Goal: Task Accomplishment & Management: Manage account settings

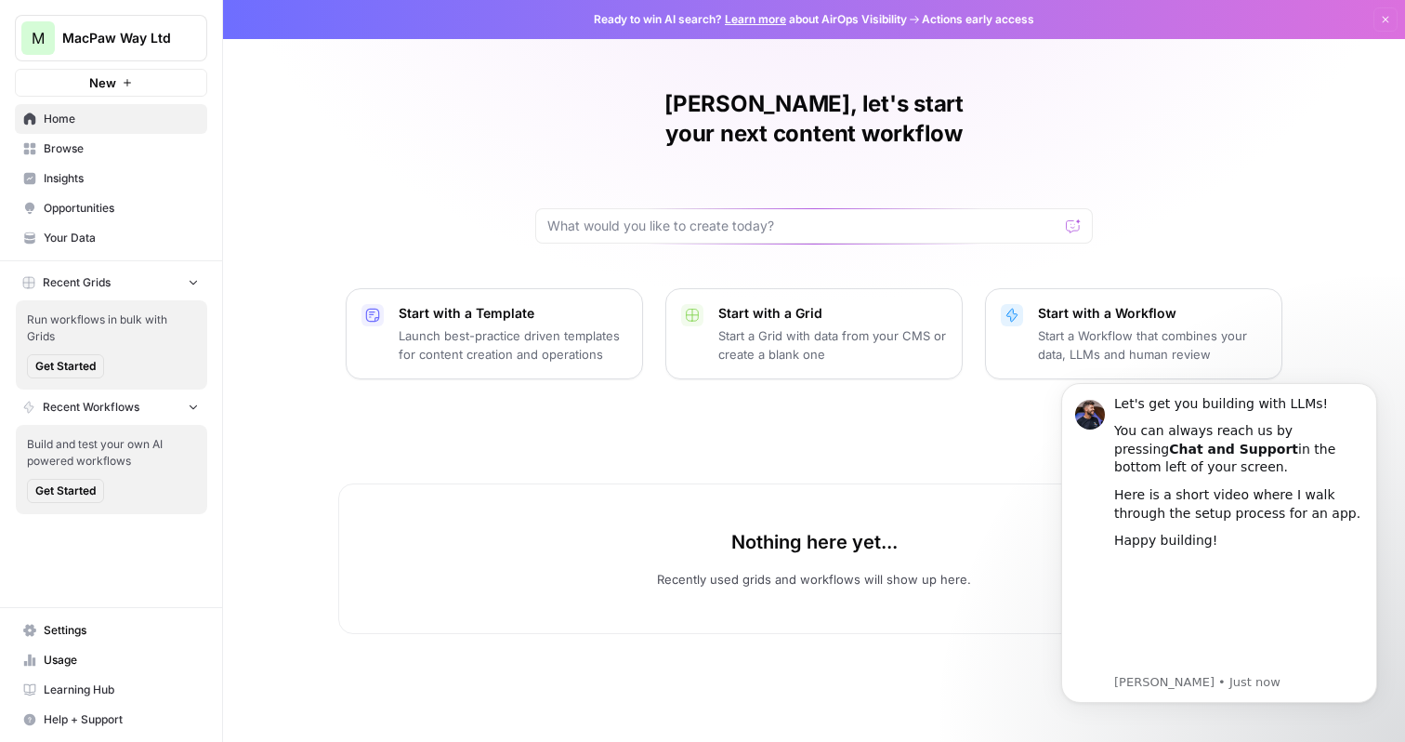
click at [82, 625] on span "Settings" at bounding box center [121, 630] width 155 height 17
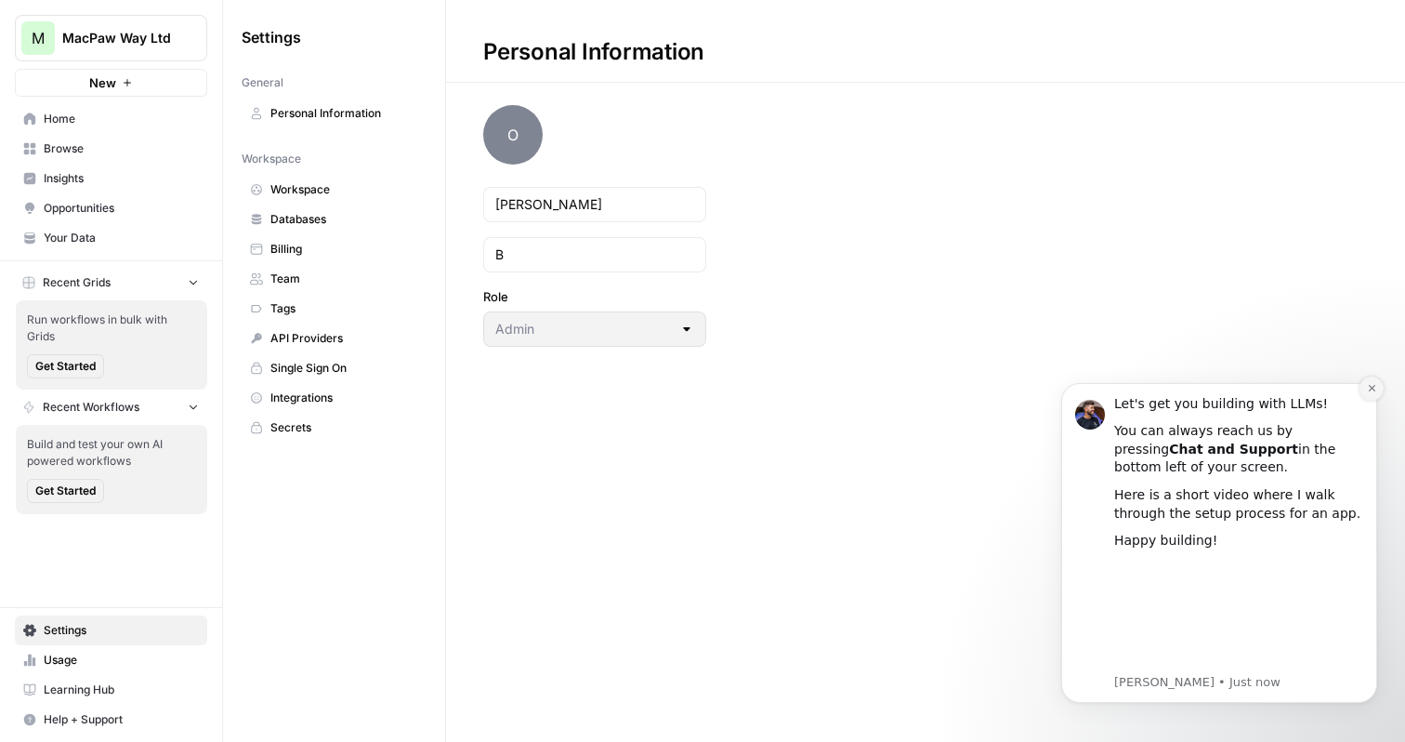
click at [1372, 387] on icon "Dismiss notification" at bounding box center [1372, 388] width 10 height 10
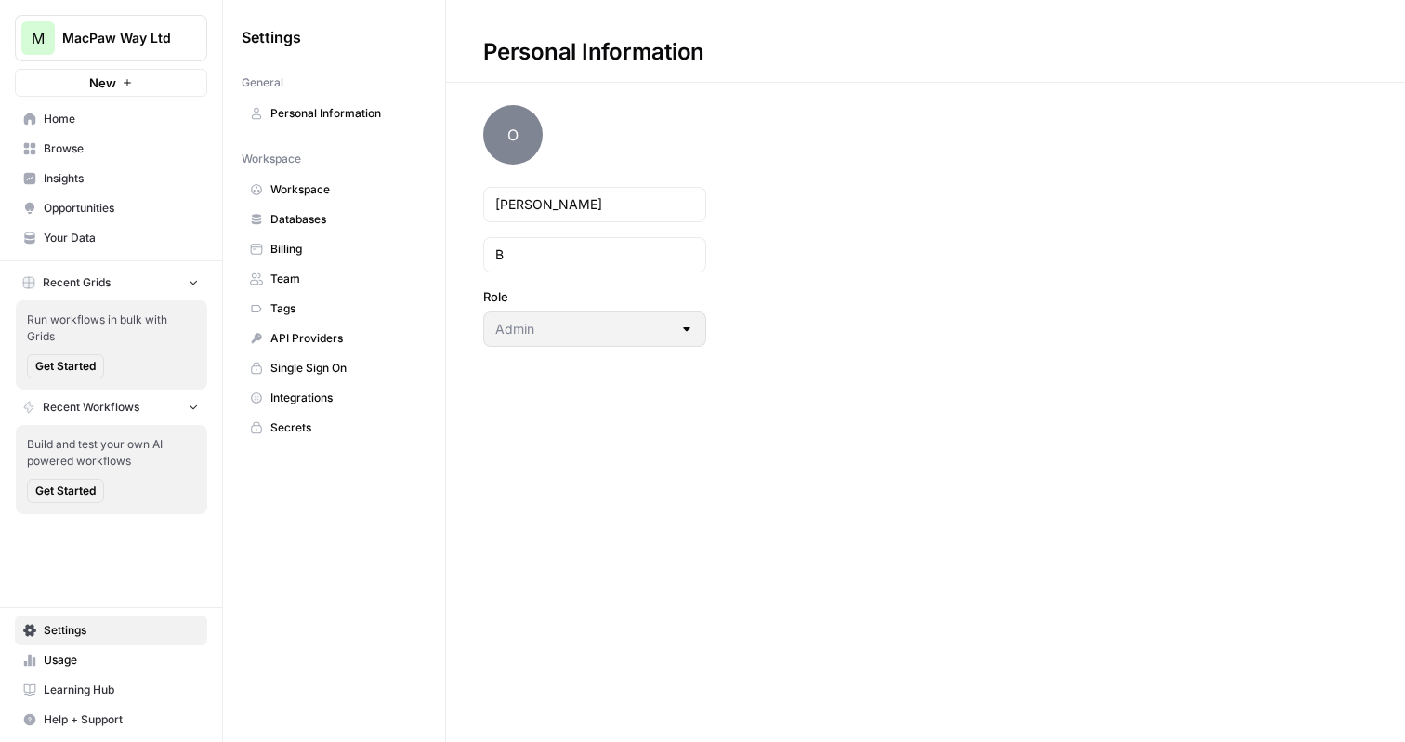
click at [316, 354] on link "Single Sign On" at bounding box center [334, 368] width 185 height 30
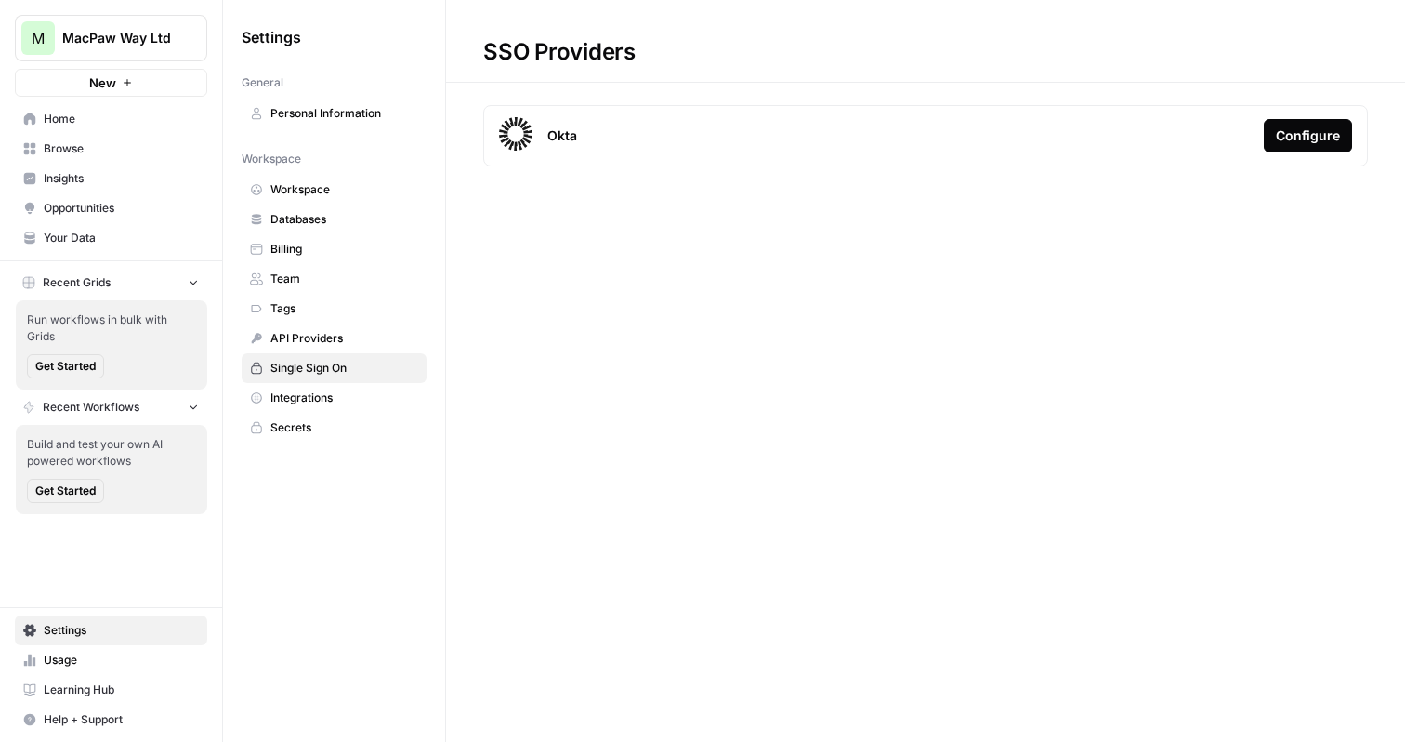
click at [1298, 130] on div "Configure" at bounding box center [1308, 135] width 64 height 19
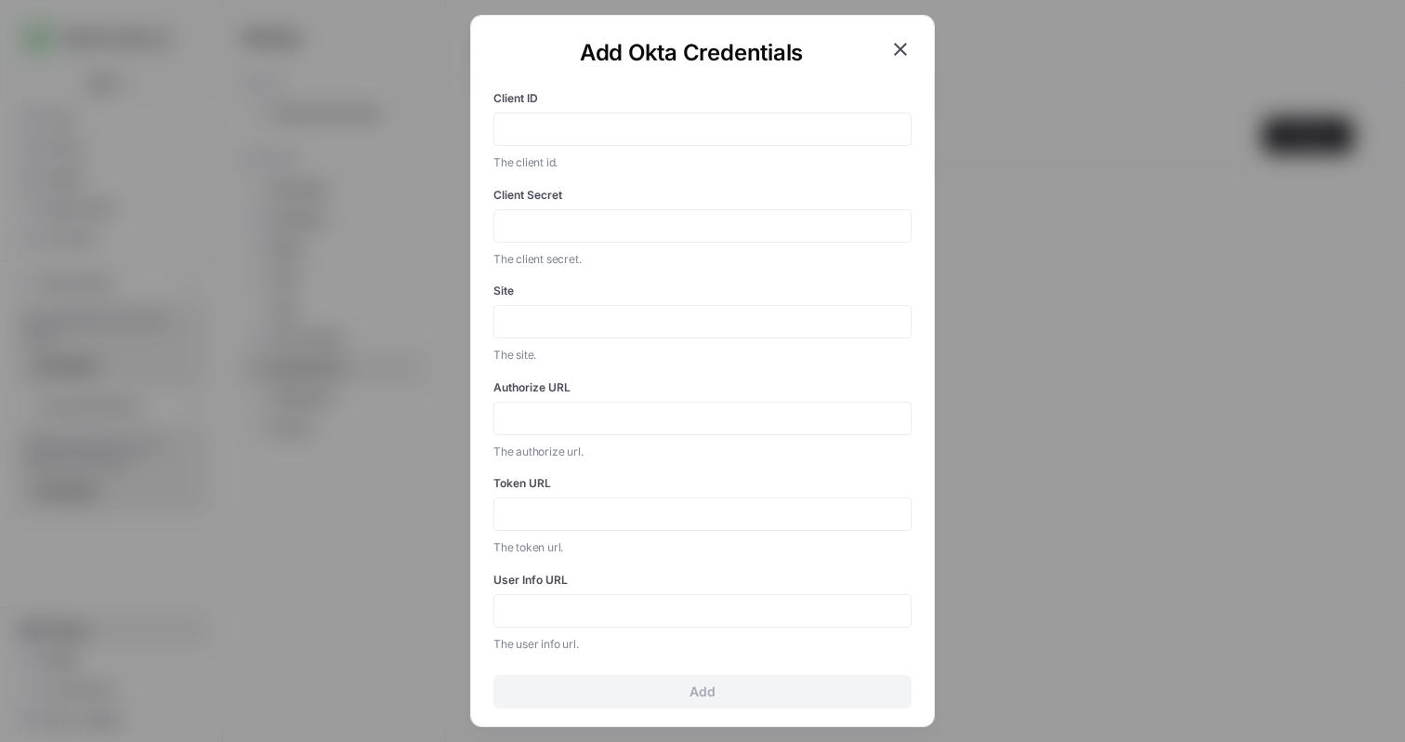
click at [896, 45] on icon "button" at bounding box center [900, 49] width 13 height 13
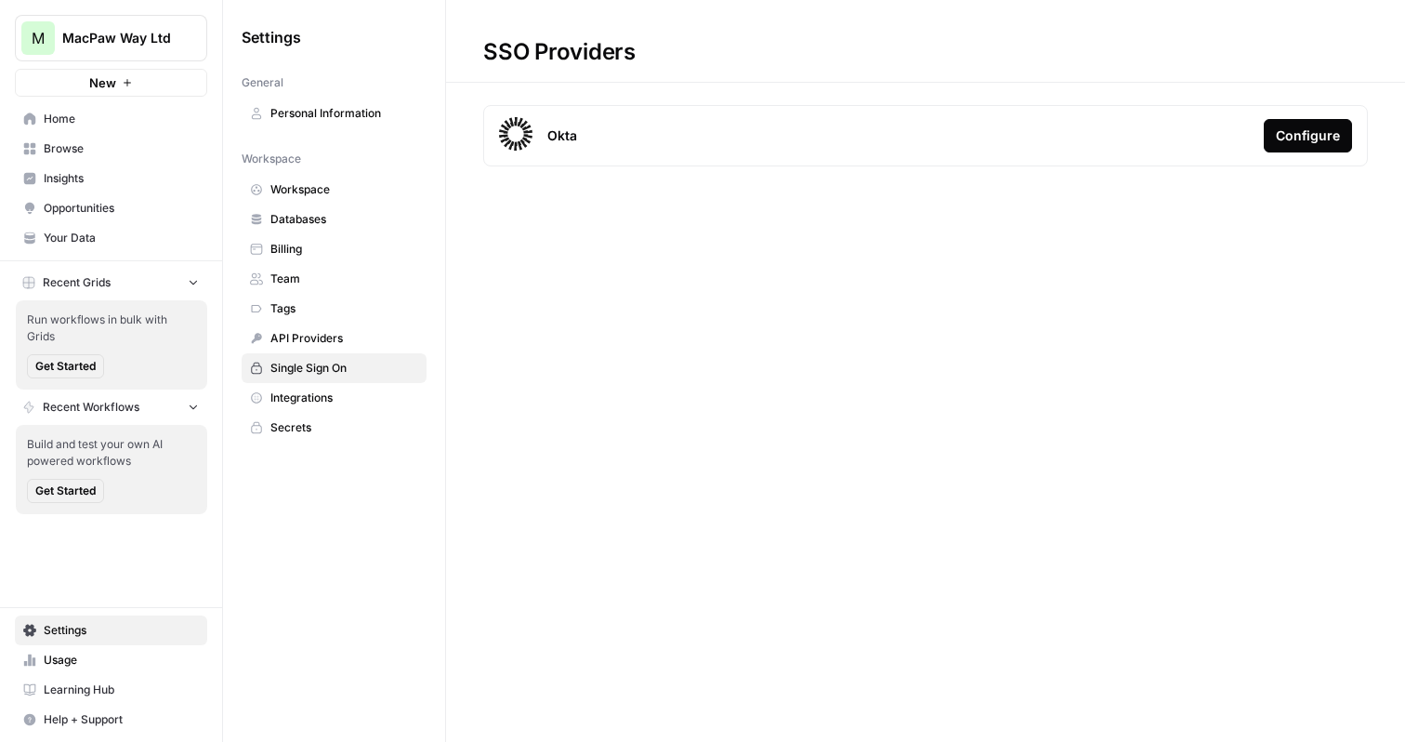
click at [1309, 132] on div "Configure" at bounding box center [1308, 135] width 64 height 19
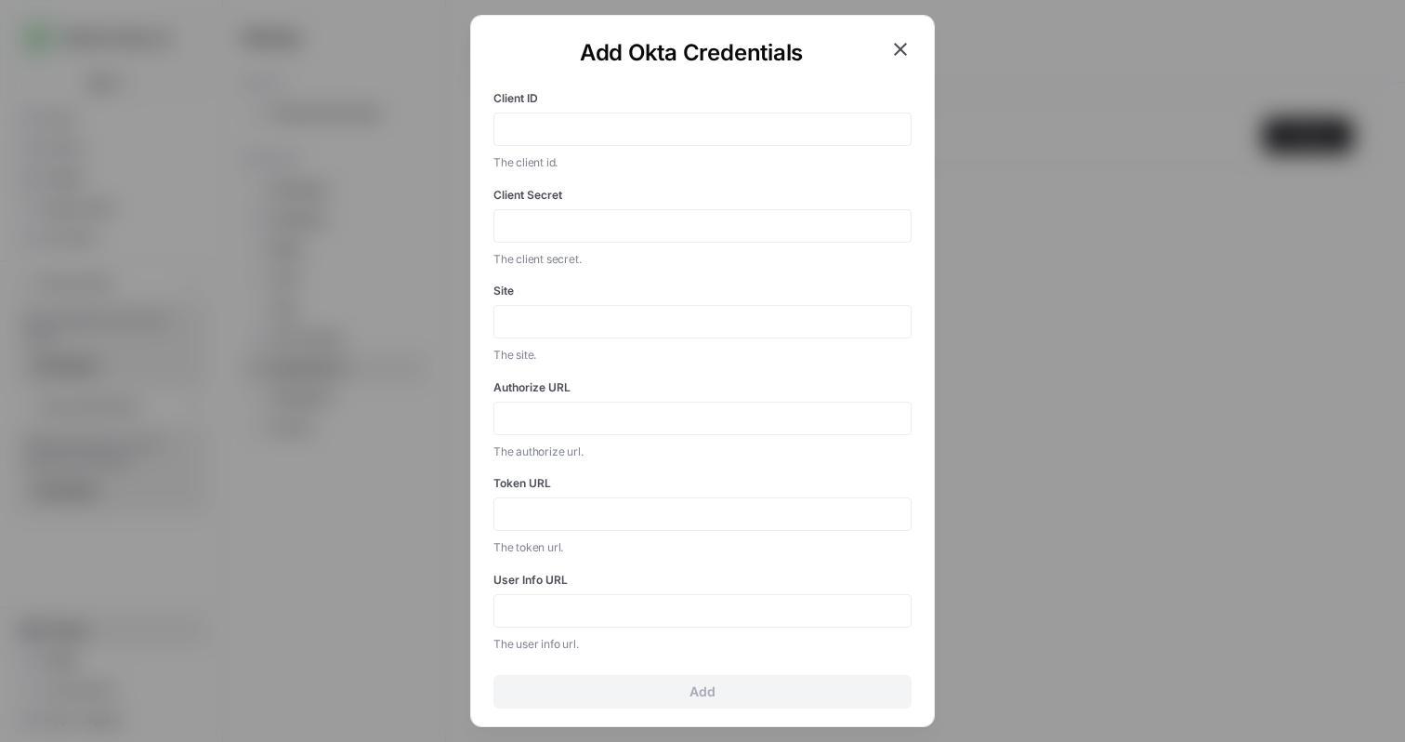
click at [897, 46] on icon "button" at bounding box center [900, 49] width 13 height 13
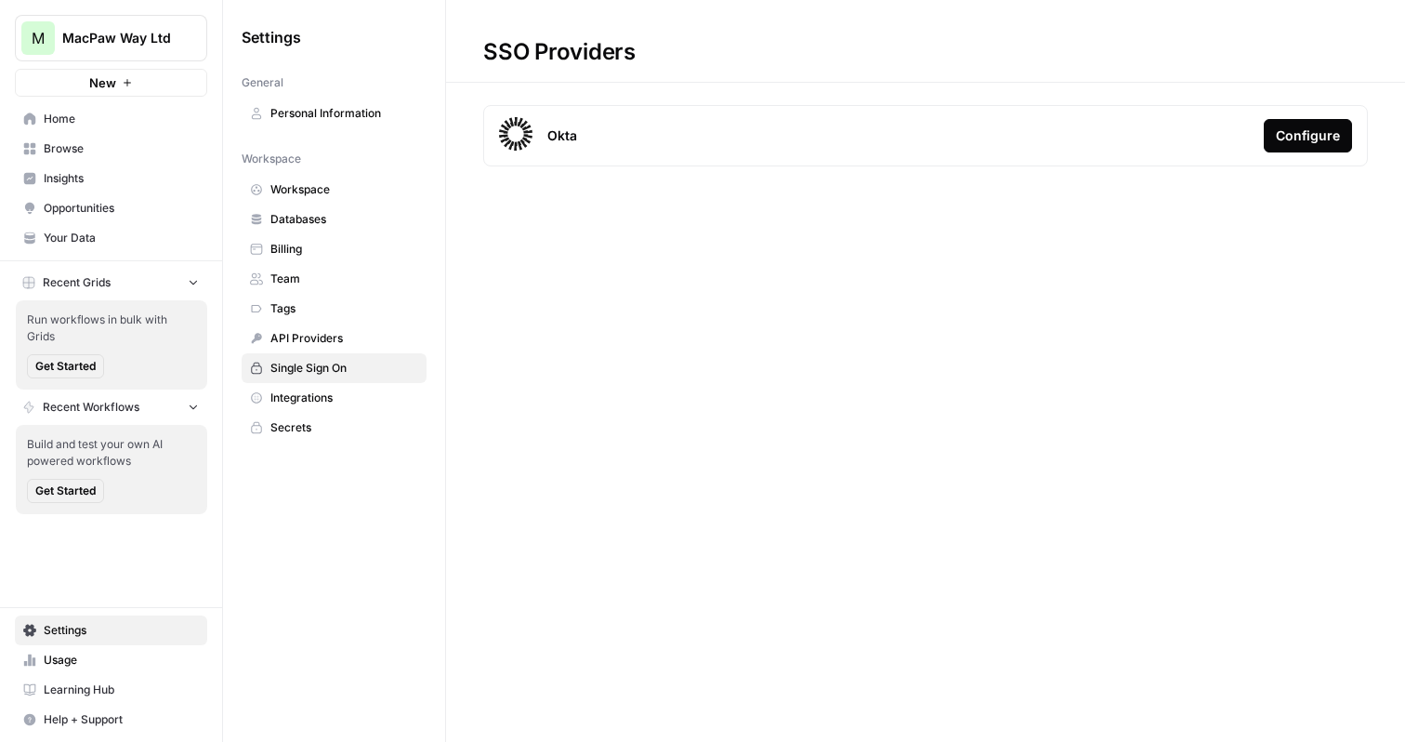
click at [348, 274] on span "Team" at bounding box center [344, 278] width 148 height 17
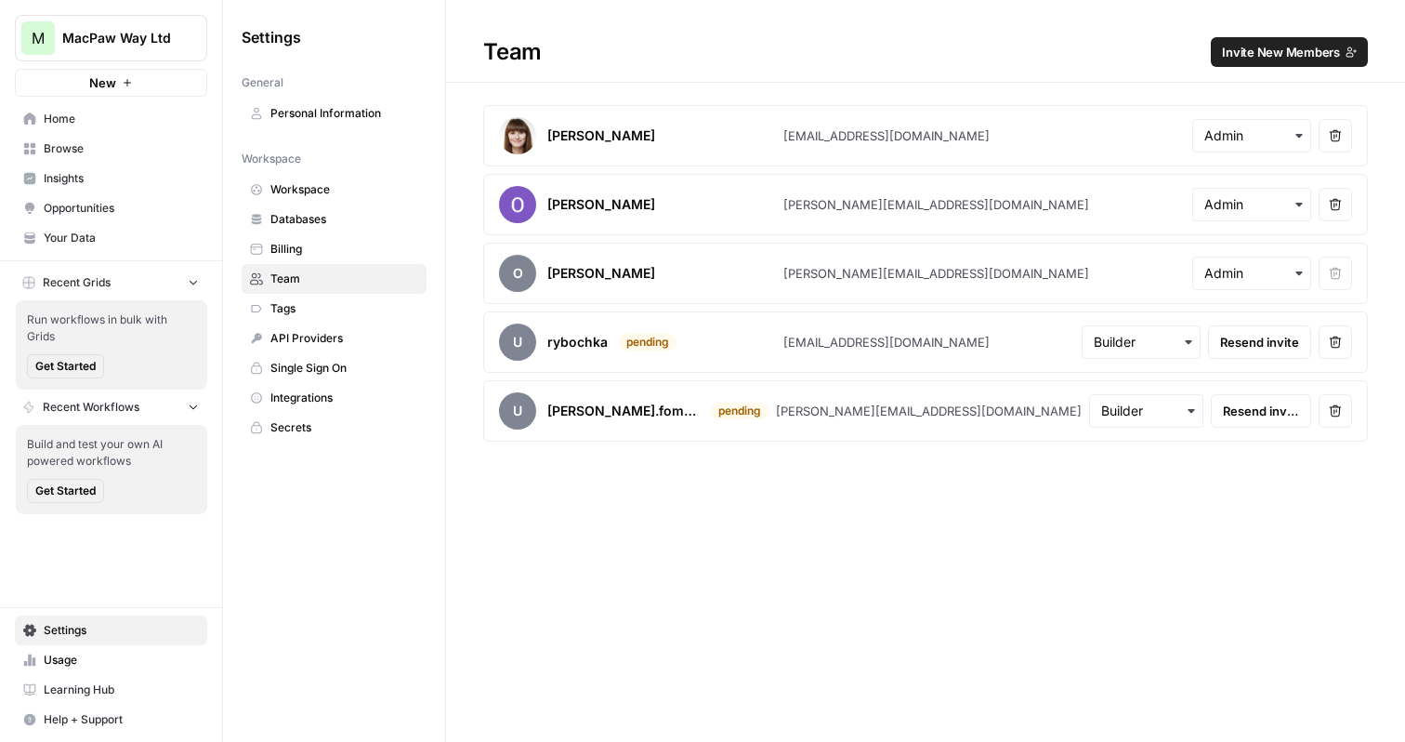
click at [324, 369] on span "Single Sign On" at bounding box center [344, 368] width 148 height 17
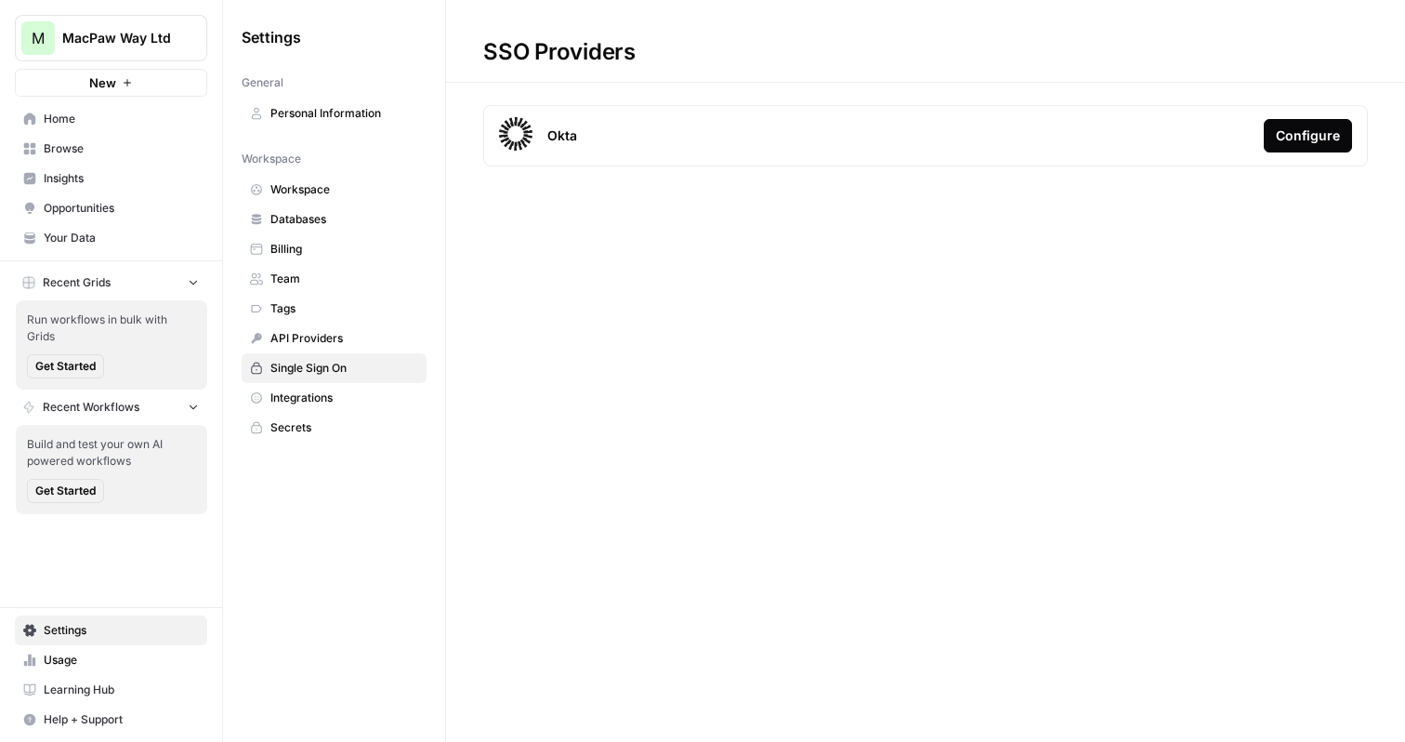
click at [1349, 129] on button "Configure" at bounding box center [1308, 135] width 88 height 33
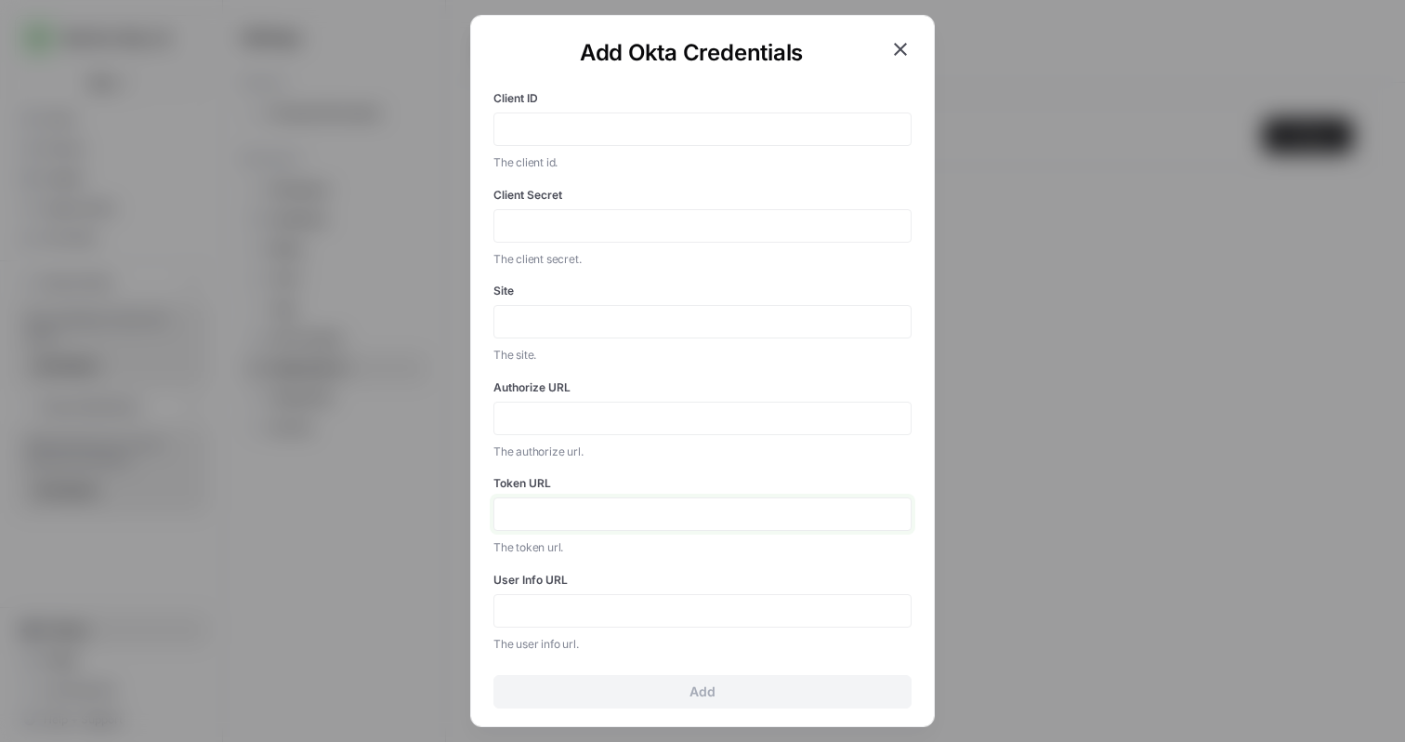
click at [559, 508] on input "Token URL" at bounding box center [703, 514] width 394 height 17
click at [587, 408] on div at bounding box center [702, 417] width 418 height 33
click at [587, 417] on input "Authorize URL" at bounding box center [703, 418] width 394 height 17
click at [600, 307] on div at bounding box center [702, 321] width 418 height 33
click at [905, 51] on icon "button" at bounding box center [900, 49] width 22 height 22
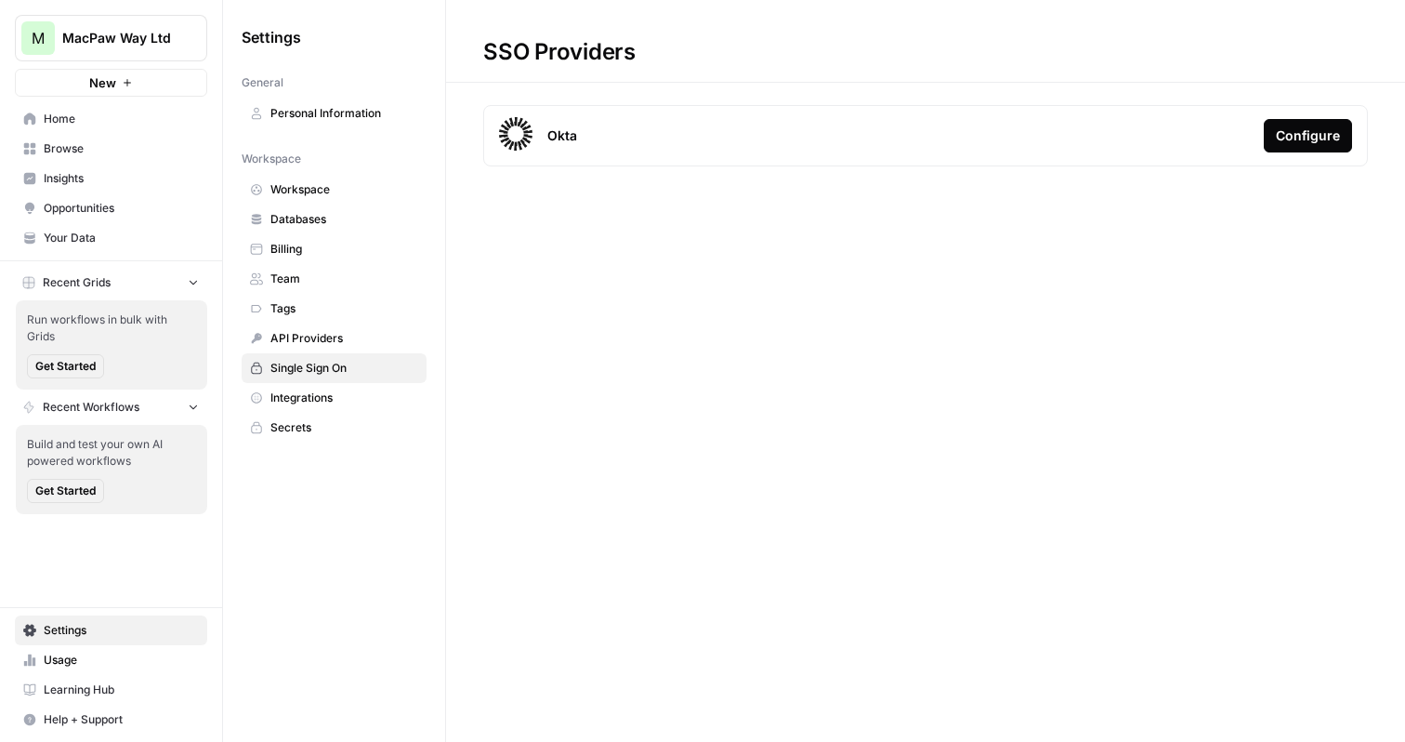
click at [1277, 135] on button "Configure" at bounding box center [1308, 135] width 88 height 33
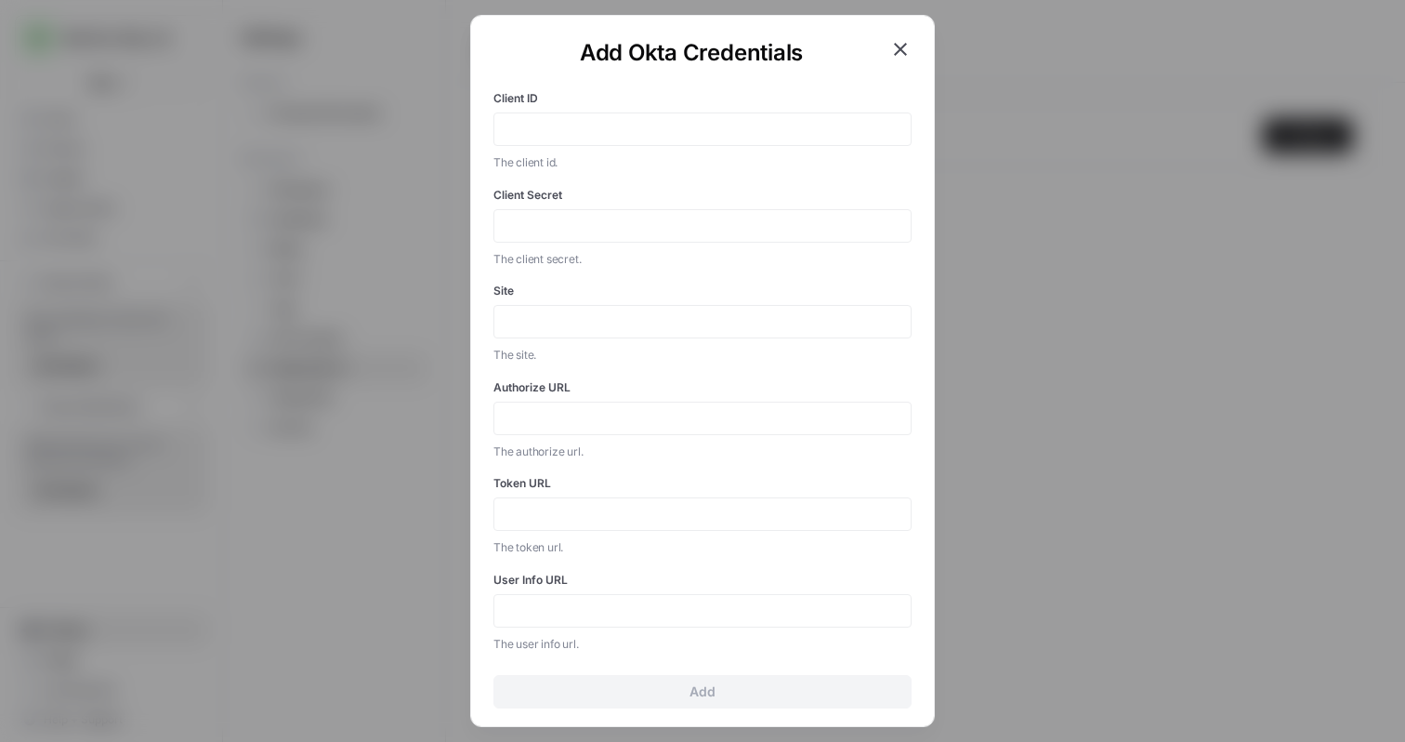
click at [741, 99] on label "Client ID" at bounding box center [702, 98] width 418 height 17
click at [741, 121] on input "Client ID" at bounding box center [703, 129] width 394 height 17
type input "[PERSON_NAME][EMAIL_ADDRESS][DOMAIN_NAME]"
click at [796, 122] on input "[PERSON_NAME][EMAIL_ADDRESS][DOMAIN_NAME]" at bounding box center [703, 129] width 394 height 17
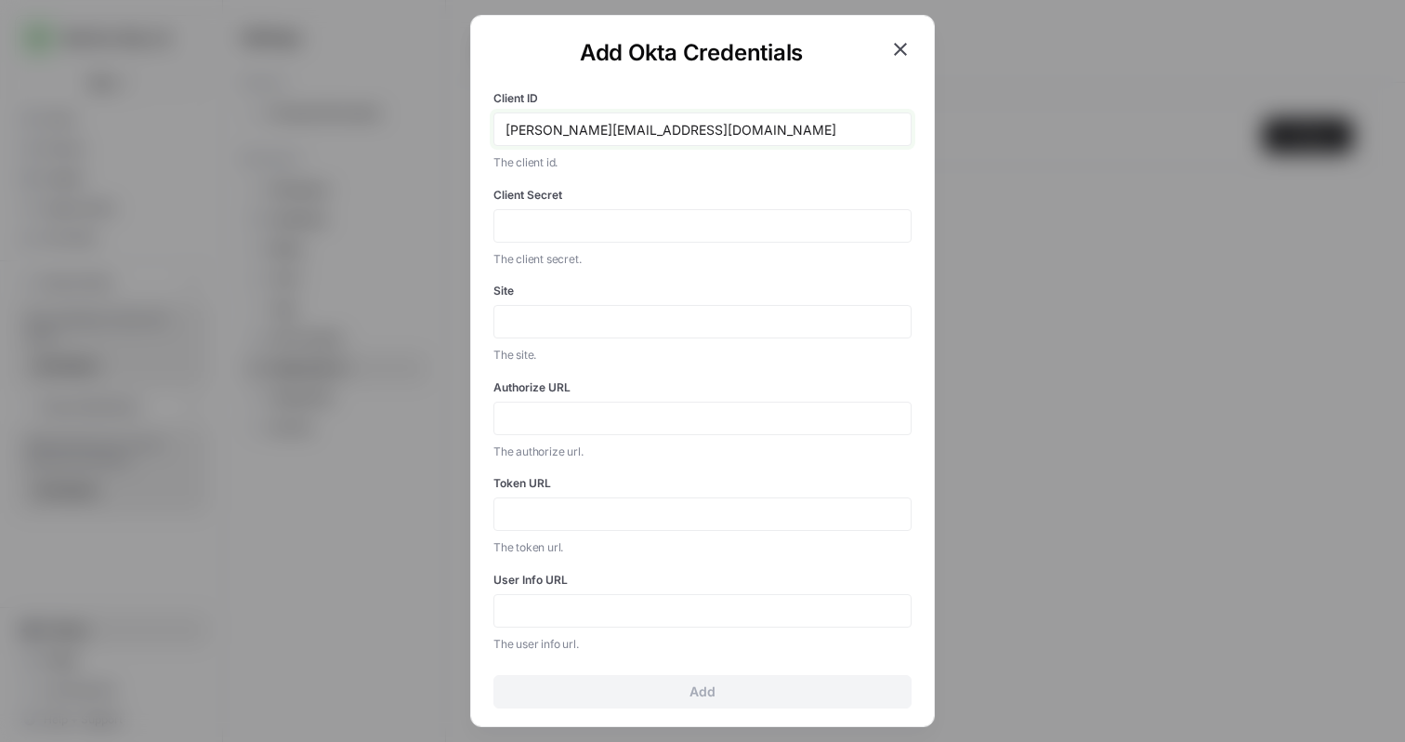
click at [796, 122] on input "[PERSON_NAME][EMAIL_ADDRESS][DOMAIN_NAME]" at bounding box center [703, 129] width 394 height 17
click at [758, 380] on label "Authorize URL" at bounding box center [702, 387] width 418 height 17
click at [758, 410] on input "Authorize URL" at bounding box center [703, 418] width 394 height 17
click at [678, 308] on div at bounding box center [702, 321] width 418 height 33
click at [678, 322] on input "Site" at bounding box center [703, 321] width 394 height 17
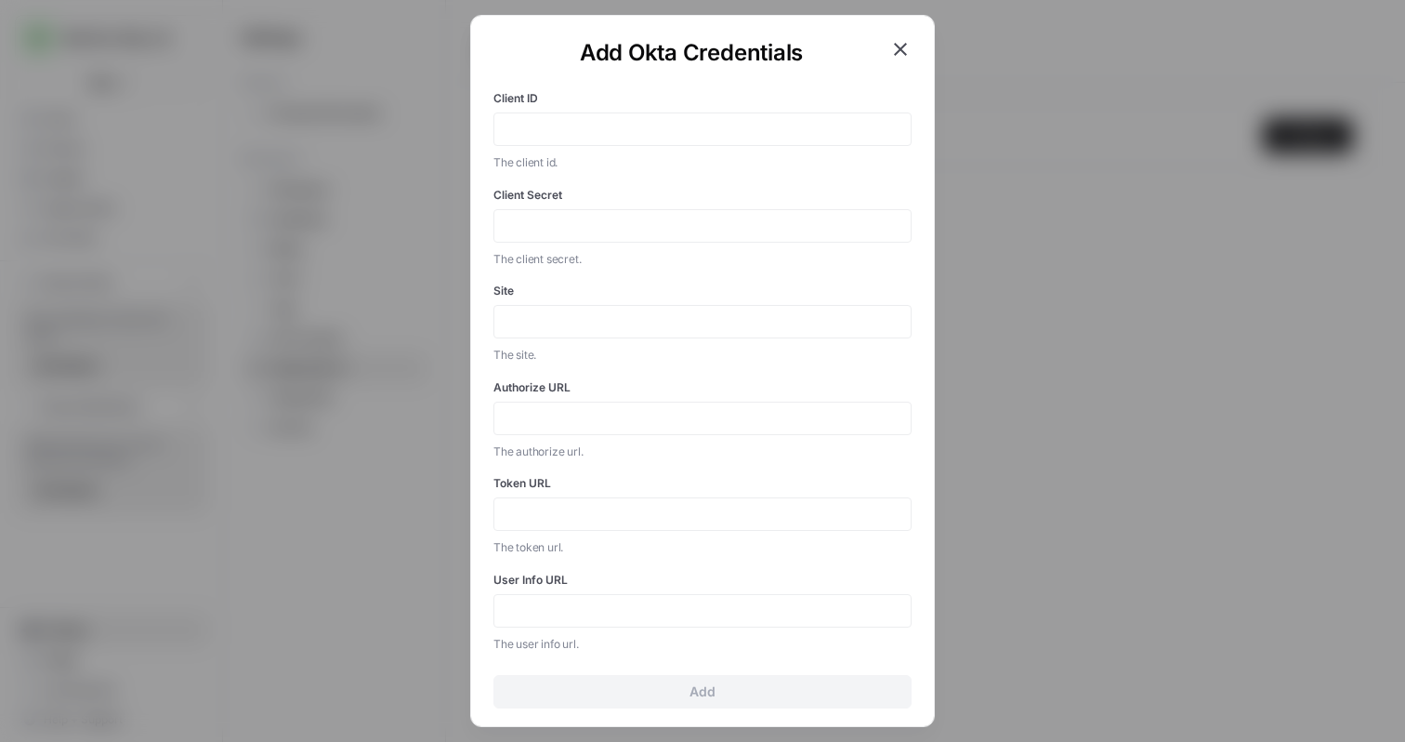
click at [904, 48] on icon "button" at bounding box center [900, 49] width 22 height 22
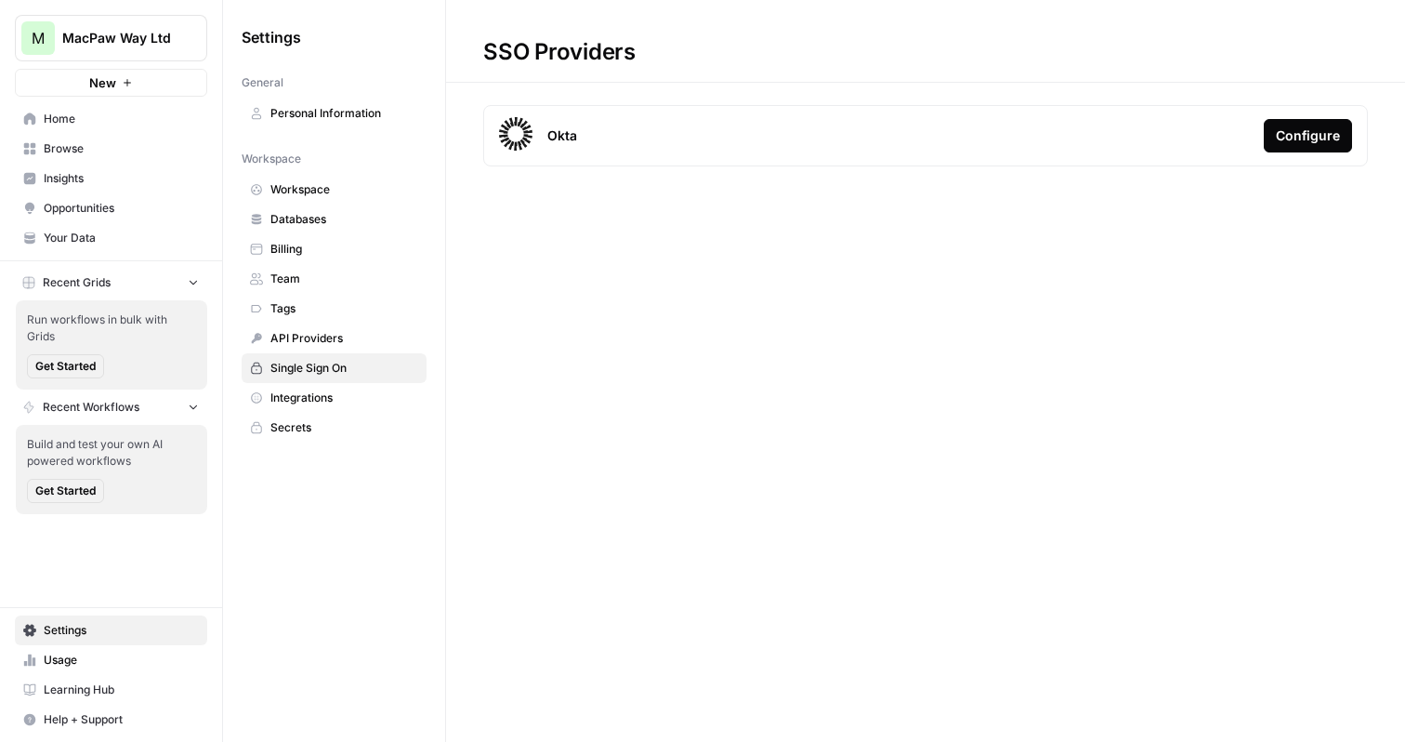
click at [299, 397] on span "Integrations" at bounding box center [344, 397] width 148 height 17
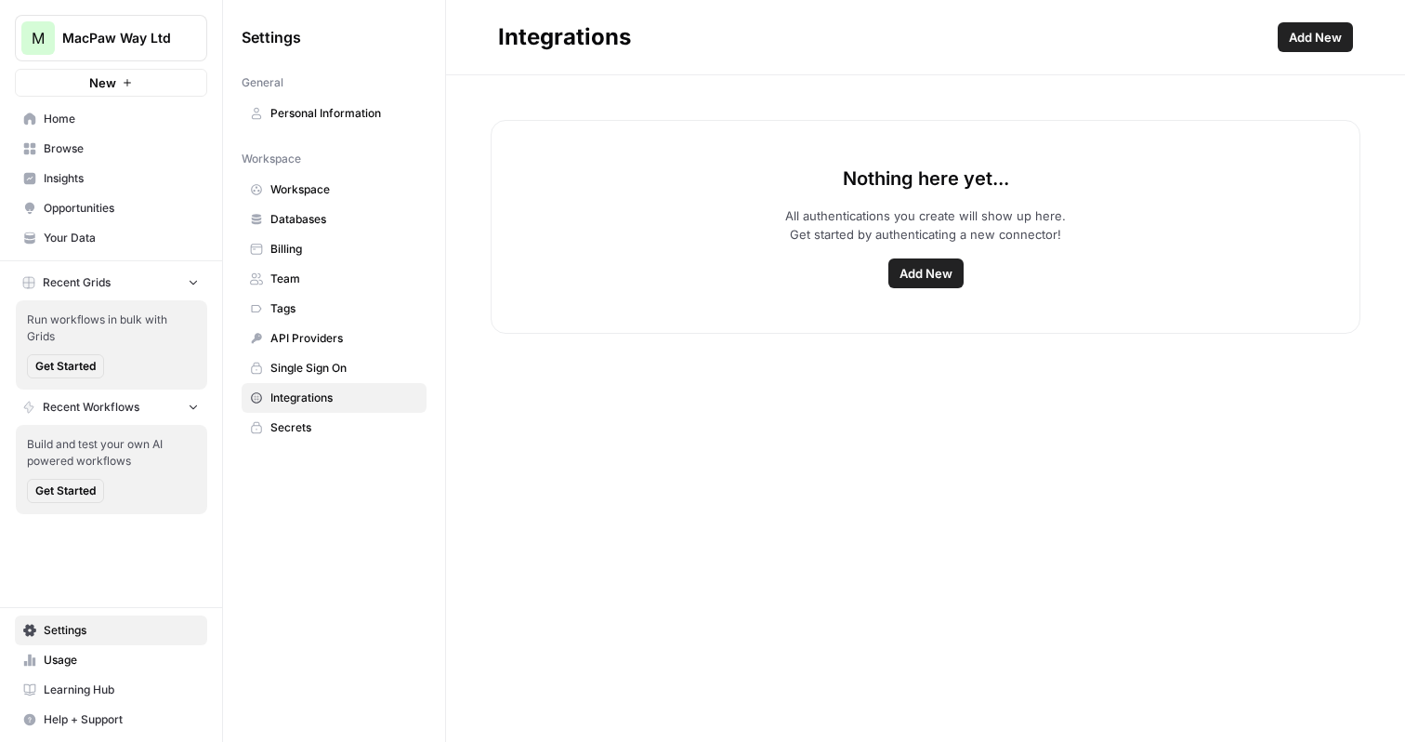
click at [321, 375] on span "Single Sign On" at bounding box center [344, 368] width 148 height 17
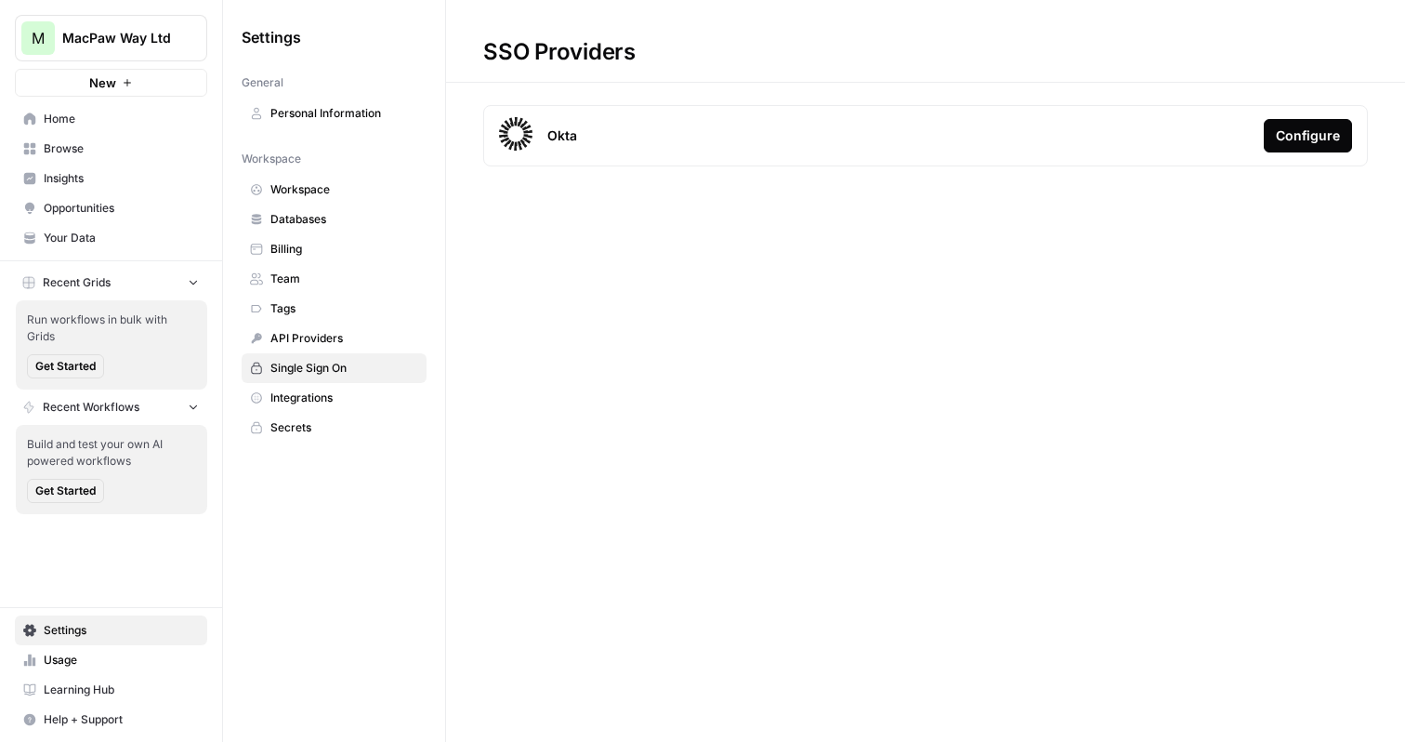
click at [1335, 141] on div "Configure" at bounding box center [1308, 135] width 64 height 19
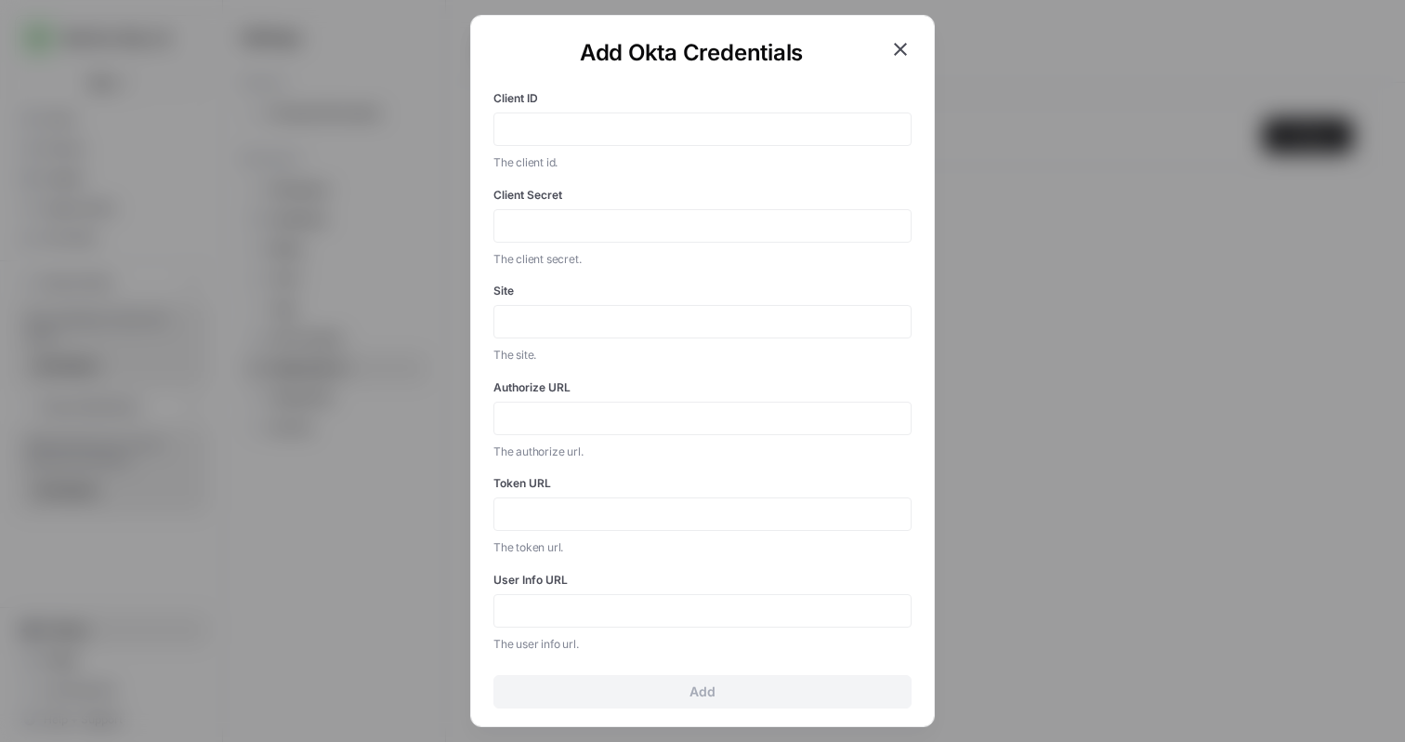
click at [754, 141] on div at bounding box center [702, 128] width 418 height 33
click at [754, 138] on div at bounding box center [702, 128] width 418 height 33
click at [755, 136] on input "Client ID" at bounding box center [703, 129] width 394 height 17
click at [762, 123] on input "Client ID" at bounding box center [703, 129] width 394 height 17
click at [901, 35] on div "Add Okta Credentials Client ID The client id. Client Secret The client secret. …" at bounding box center [702, 371] width 465 height 712
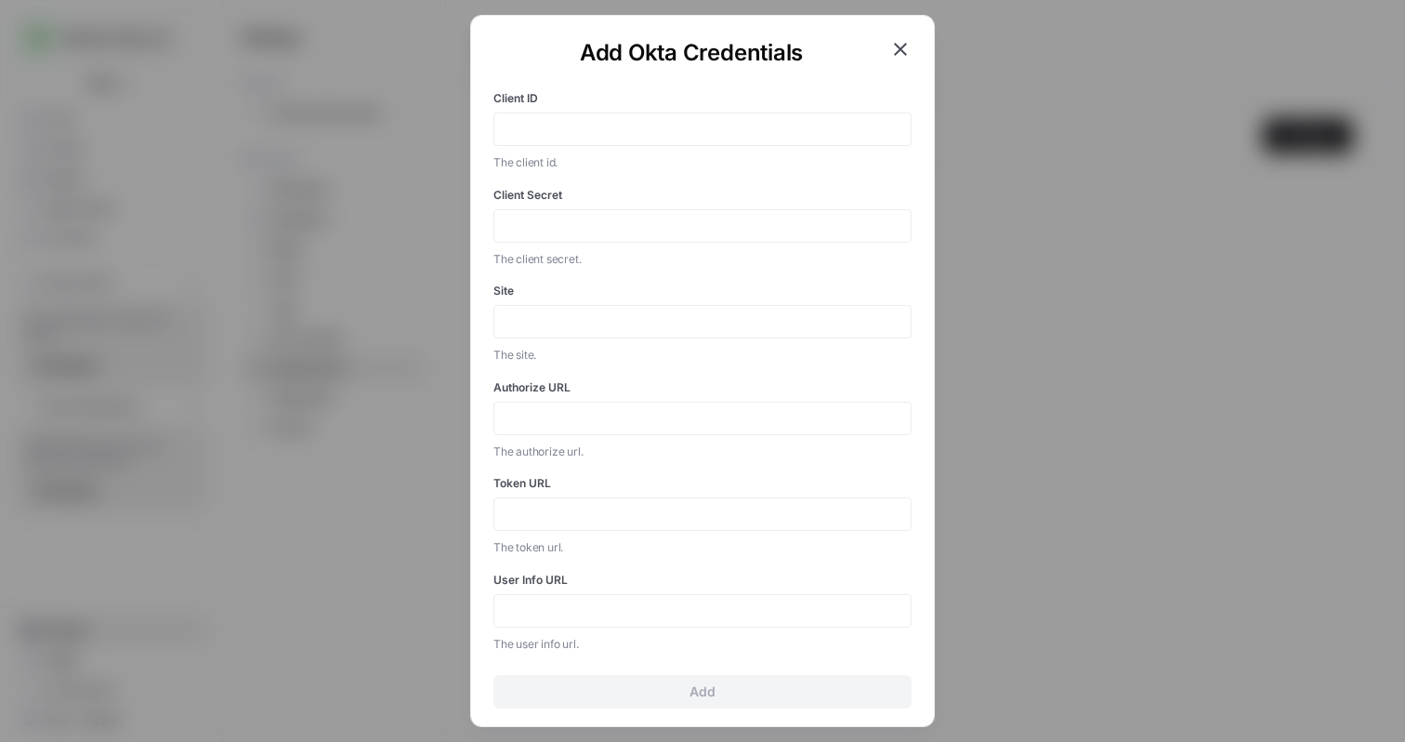
click at [900, 46] on icon "button" at bounding box center [900, 49] width 22 height 22
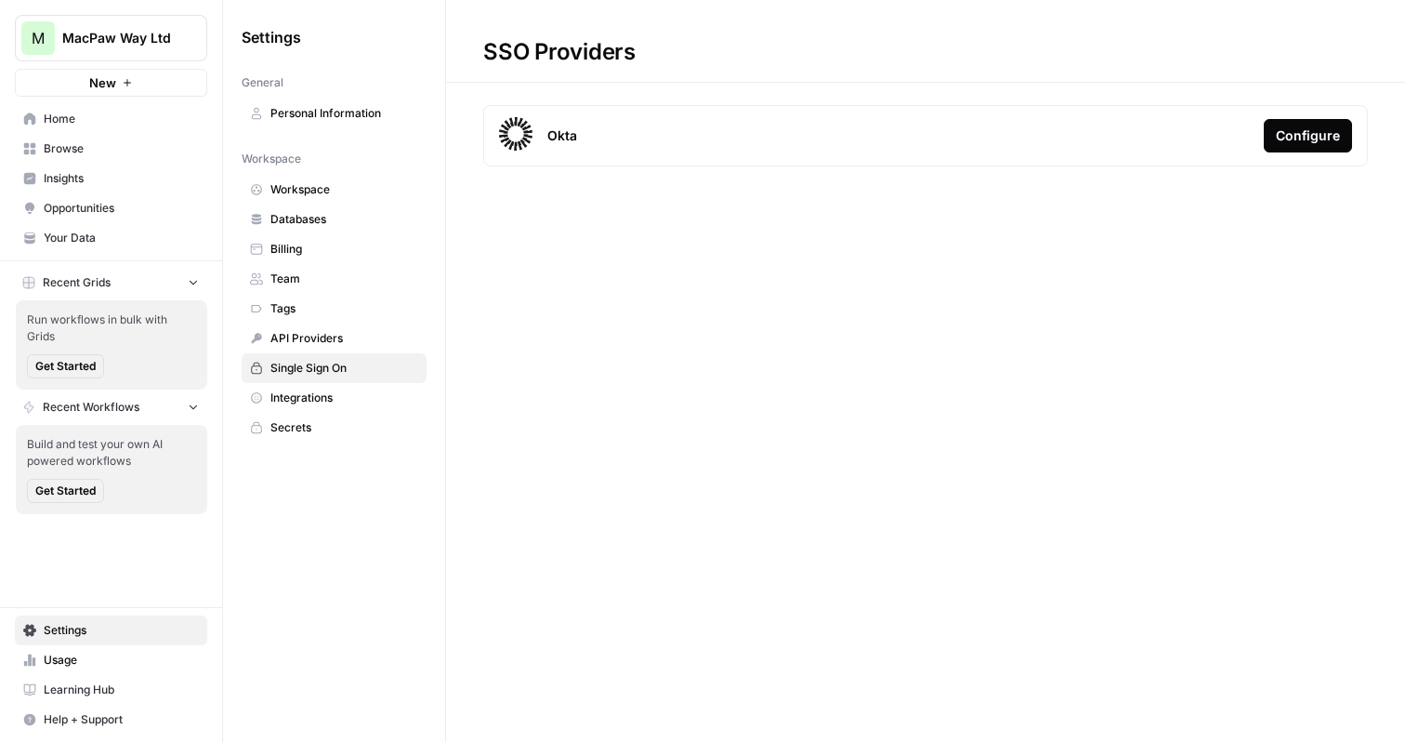
click at [607, 138] on div "Okta Configure" at bounding box center [925, 135] width 885 height 61
click at [307, 430] on span "Secrets" at bounding box center [344, 427] width 148 height 17
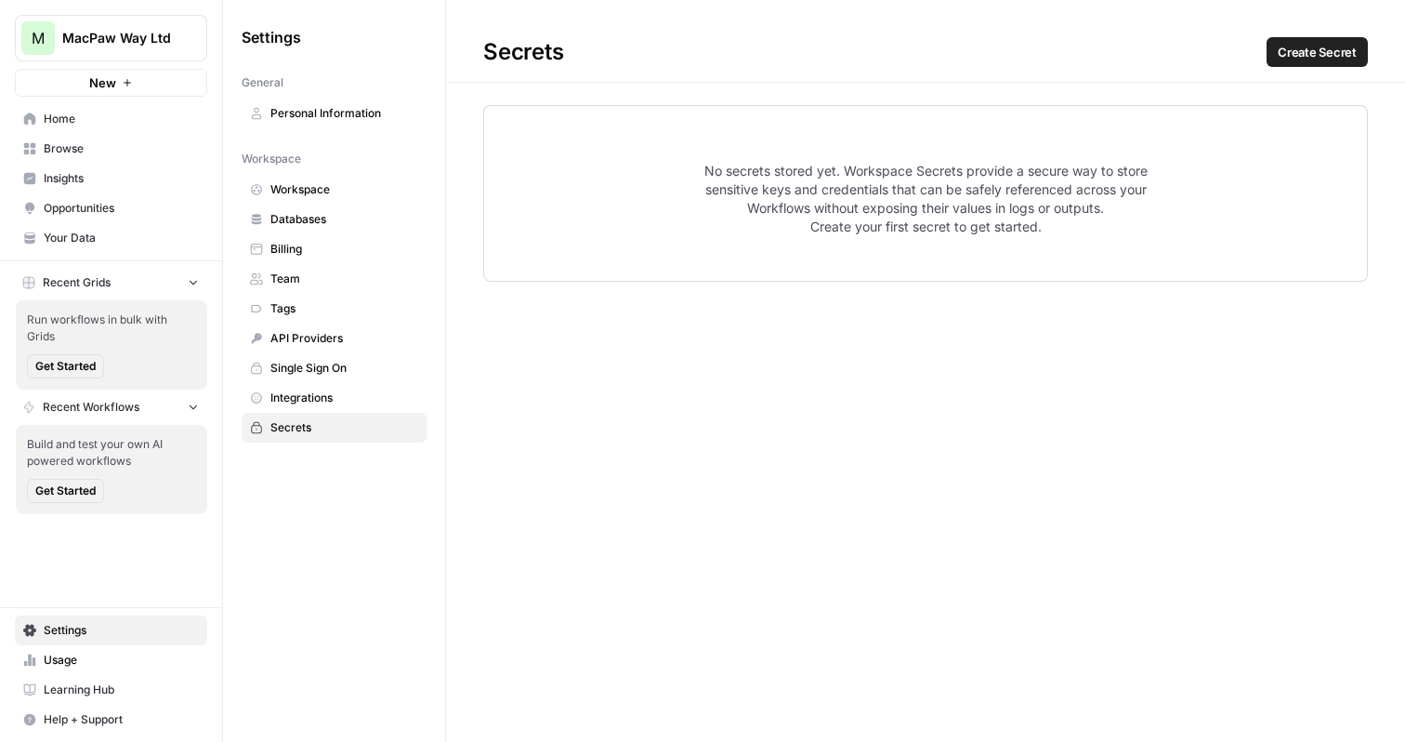
click at [314, 404] on span "Integrations" at bounding box center [344, 397] width 148 height 17
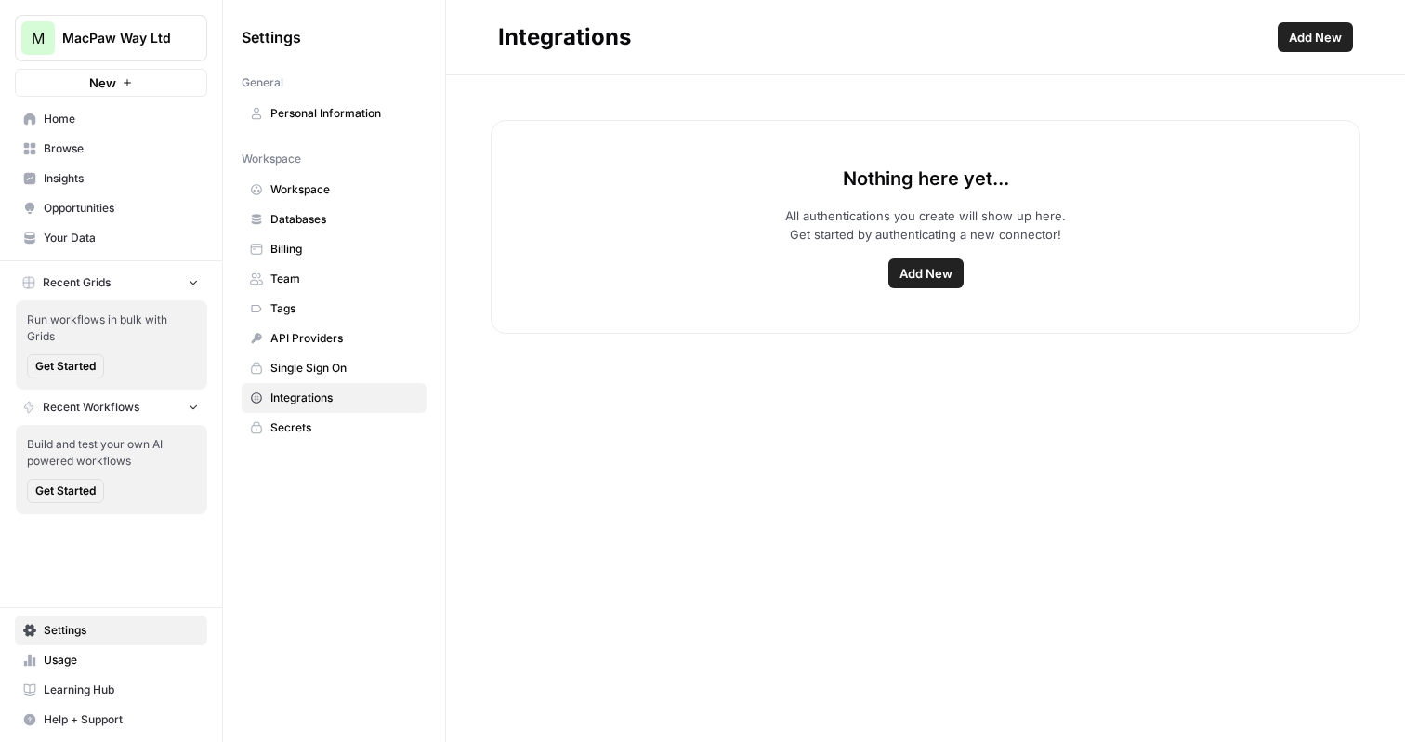
click at [335, 365] on span "Single Sign On" at bounding box center [344, 368] width 148 height 17
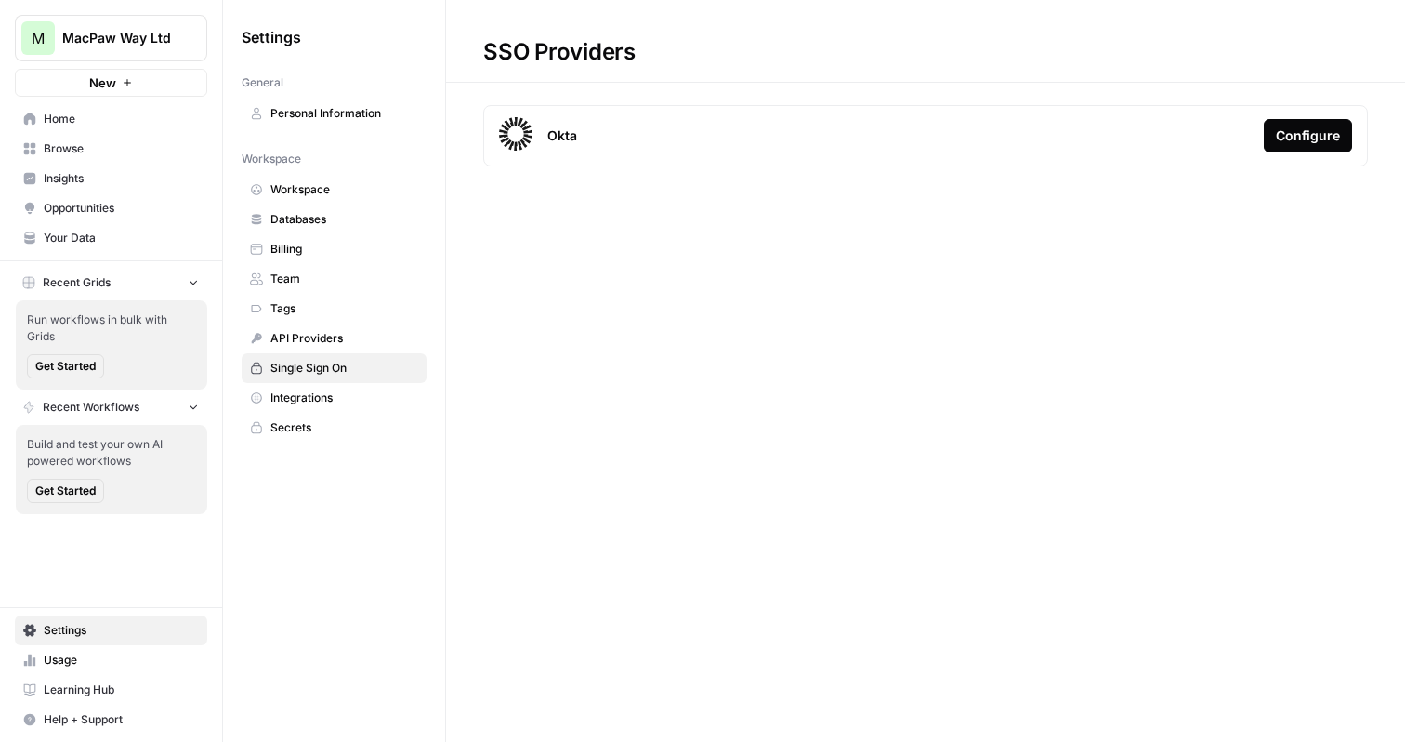
click at [1288, 142] on div "Configure" at bounding box center [1308, 135] width 64 height 19
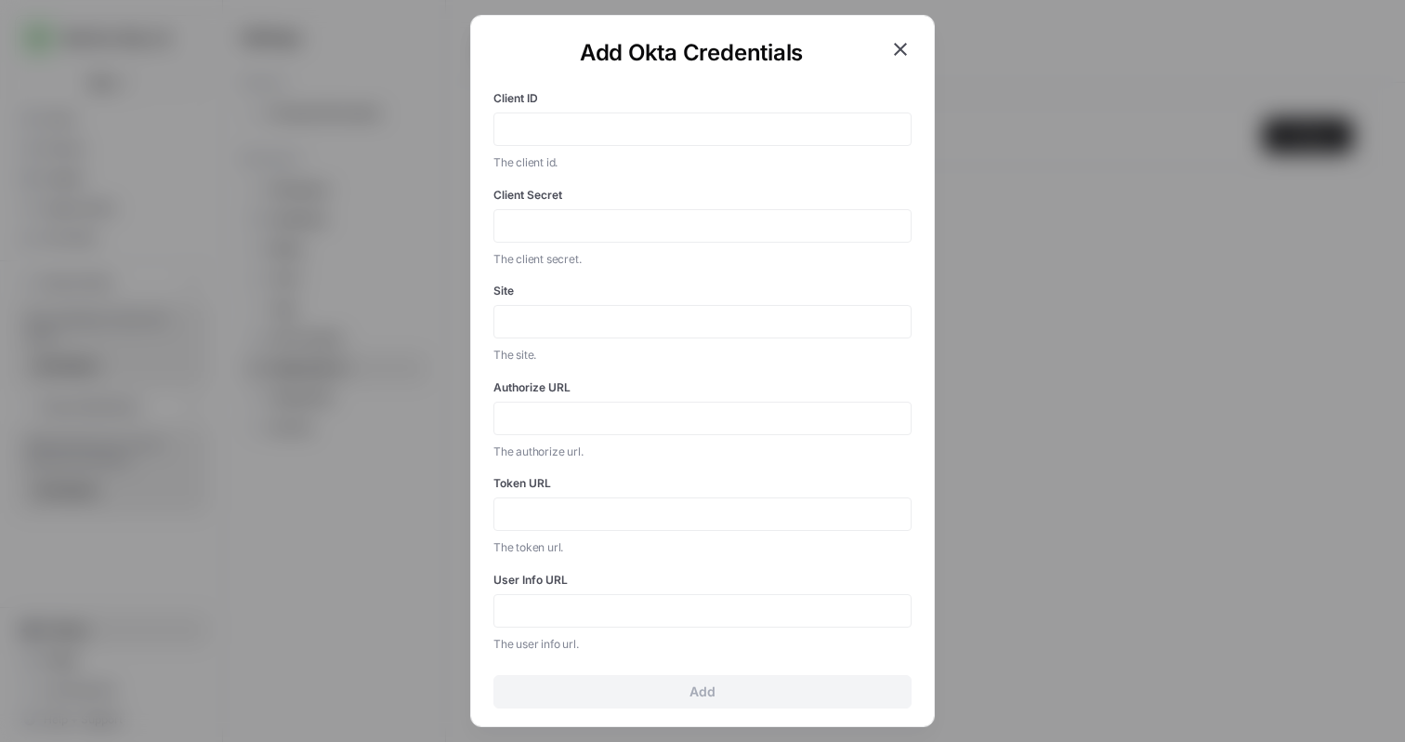
click at [638, 87] on form "Client ID The client id. Client Secret The client secret. Site The site. Author…" at bounding box center [702, 391] width 418 height 633
click at [638, 138] on div at bounding box center [702, 128] width 418 height 33
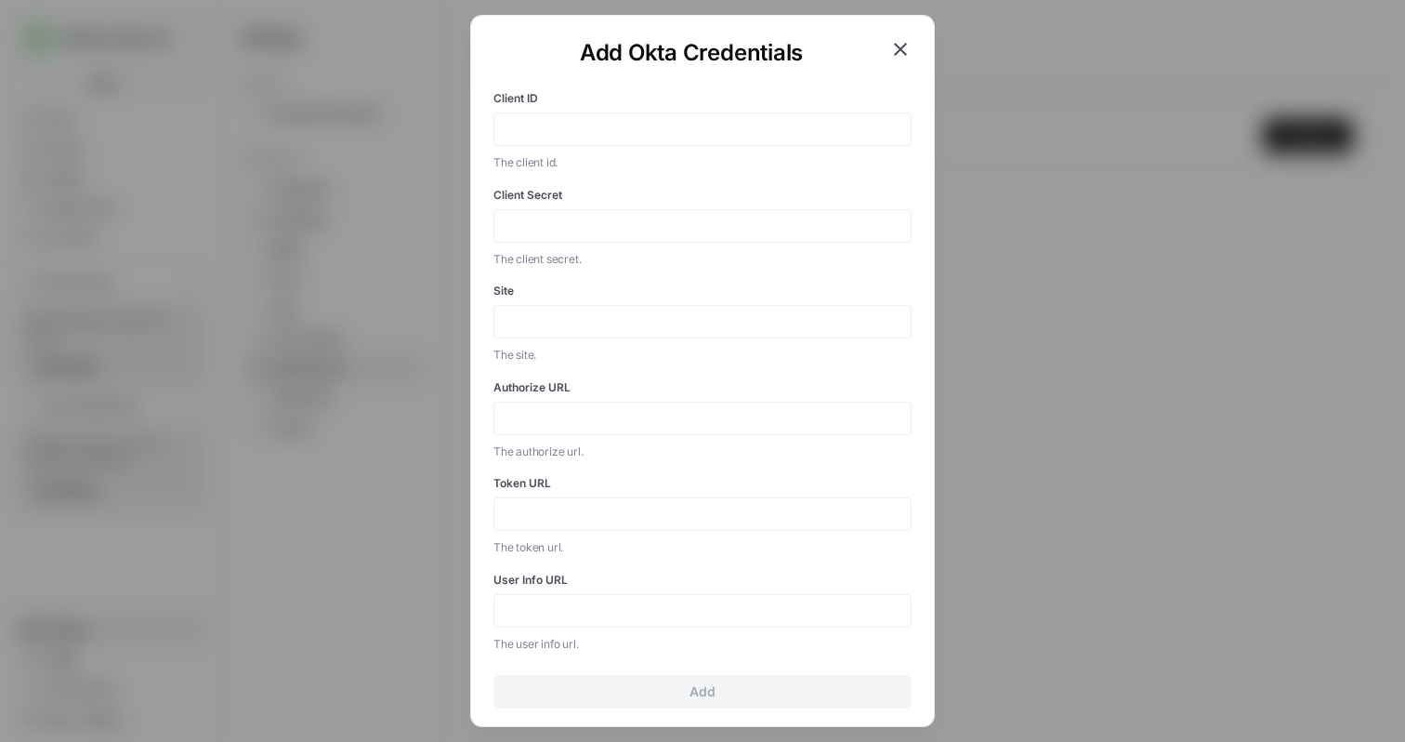
click at [653, 101] on label "Client ID" at bounding box center [702, 98] width 418 height 17
click at [653, 121] on input "Client ID" at bounding box center [703, 129] width 394 height 17
click at [653, 101] on label "Client ID" at bounding box center [702, 98] width 418 height 17
click at [653, 121] on input "Client ID" at bounding box center [703, 129] width 394 height 17
click at [591, 152] on div "The client id." at bounding box center [702, 161] width 418 height 22
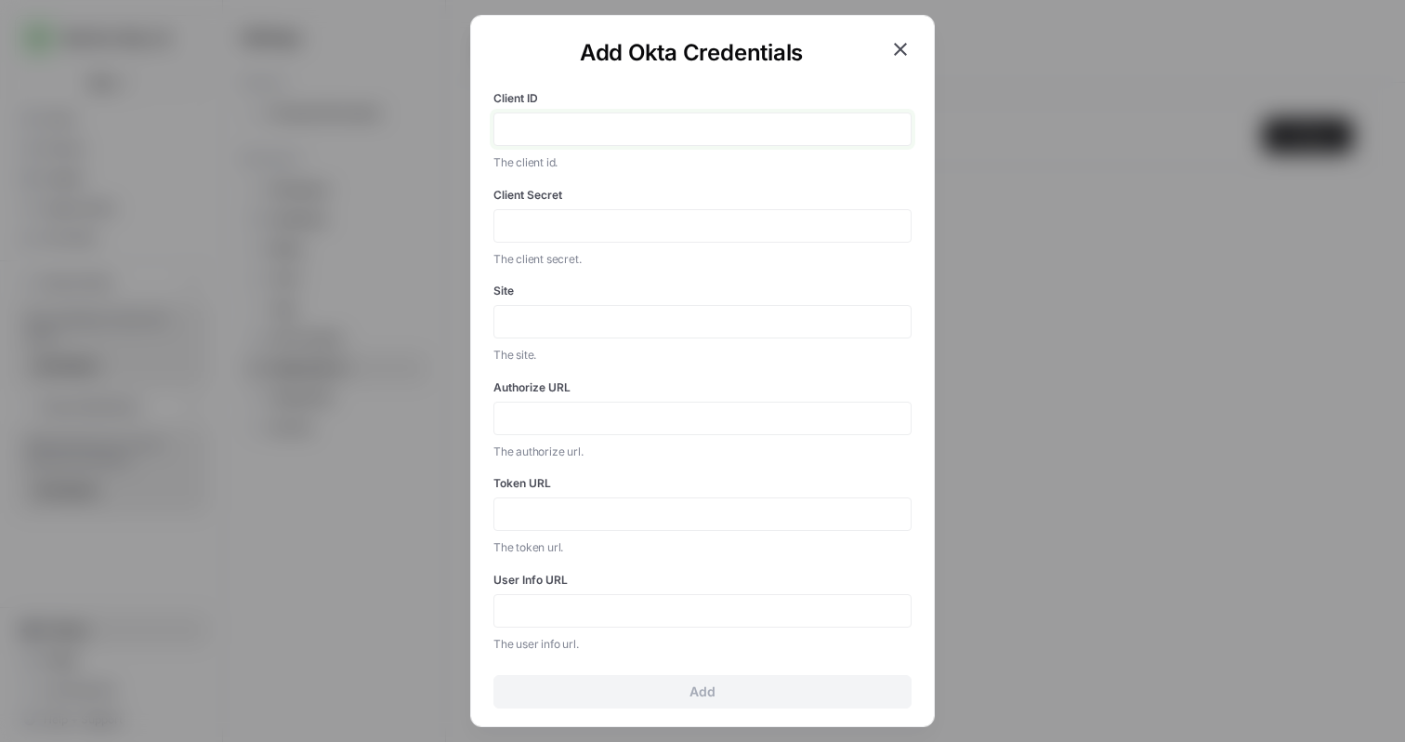
click at [591, 131] on input "Client ID" at bounding box center [703, 129] width 394 height 17
click at [896, 43] on icon "button" at bounding box center [900, 49] width 22 height 22
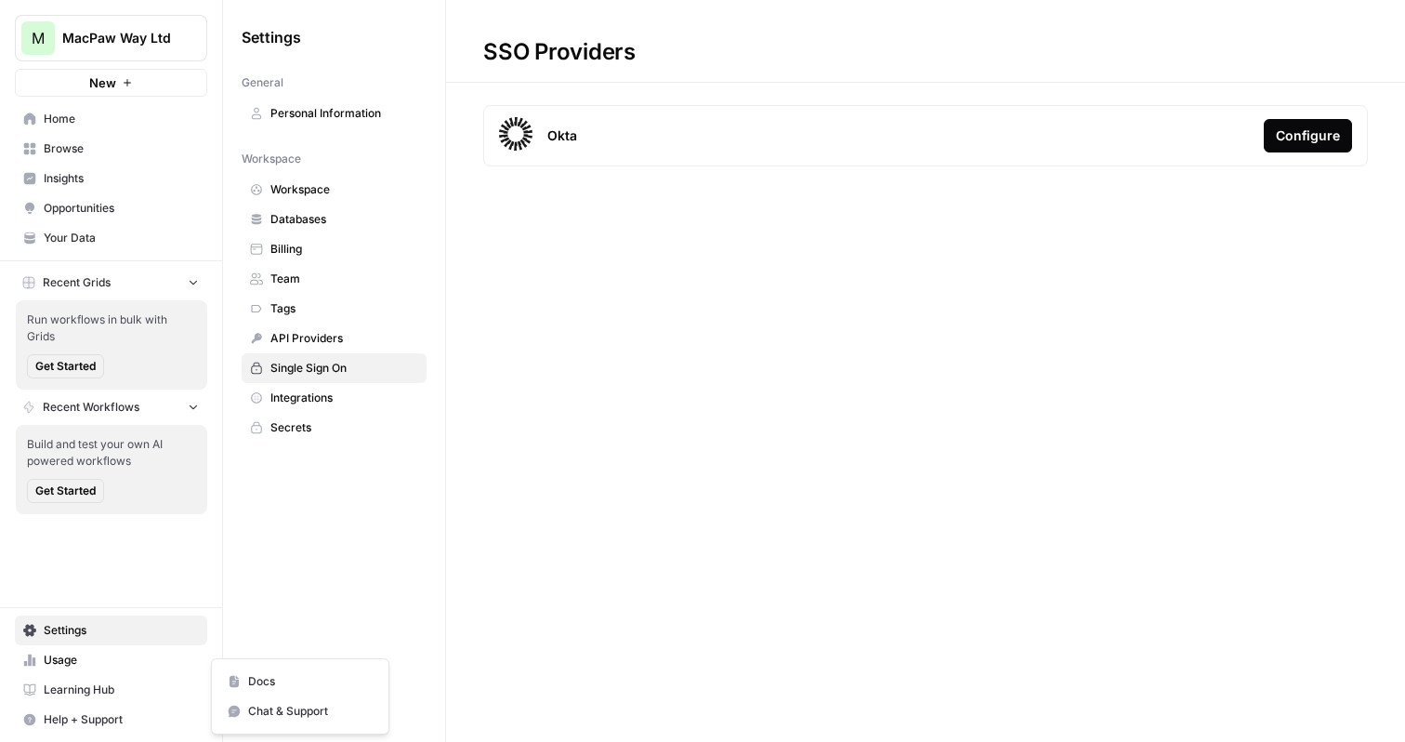
click at [87, 725] on span "Help + Support" at bounding box center [121, 719] width 155 height 17
click at [278, 686] on span "Docs" at bounding box center [310, 681] width 125 height 17
click at [383, 364] on span "Single Sign On" at bounding box center [344, 368] width 148 height 17
click at [1329, 139] on div "Configure" at bounding box center [1308, 135] width 64 height 19
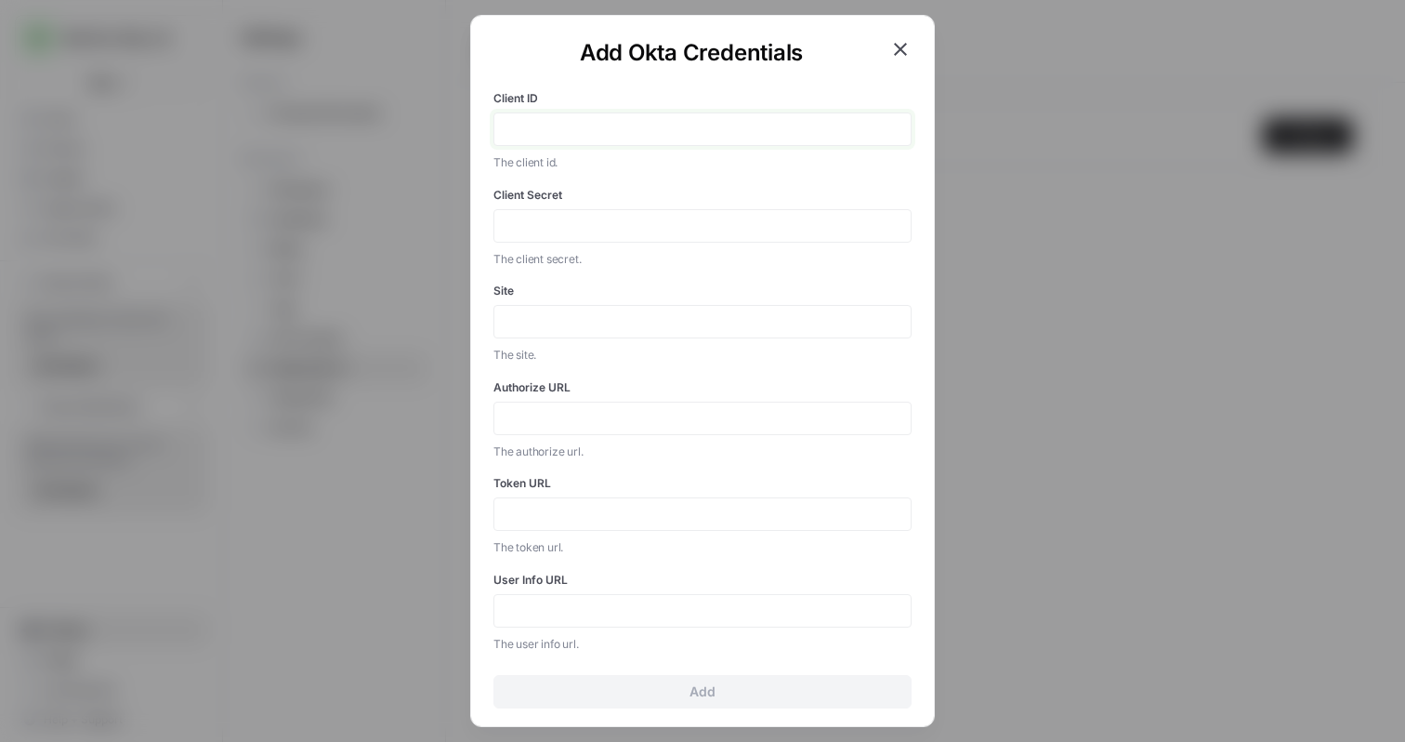
click at [707, 131] on input "Client ID" at bounding box center [703, 129] width 394 height 17
click at [558, 123] on input "Client ID" at bounding box center [703, 129] width 394 height 17
paste input "0oa1pb7311cuRi2Cl358"
type input "0oa1pb7311cuRi2Cl358"
click at [613, 246] on div "The client secret." at bounding box center [702, 257] width 418 height 22
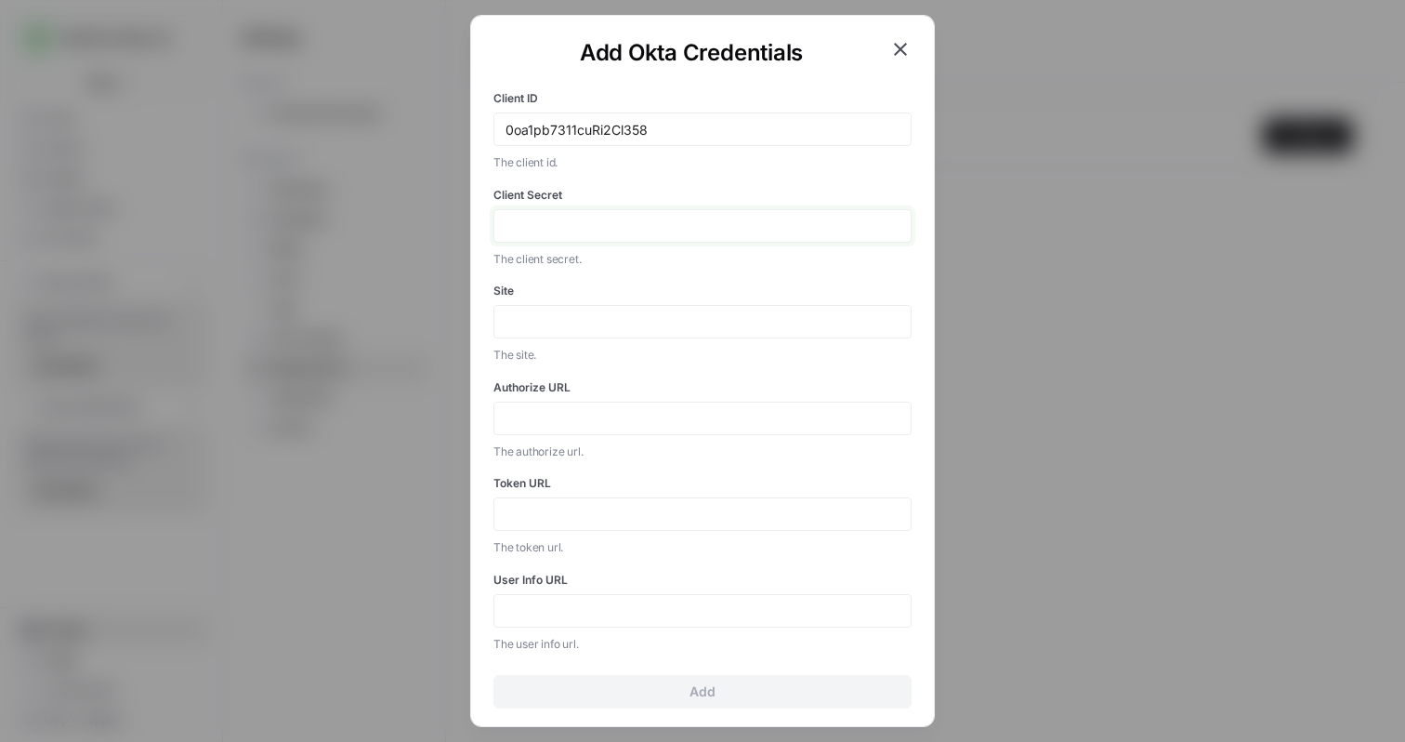
click at [610, 228] on input "Client Secret" at bounding box center [703, 225] width 394 height 17
click at [583, 237] on div at bounding box center [702, 225] width 418 height 33
click at [584, 224] on input "Client Secret" at bounding box center [703, 225] width 394 height 17
paste input "abXRiMxfUC4IZOVCL_7DnQ-ouY8vWntAnKv6EVN-uSP5CJfy0gZoeR4OWeOoqDH7"
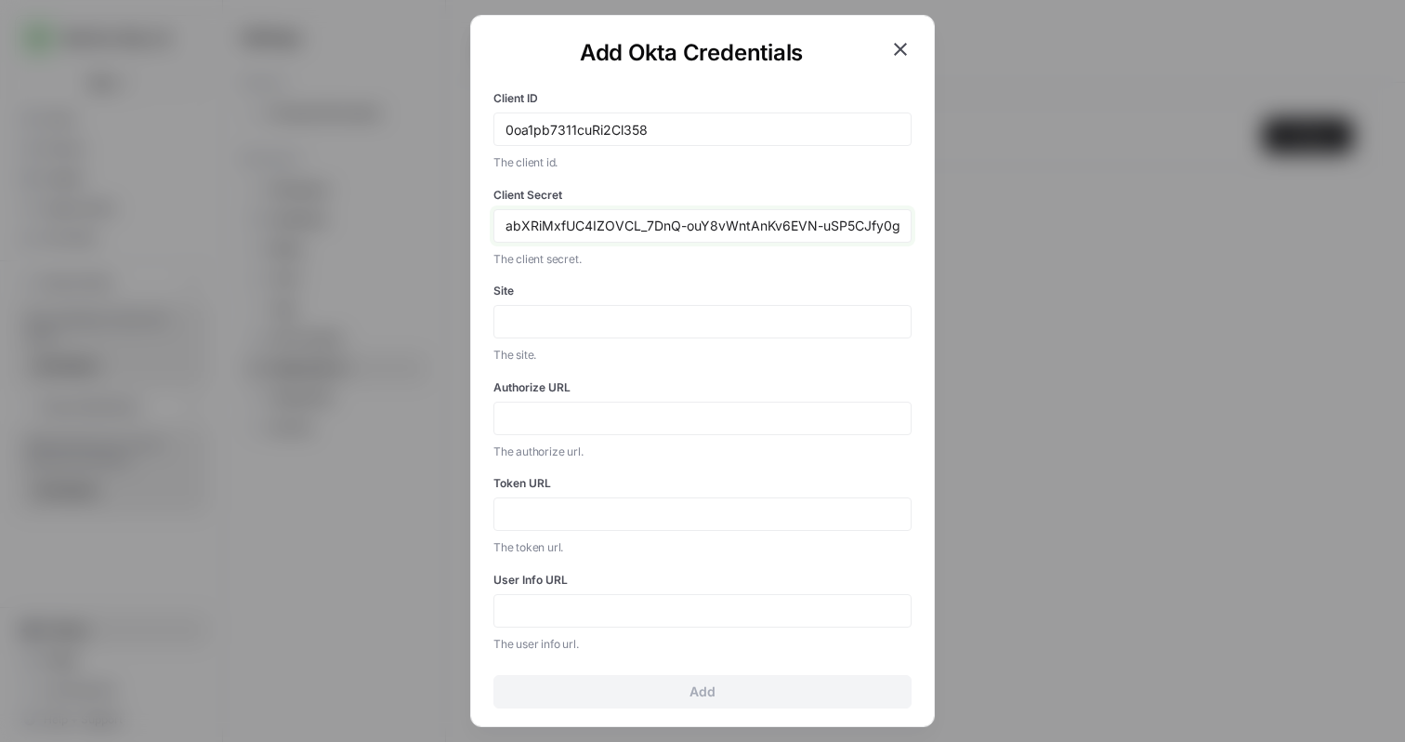
scroll to position [0, 121]
type input "abXRiMxfUC4IZOVCL_7DnQ-ouY8vWntAnKv6EVN-uSP5CJfy0gZoeR4OWeOoqDH7"
click at [657, 327] on input "Site" at bounding box center [703, 321] width 394 height 17
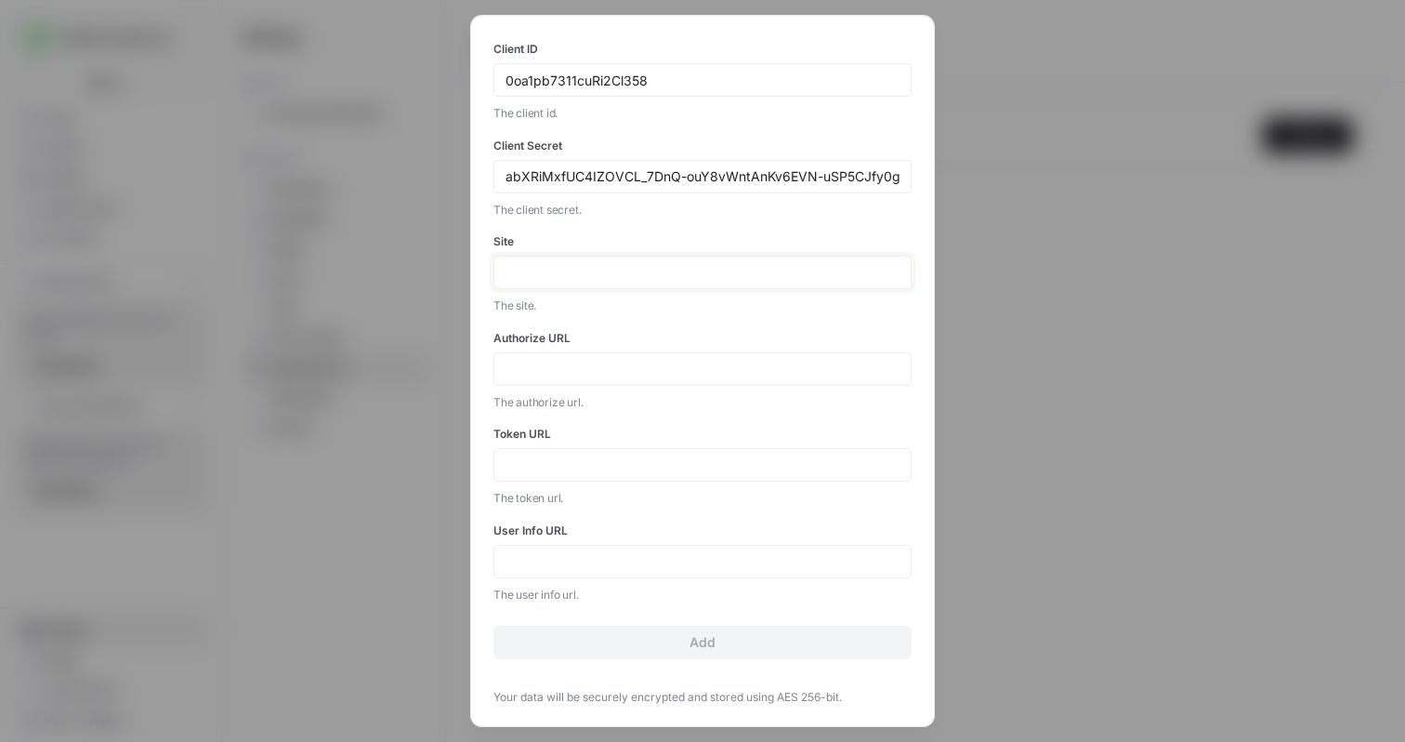
scroll to position [51, 0]
paste input "[URL][DOMAIN_NAME]"
type input "[URL][DOMAIN_NAME]"
click at [531, 369] on input "Authorize URL" at bounding box center [703, 367] width 394 height 17
paste input "[URL][DOMAIN_NAME]"
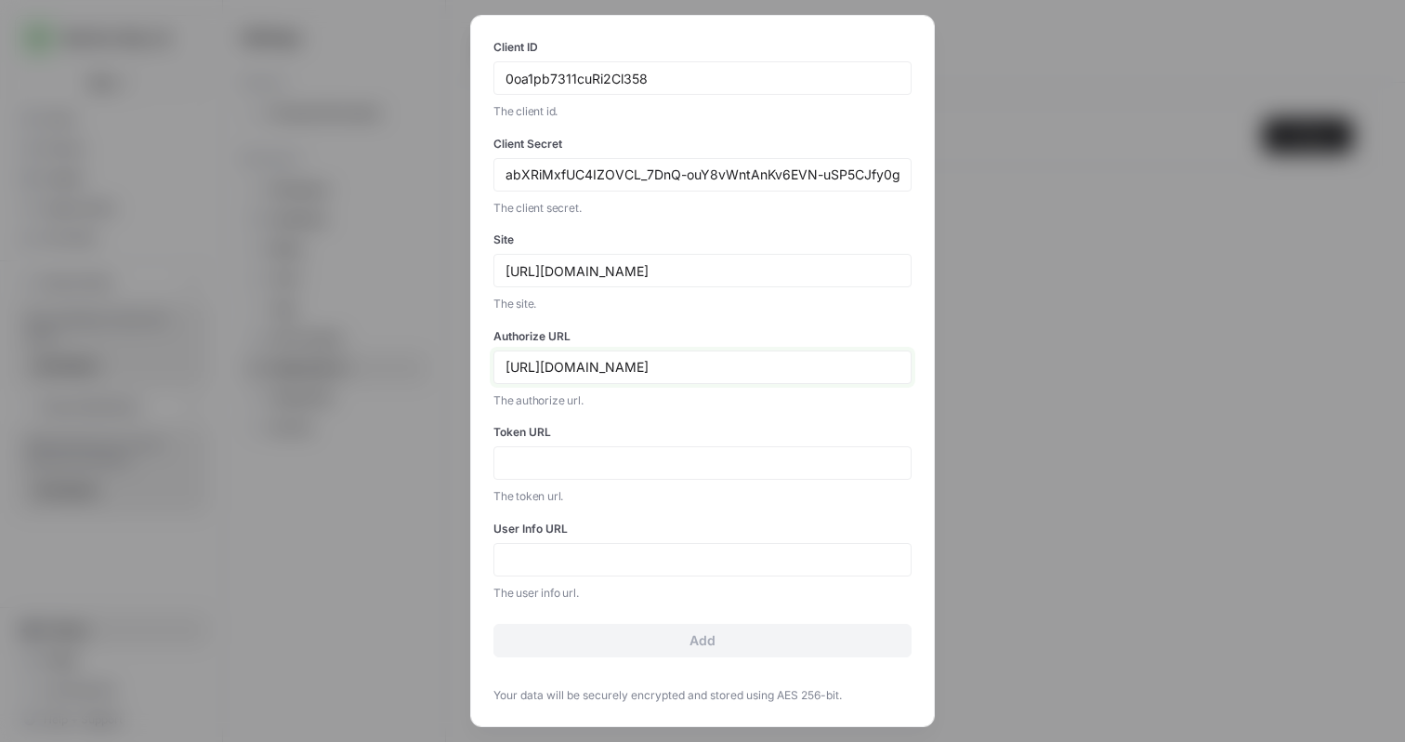
type input "[URL][DOMAIN_NAME]"
click at [560, 456] on input "Token URL" at bounding box center [703, 462] width 394 height 17
paste input "[URL][DOMAIN_NAME]"
type input "[URL][DOMAIN_NAME]"
click at [593, 570] on div at bounding box center [702, 559] width 418 height 33
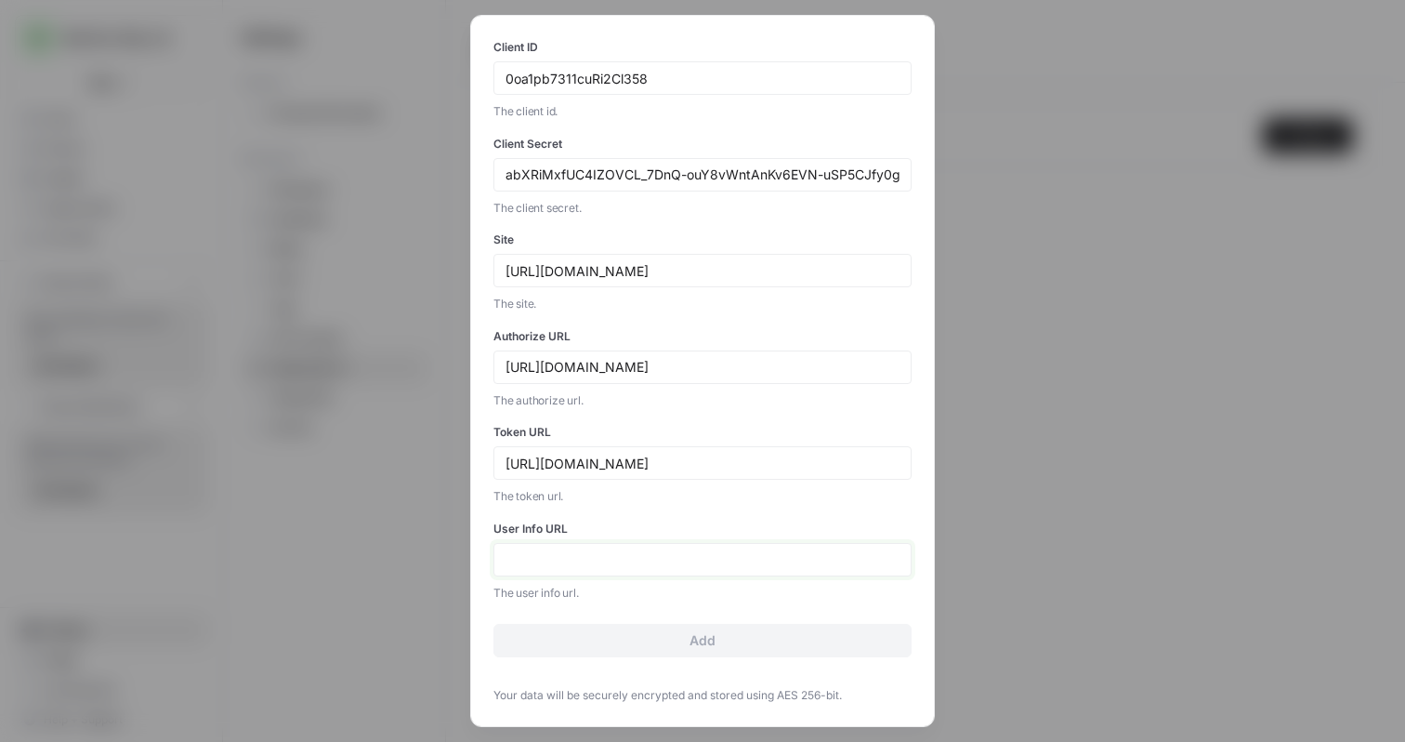
click at [590, 556] on input "User Info URL" at bounding box center [703, 559] width 394 height 17
paste input "[URL][DOMAIN_NAME]"
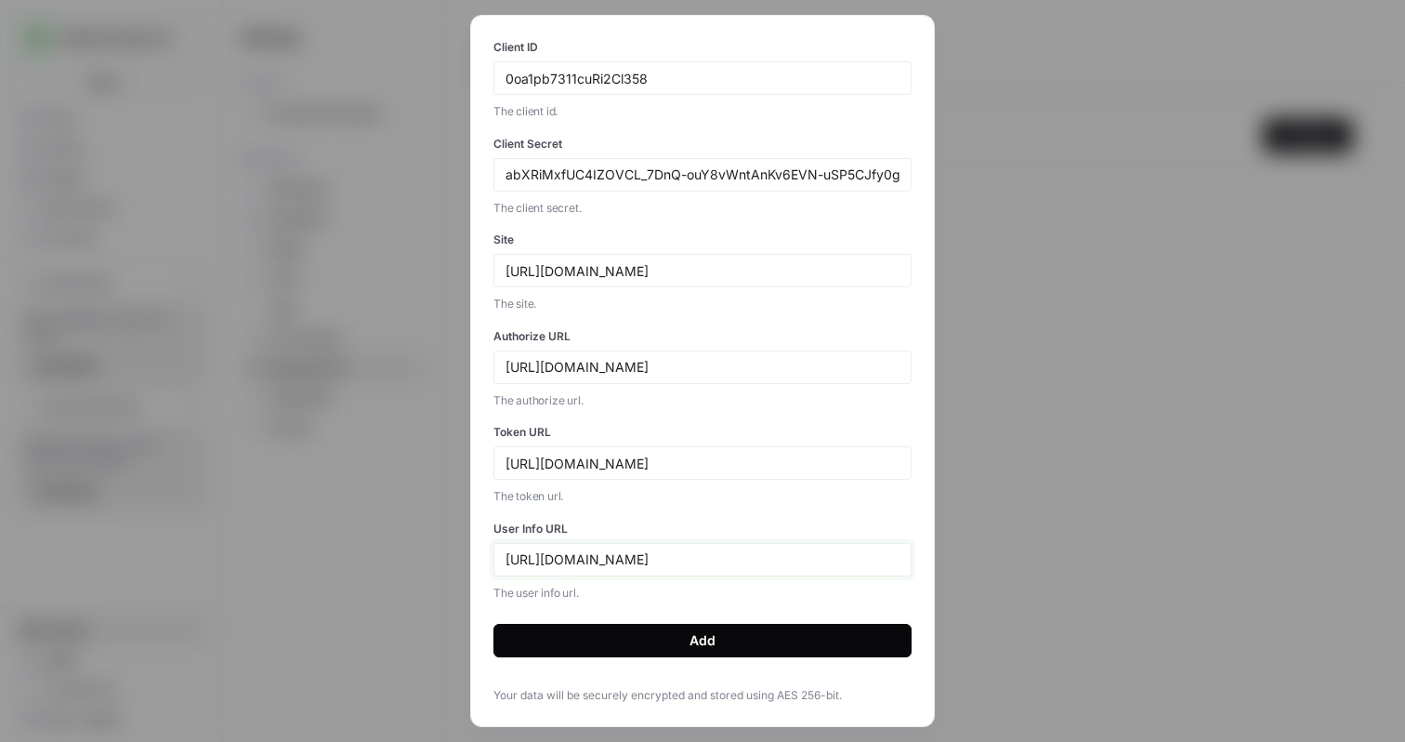
type input "[URL][DOMAIN_NAME]"
click at [671, 636] on button "Add" at bounding box center [702, 640] width 418 height 33
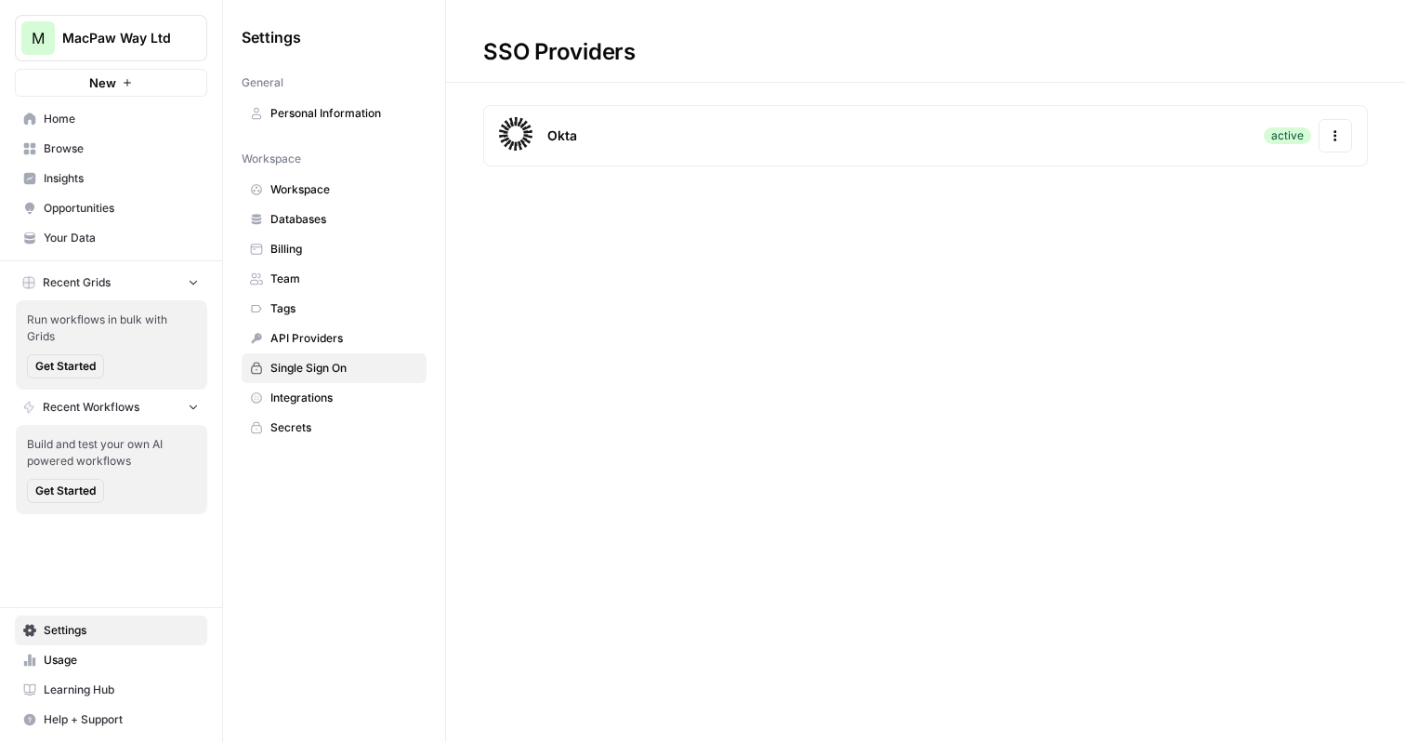
click at [1348, 129] on button "Actions" at bounding box center [1335, 135] width 33 height 33
click at [1267, 183] on div "Update Credentials" at bounding box center [1213, 184] width 262 height 33
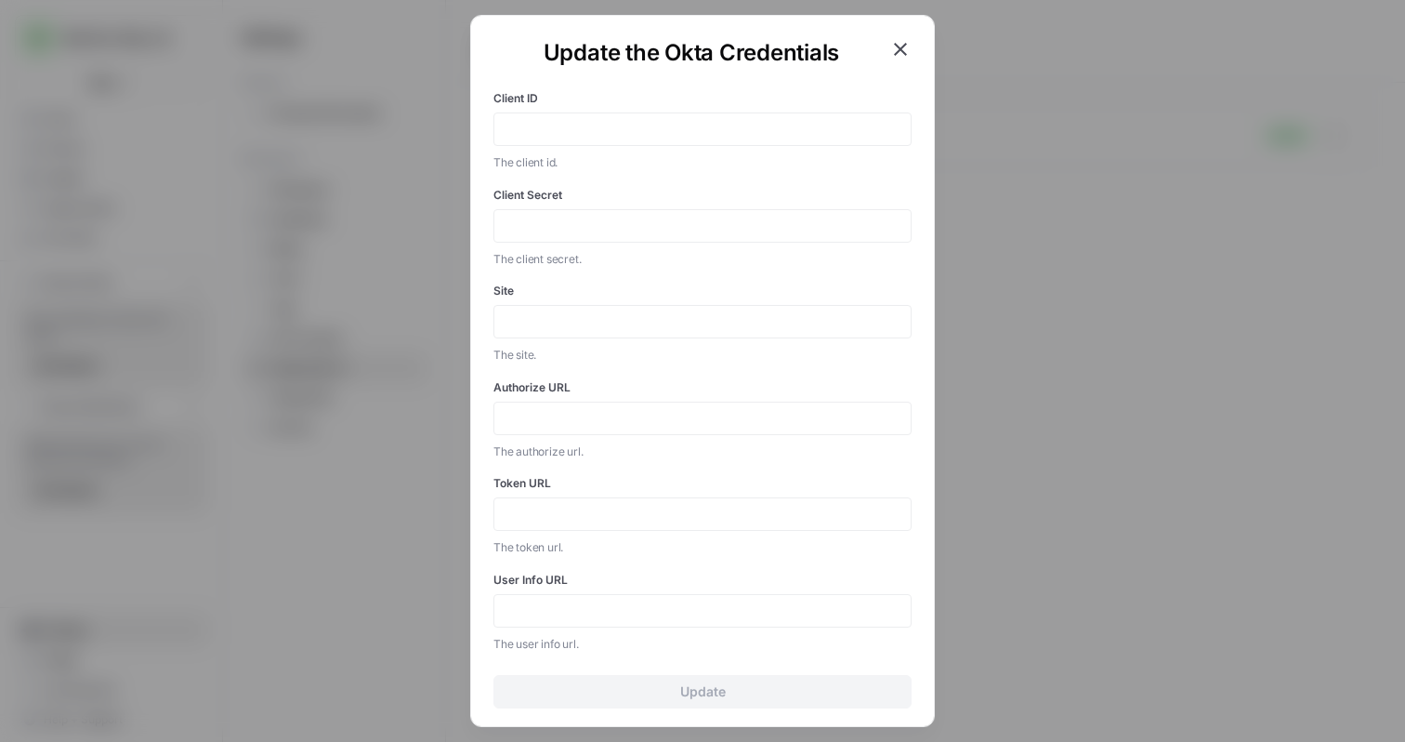
click at [906, 51] on icon "button" at bounding box center [900, 49] width 22 height 22
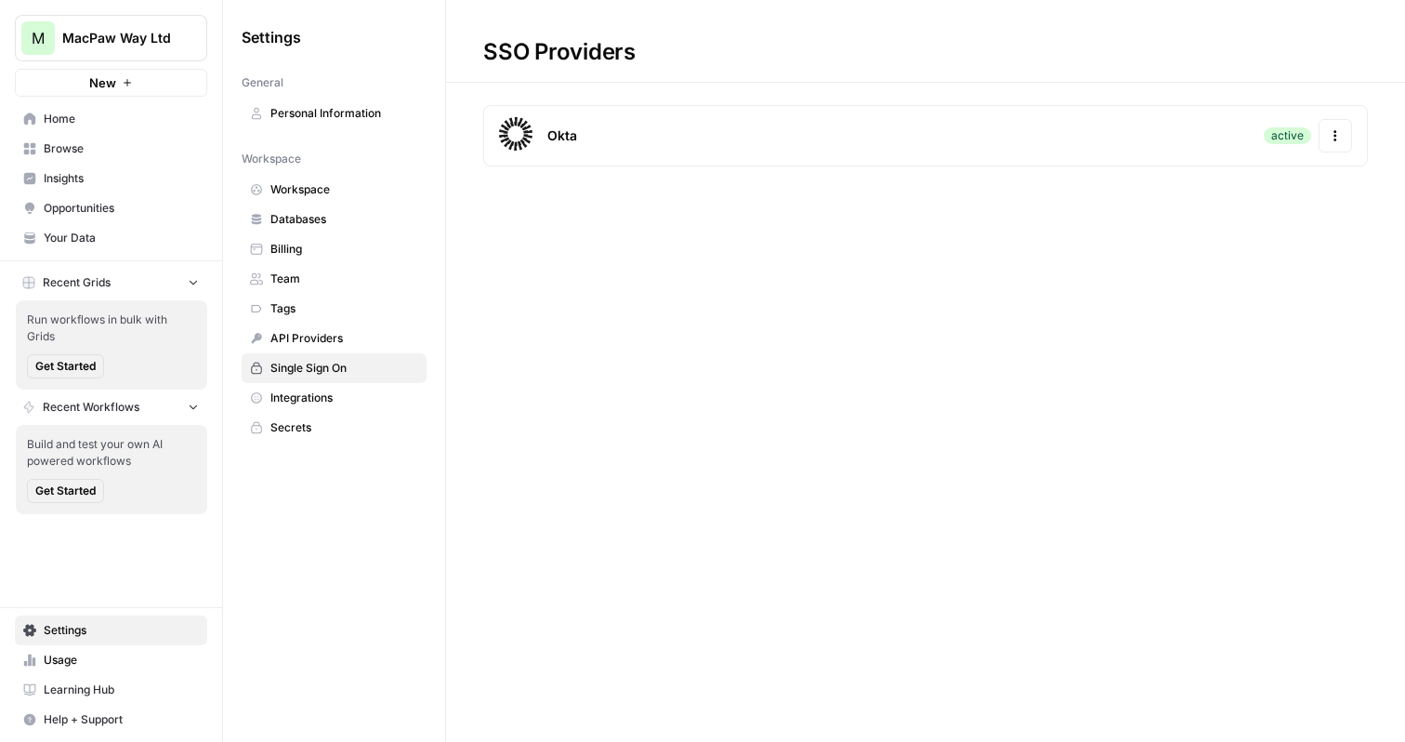
click at [720, 125] on div "Okta active Actions" at bounding box center [925, 135] width 885 height 61
click at [503, 138] on icon at bounding box center [517, 135] width 37 height 37
click at [536, 129] on div "Okta" at bounding box center [538, 135] width 78 height 37
click at [1003, 125] on div "Okta active Actions" at bounding box center [925, 135] width 885 height 61
click at [1322, 136] on button "Actions" at bounding box center [1335, 135] width 33 height 33
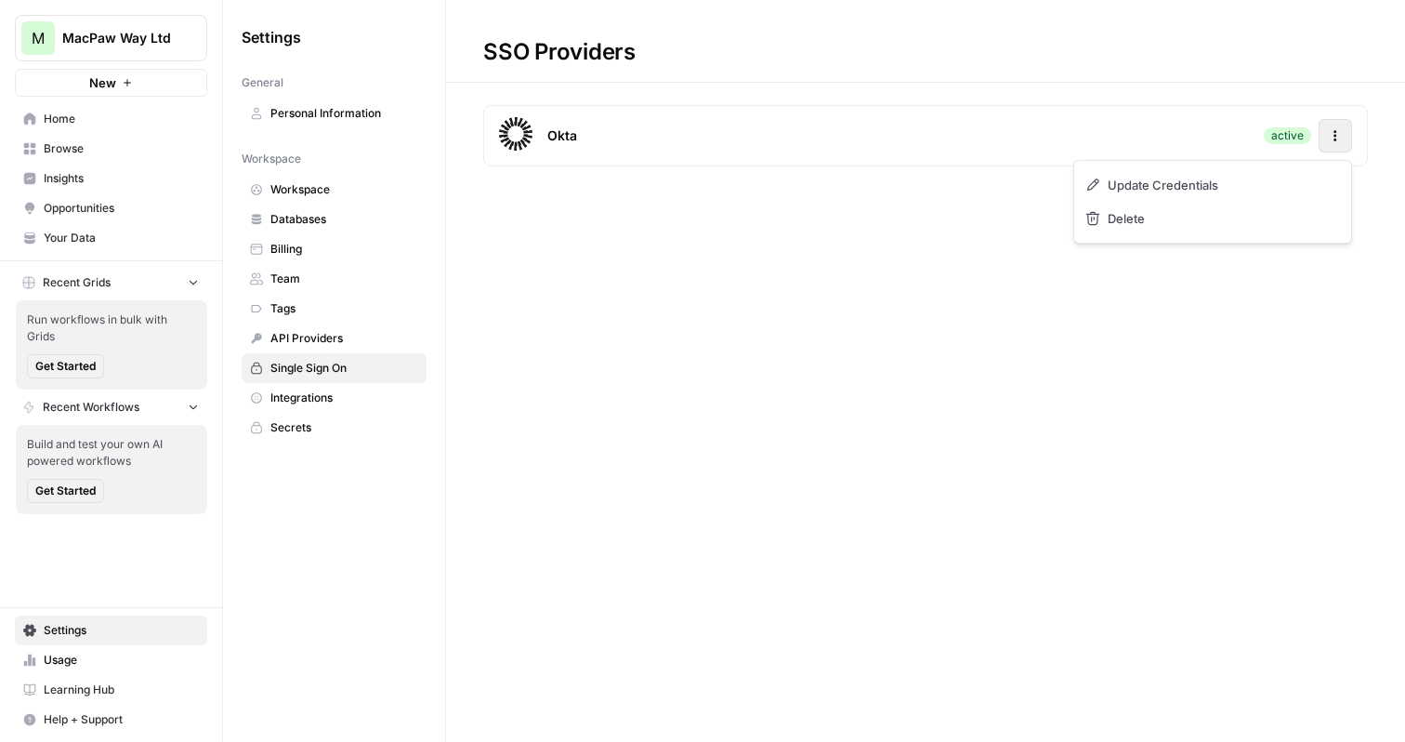
click at [760, 308] on div "SSO Providers Okta active Actions" at bounding box center [925, 371] width 959 height 742
click at [536, 140] on div "Okta" at bounding box center [538, 135] width 78 height 37
click at [507, 139] on icon at bounding box center [515, 133] width 33 height 33
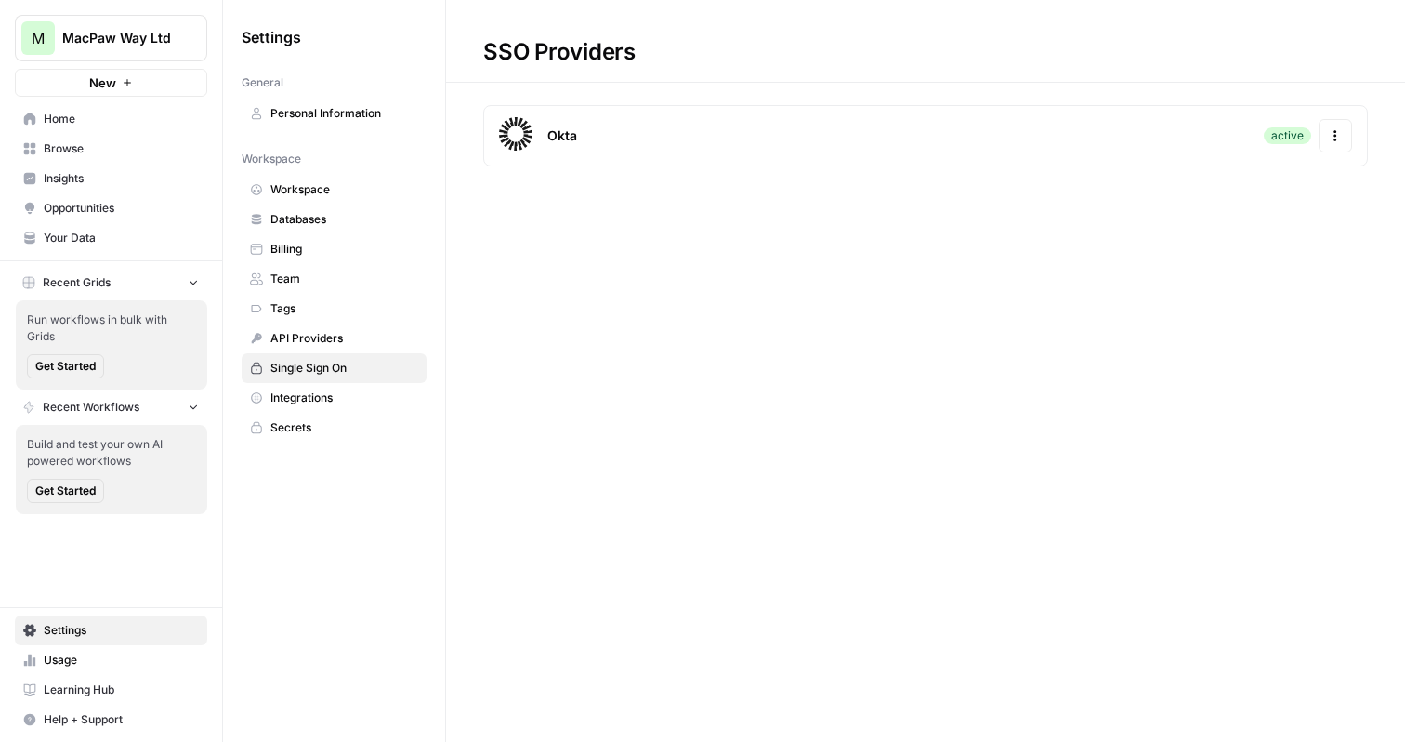
click at [507, 139] on icon at bounding box center [515, 133] width 33 height 33
click at [1334, 135] on icon "button" at bounding box center [1335, 136] width 3 height 3
click at [1203, 186] on span "Update Credentials" at bounding box center [1170, 185] width 111 height 19
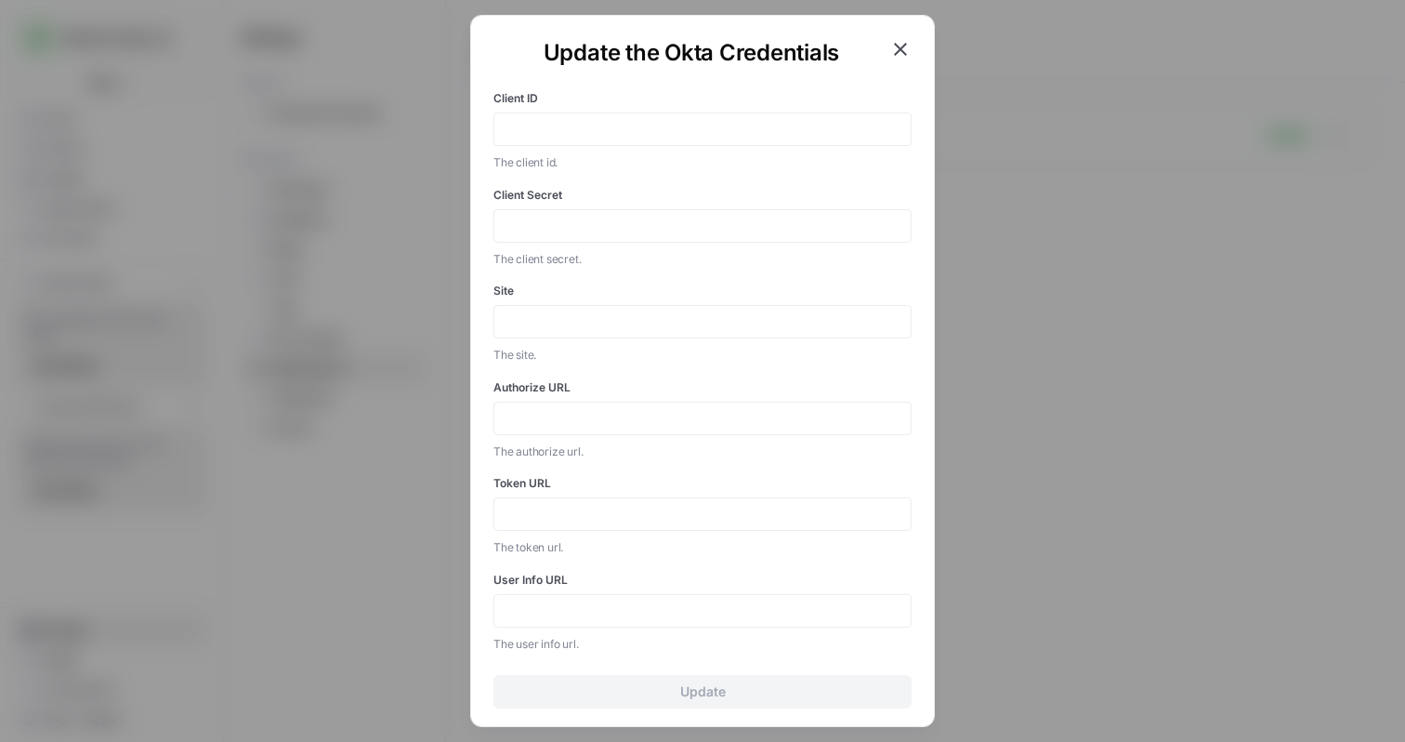
click at [901, 46] on icon "button" at bounding box center [900, 49] width 13 height 13
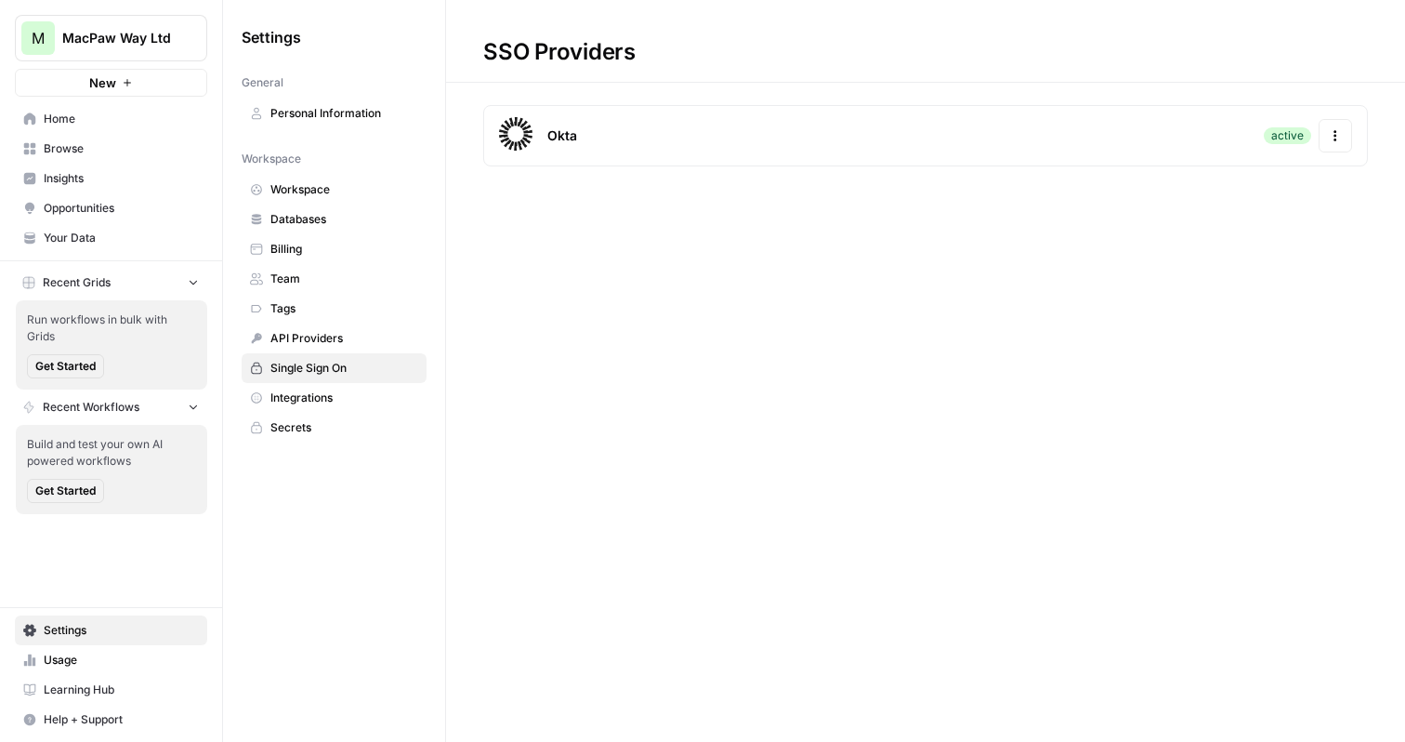
click at [337, 396] on span "Integrations" at bounding box center [344, 397] width 148 height 17
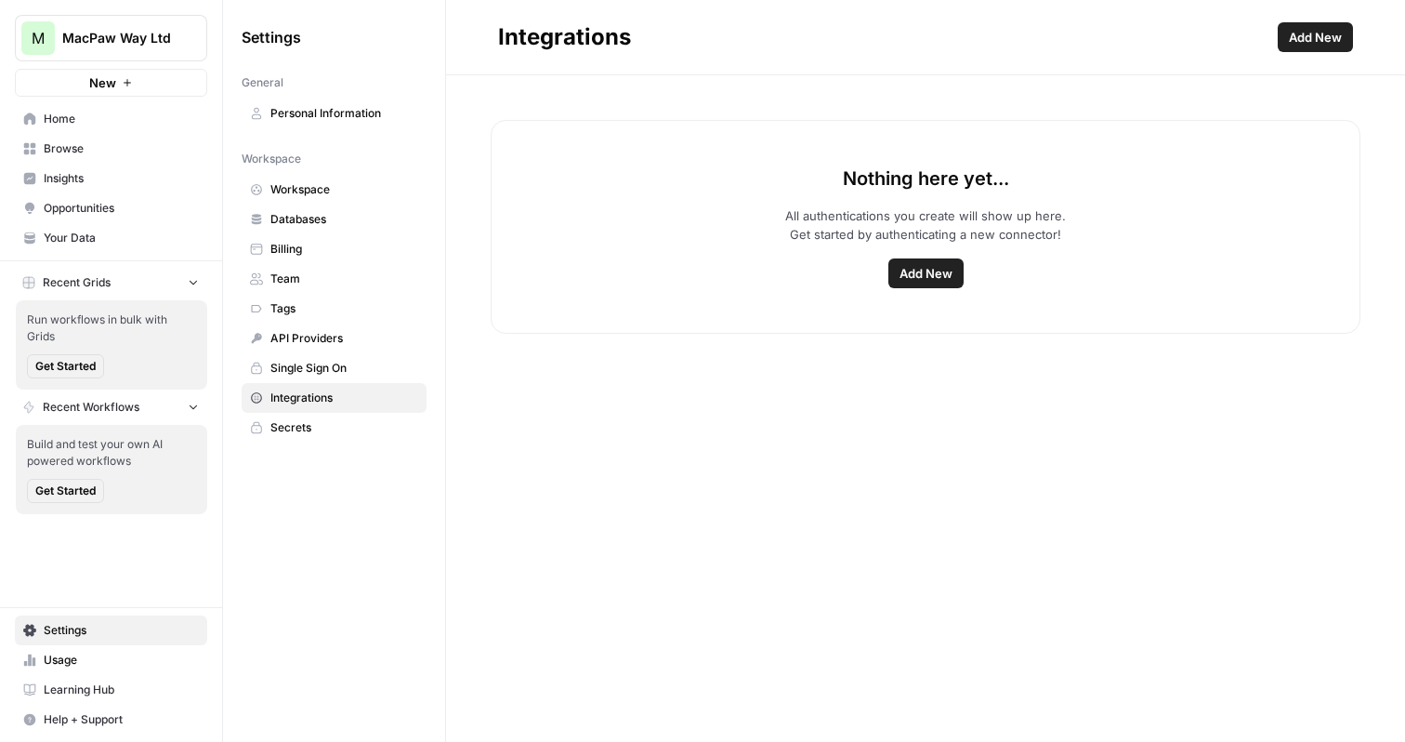
click at [341, 365] on span "Single Sign On" at bounding box center [344, 368] width 148 height 17
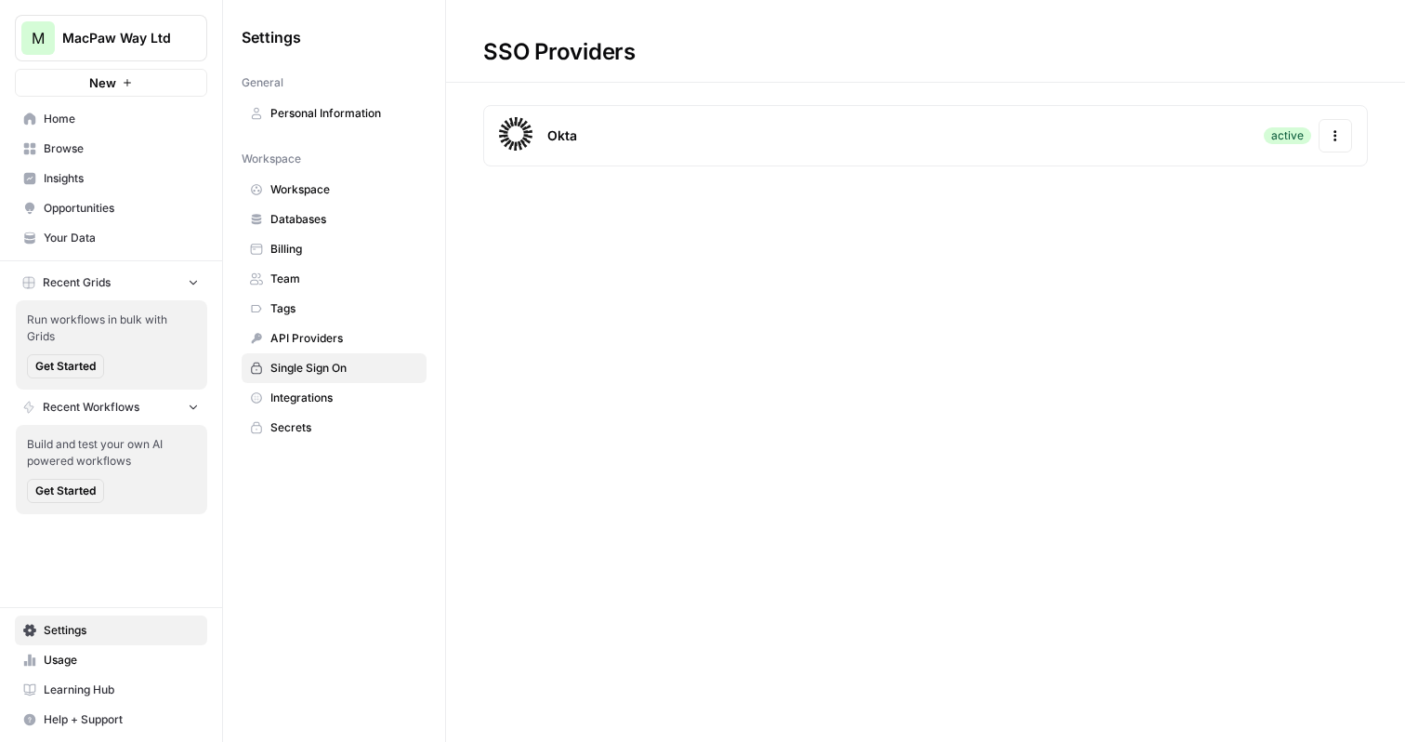
click at [341, 330] on span "API Providers" at bounding box center [344, 338] width 148 height 17
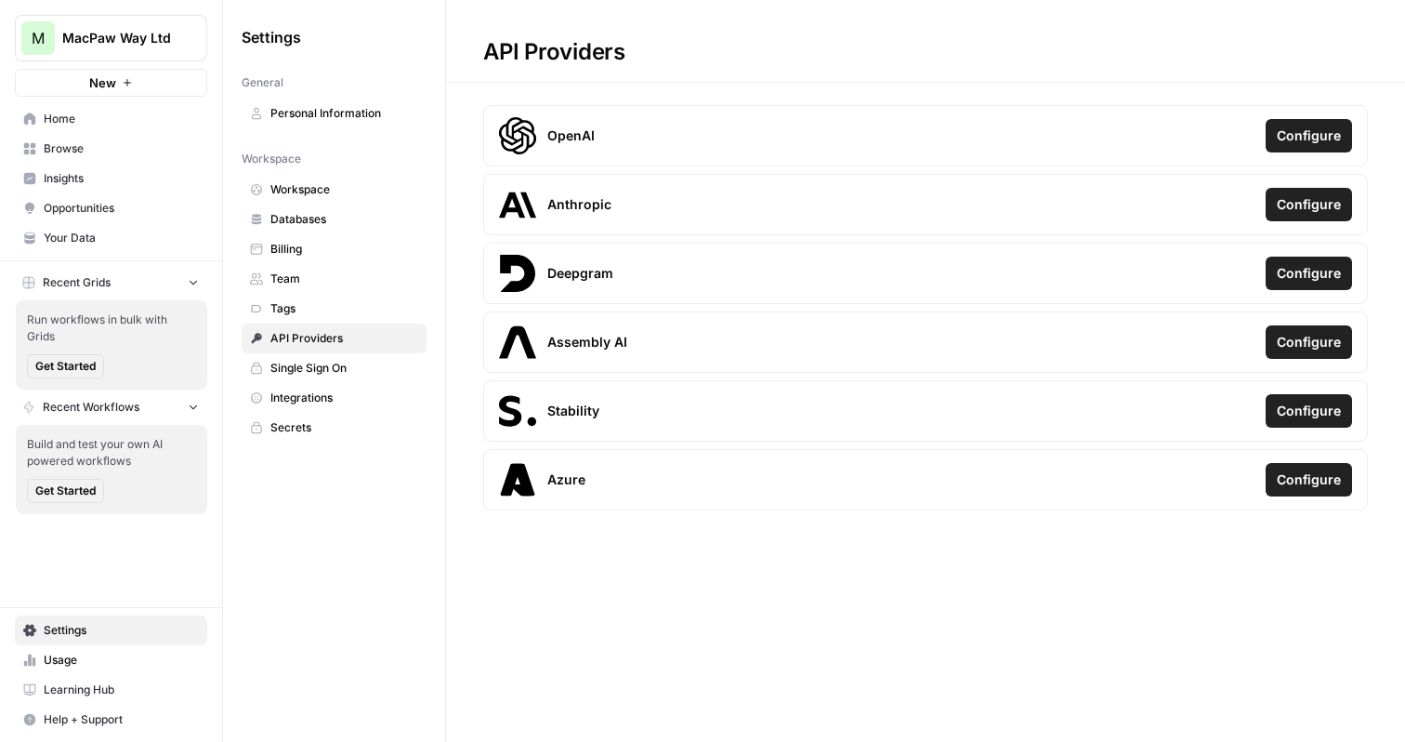
click at [338, 367] on span "Single Sign On" at bounding box center [344, 368] width 148 height 17
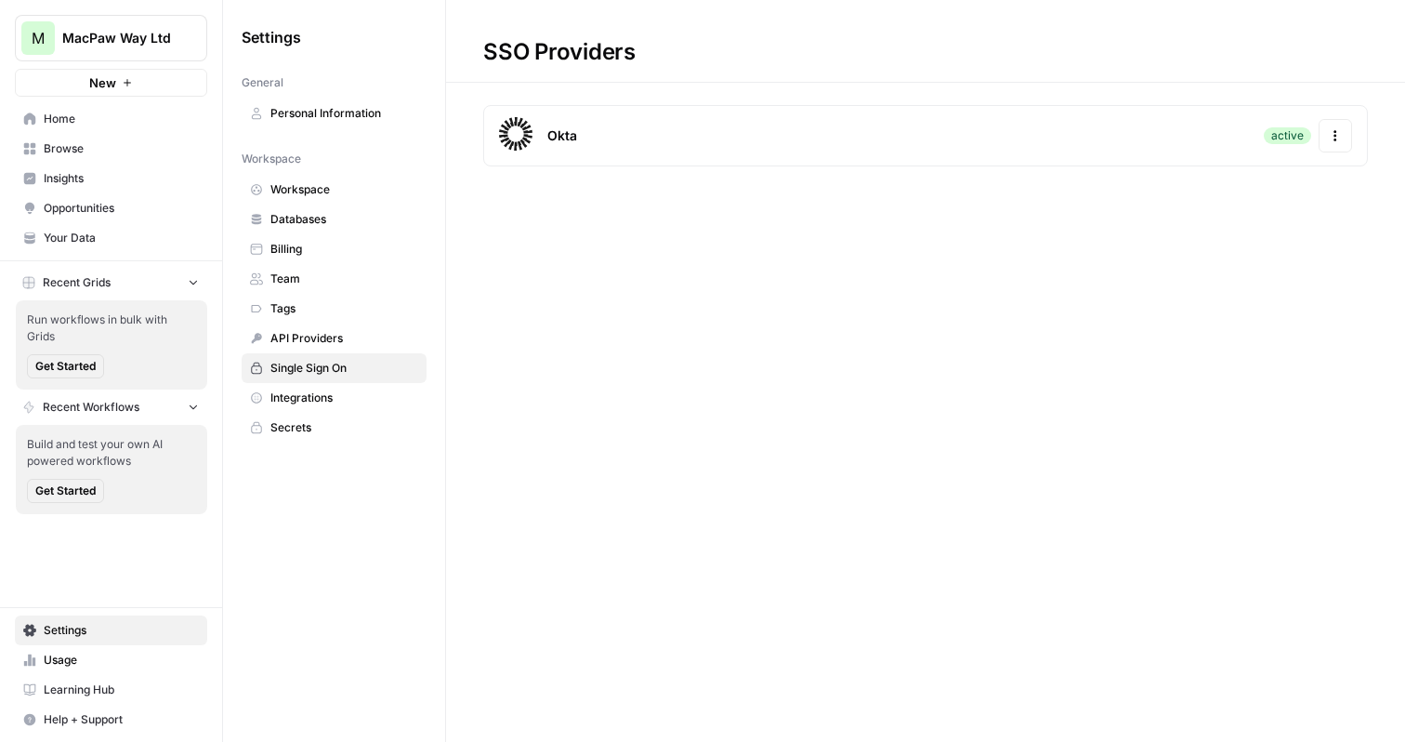
click at [325, 198] on link "Workspace" at bounding box center [334, 190] width 185 height 30
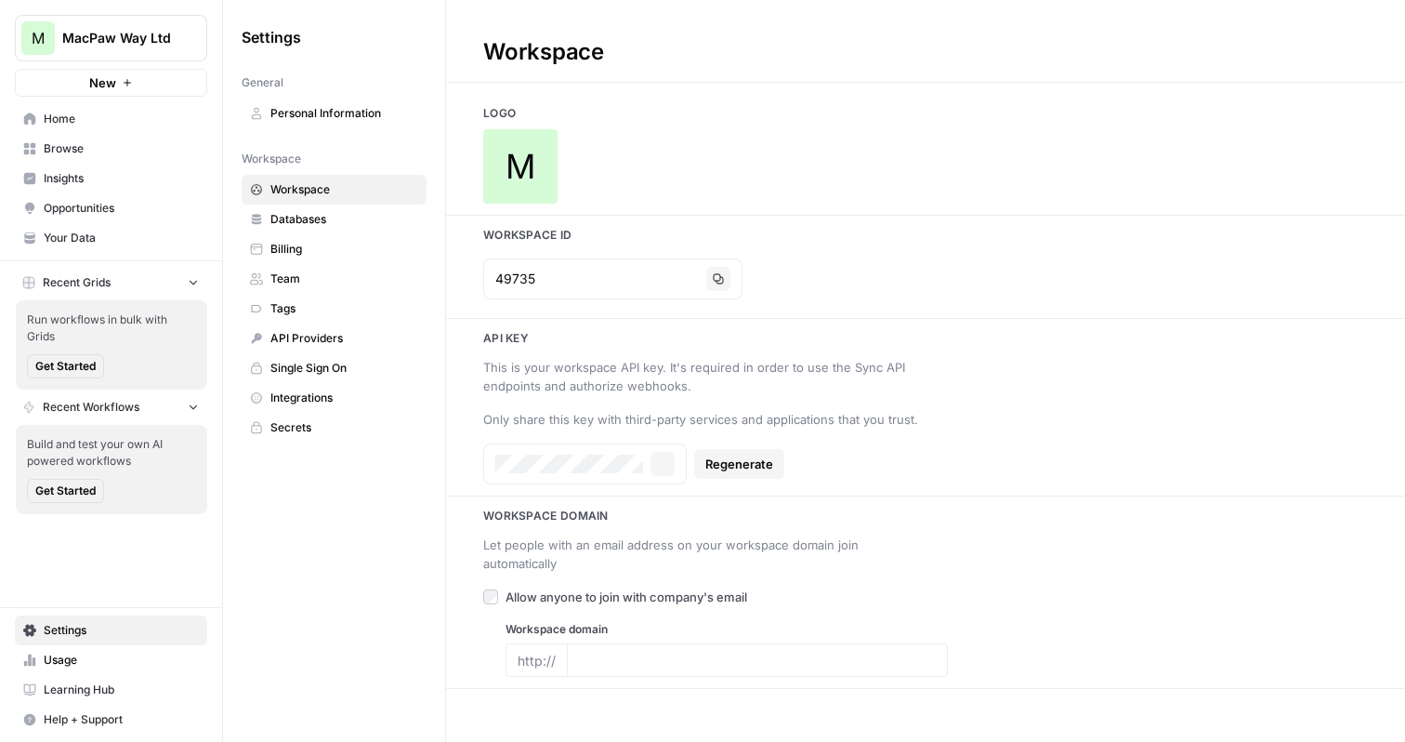
type input "[URL][DOMAIN_NAME]"
click at [330, 211] on span "Databases" at bounding box center [344, 219] width 148 height 17
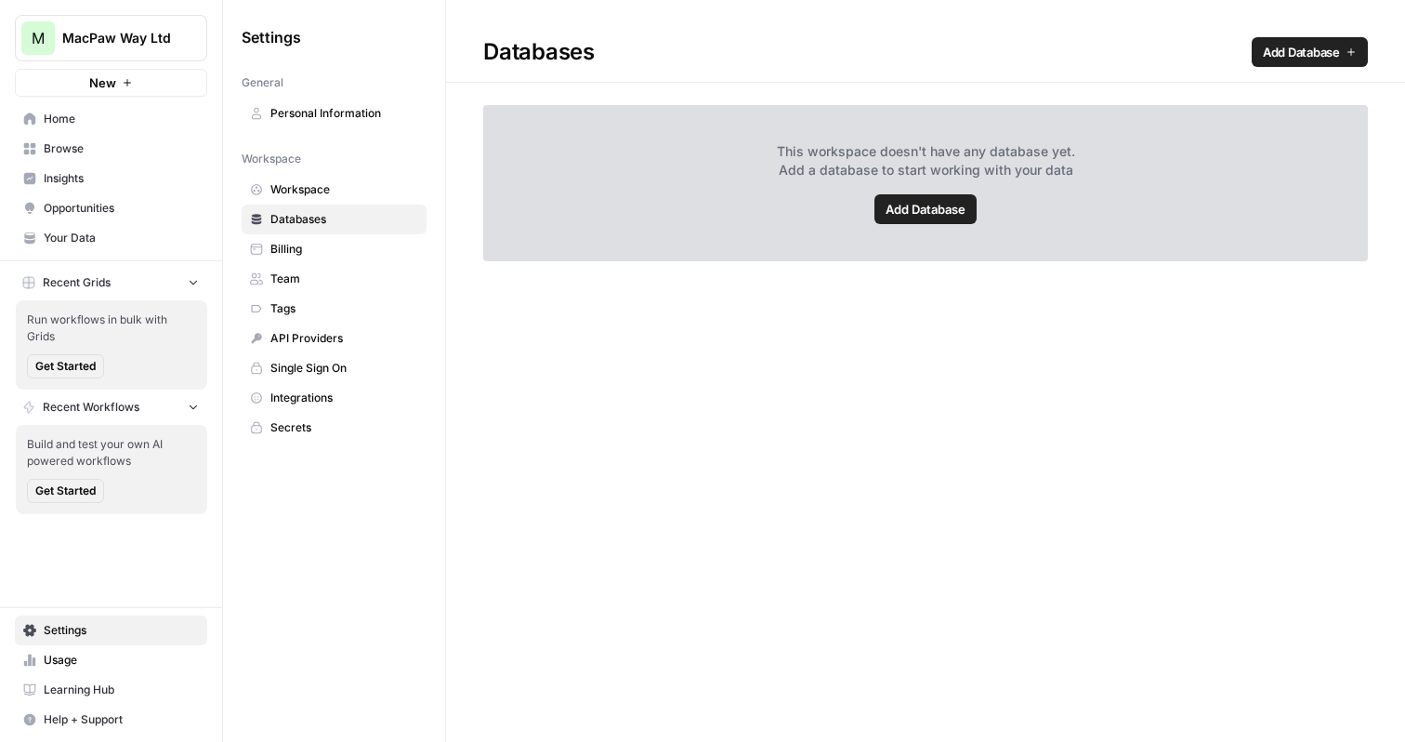
click at [395, 111] on span "Personal Information" at bounding box center [344, 113] width 148 height 17
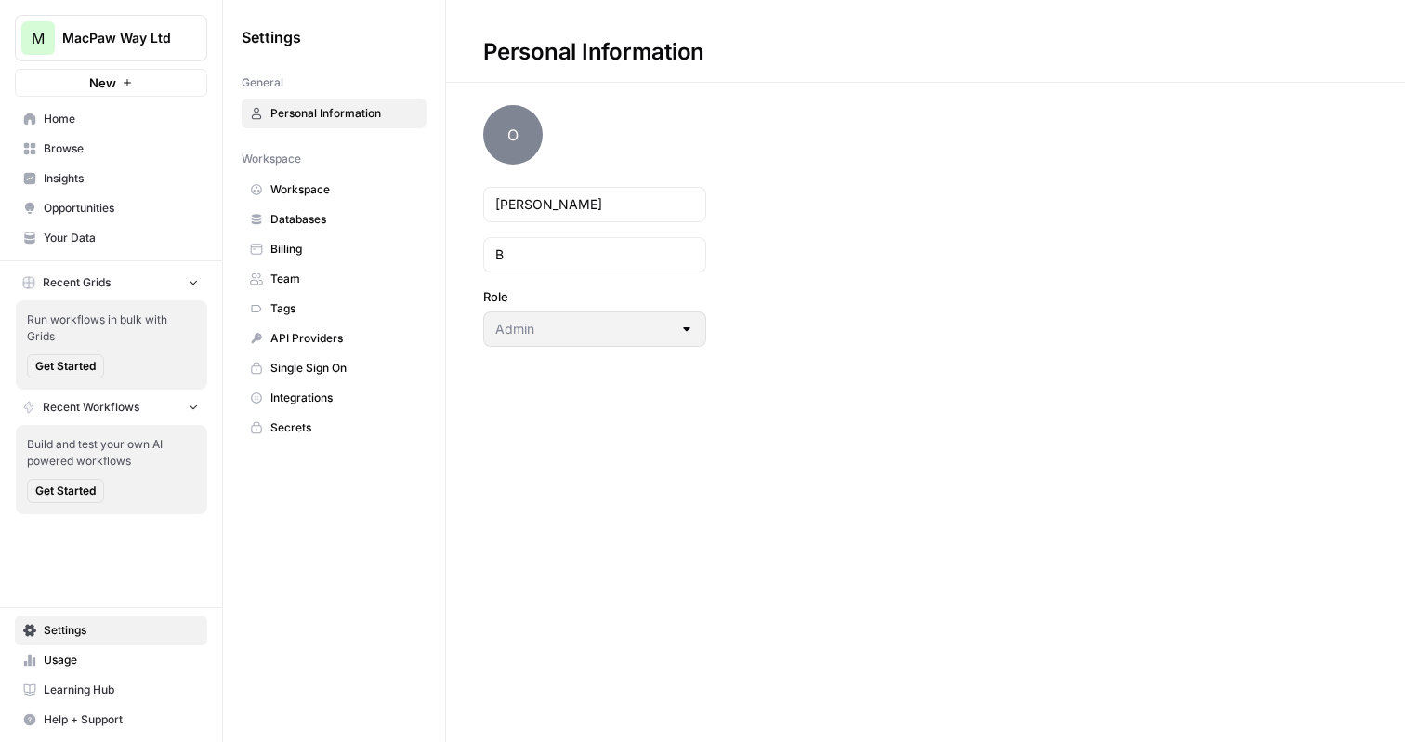
click at [336, 314] on span "Tags" at bounding box center [344, 308] width 148 height 17
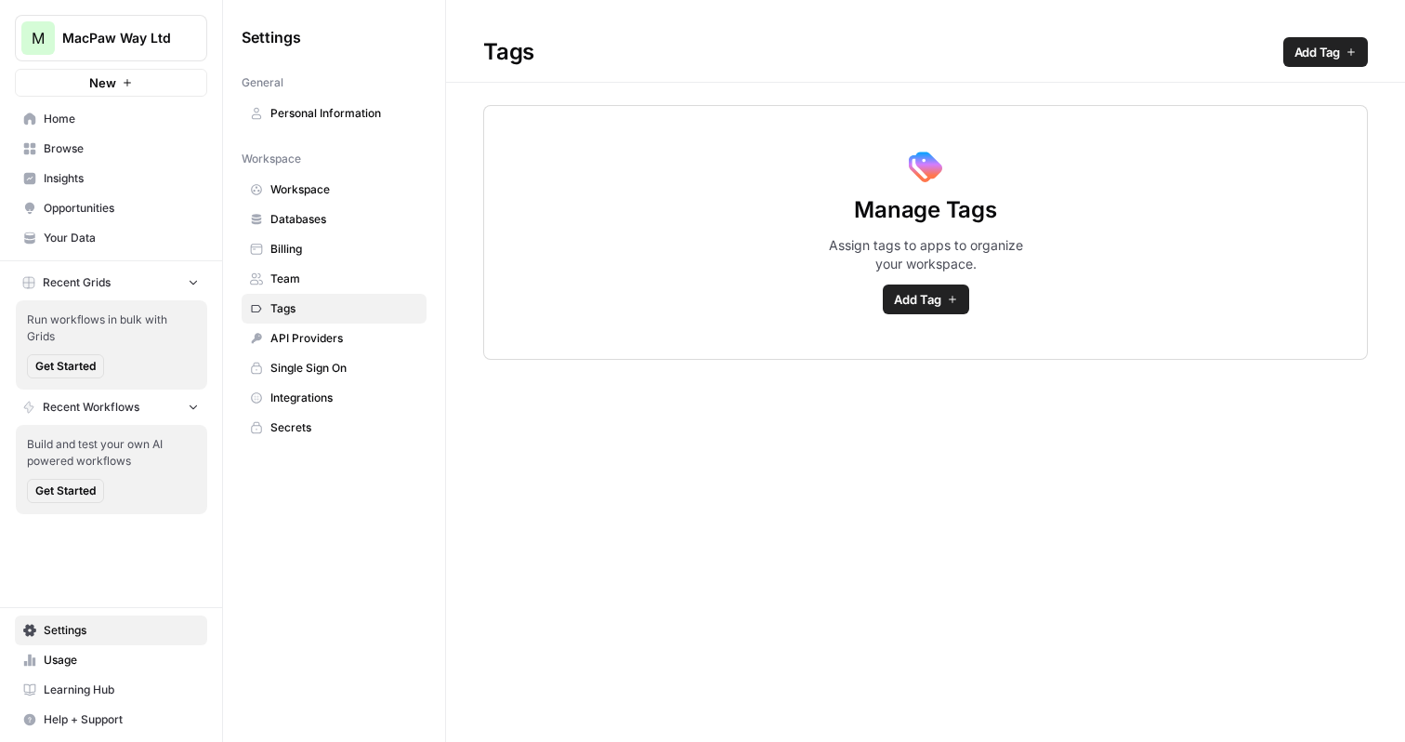
click at [333, 341] on span "API Providers" at bounding box center [344, 338] width 148 height 17
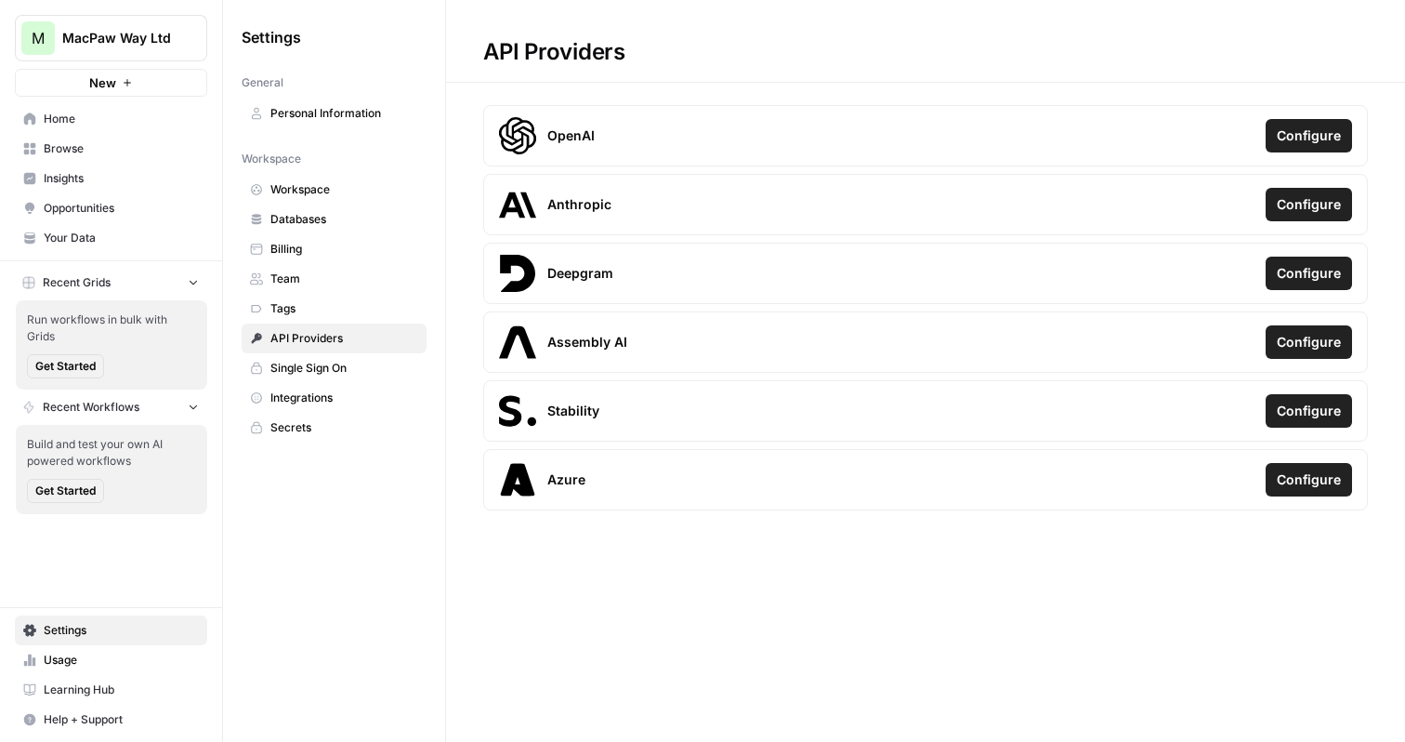
click at [121, 627] on span "Settings" at bounding box center [121, 630] width 155 height 17
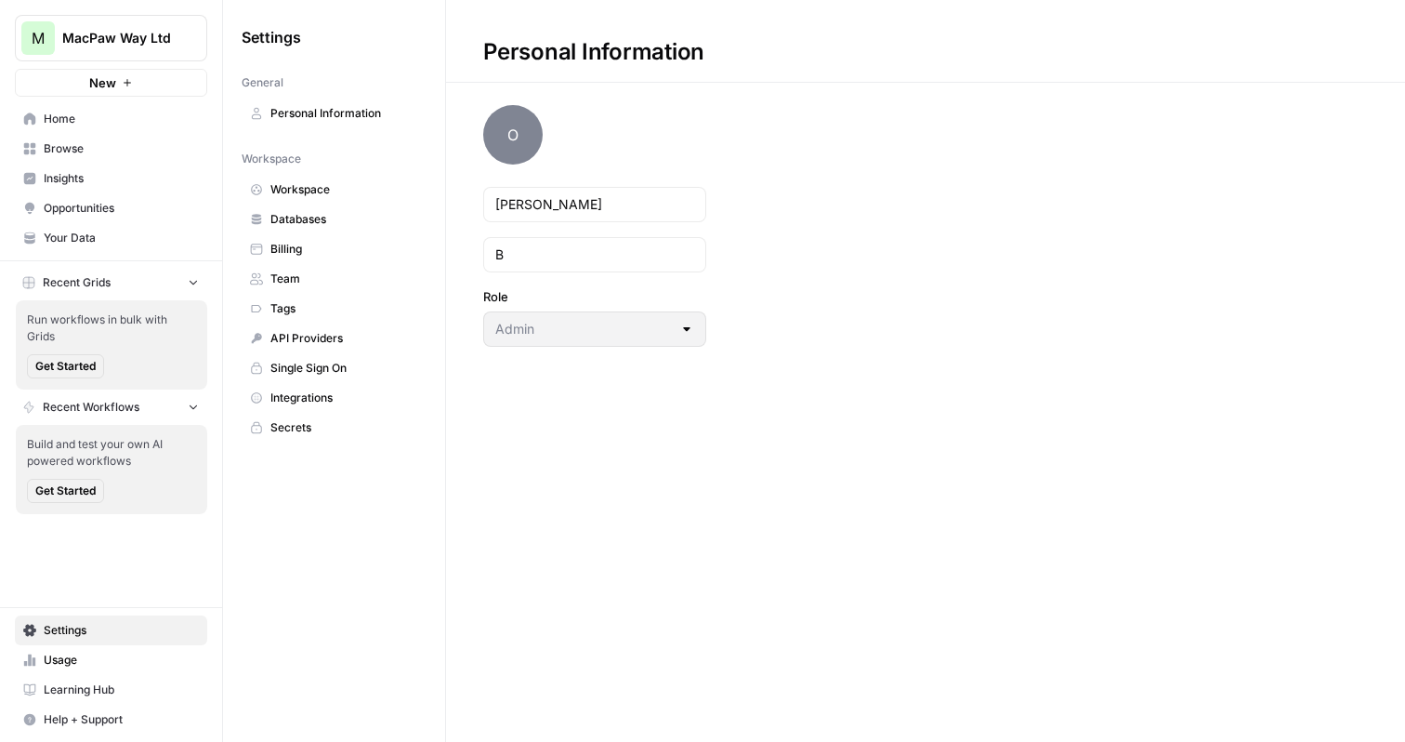
click at [323, 274] on span "Team" at bounding box center [344, 278] width 148 height 17
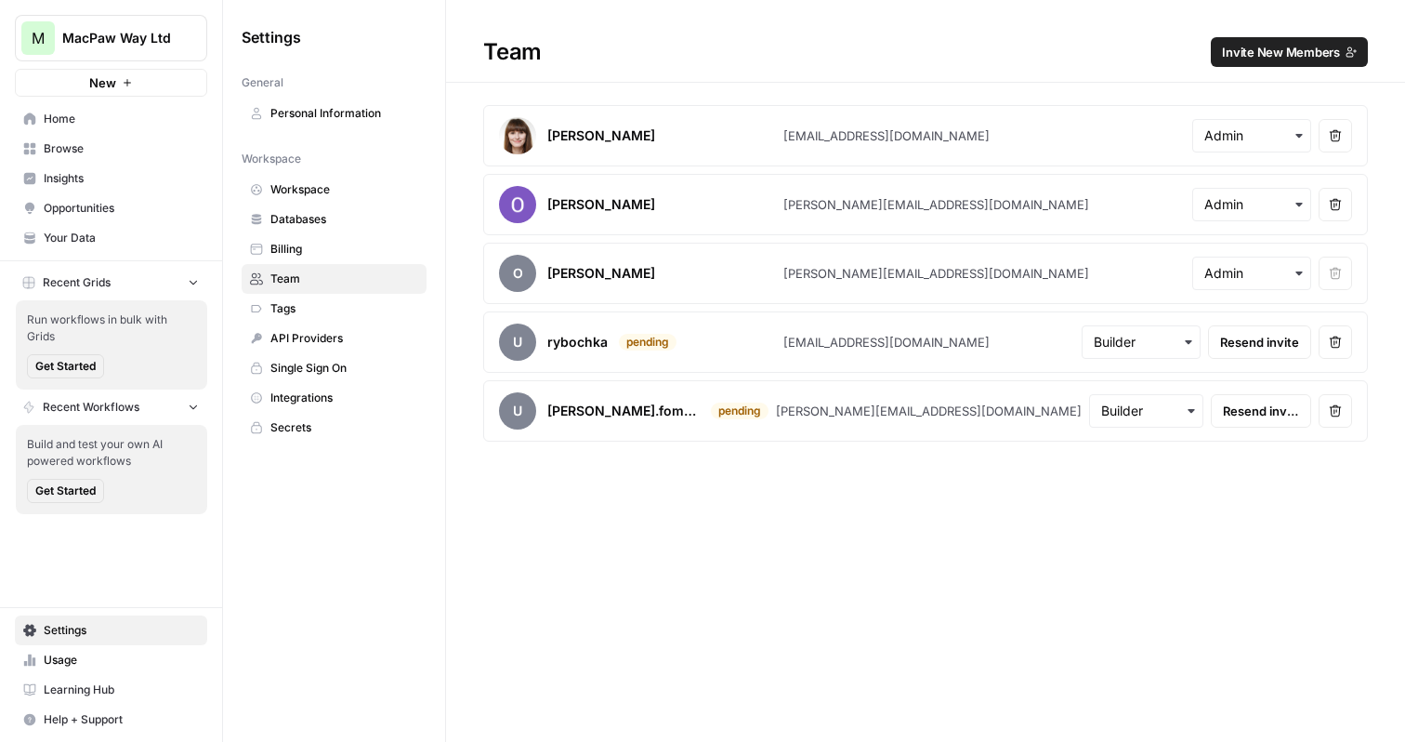
click at [296, 375] on span "Single Sign On" at bounding box center [344, 368] width 148 height 17
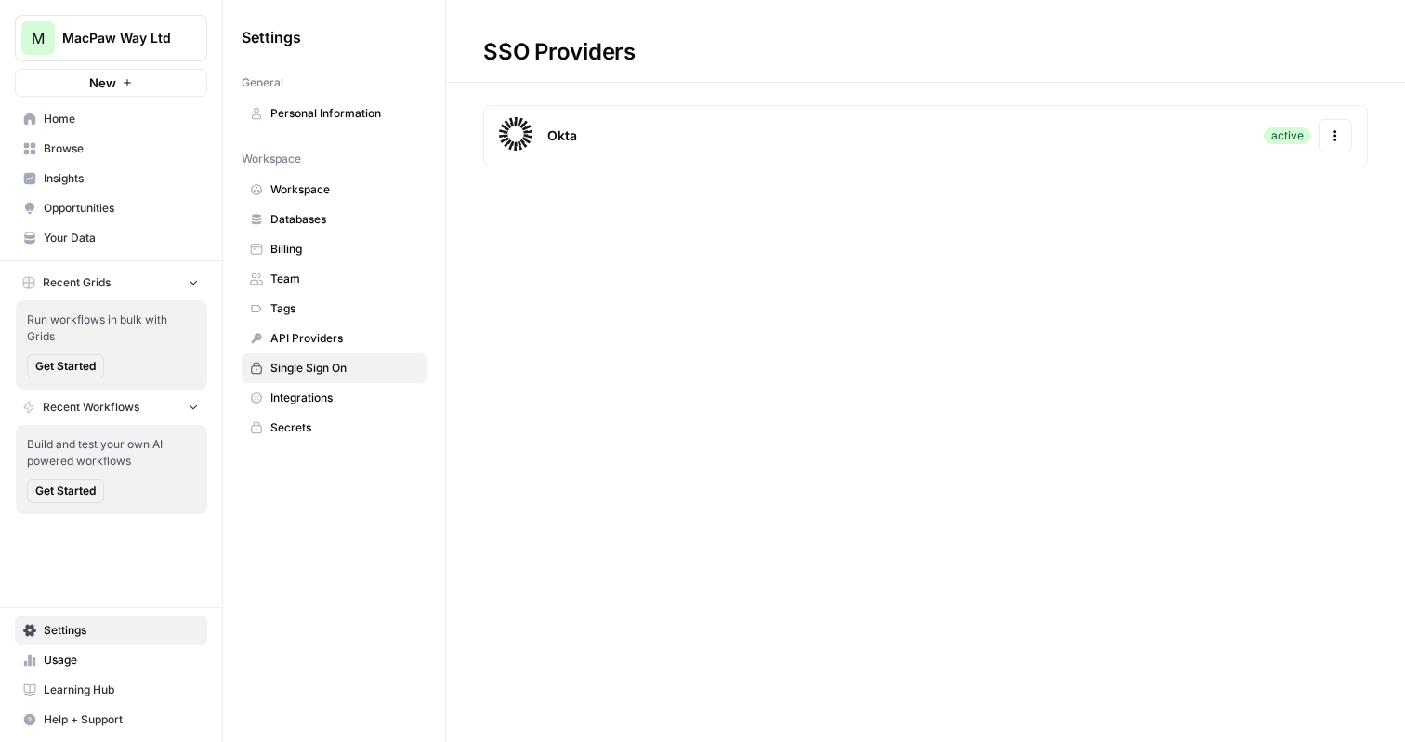
click at [308, 420] on span "Secrets" at bounding box center [344, 427] width 148 height 17
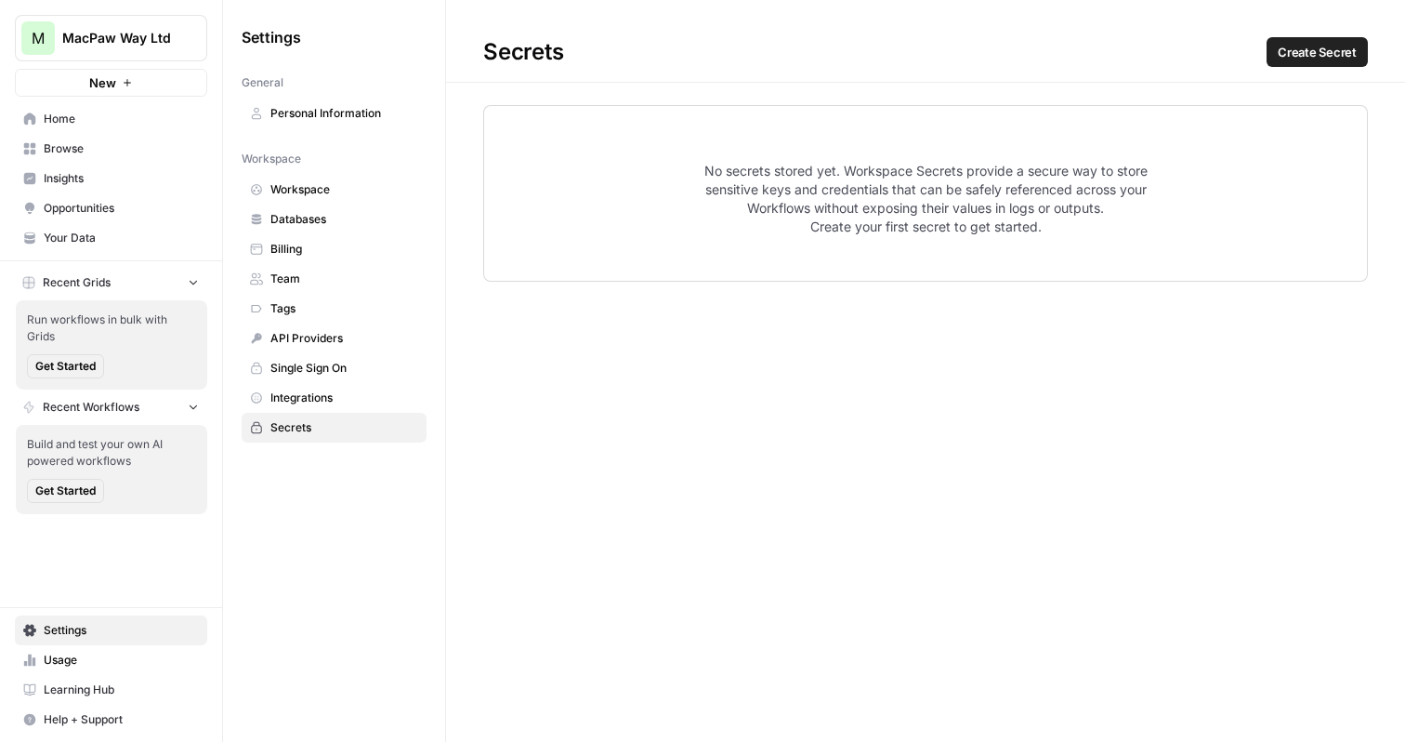
click at [325, 389] on span "Integrations" at bounding box center [344, 397] width 148 height 17
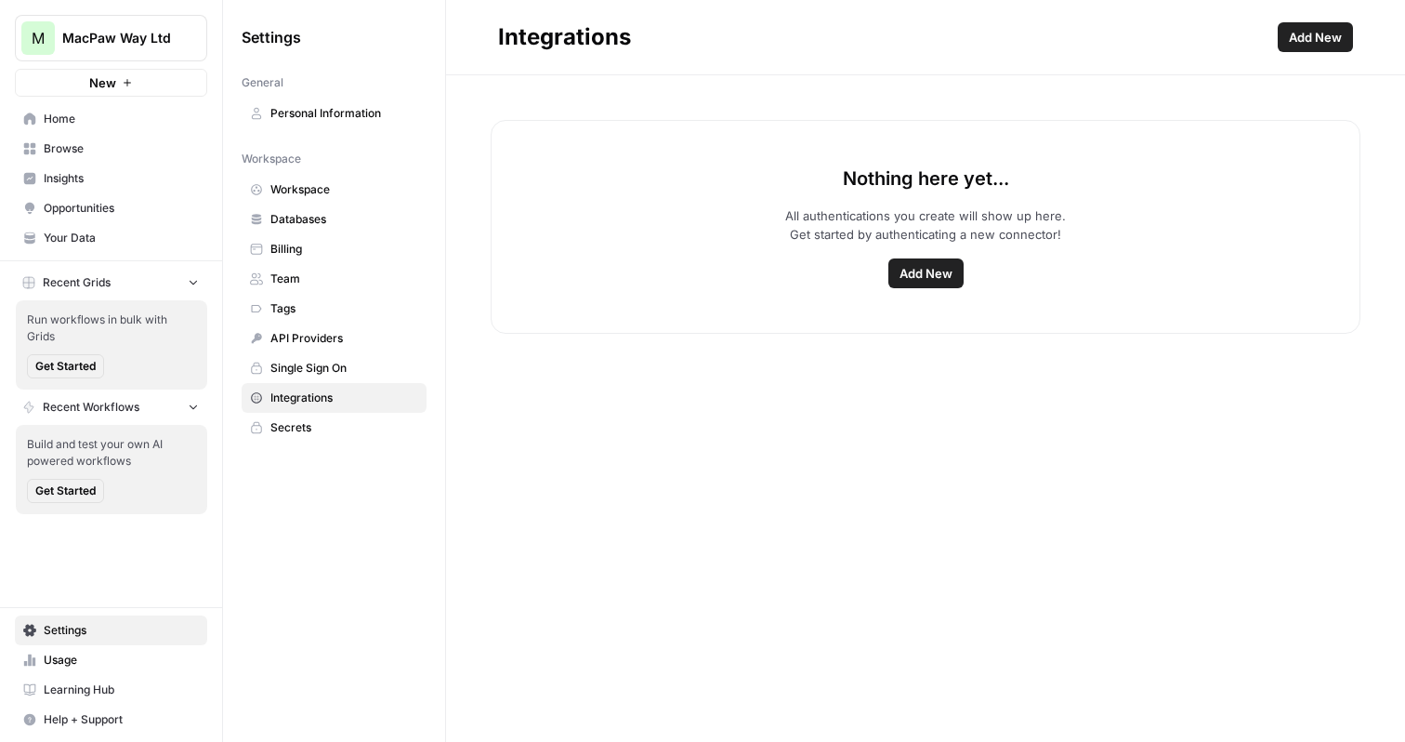
click at [323, 428] on span "Secrets" at bounding box center [344, 427] width 148 height 17
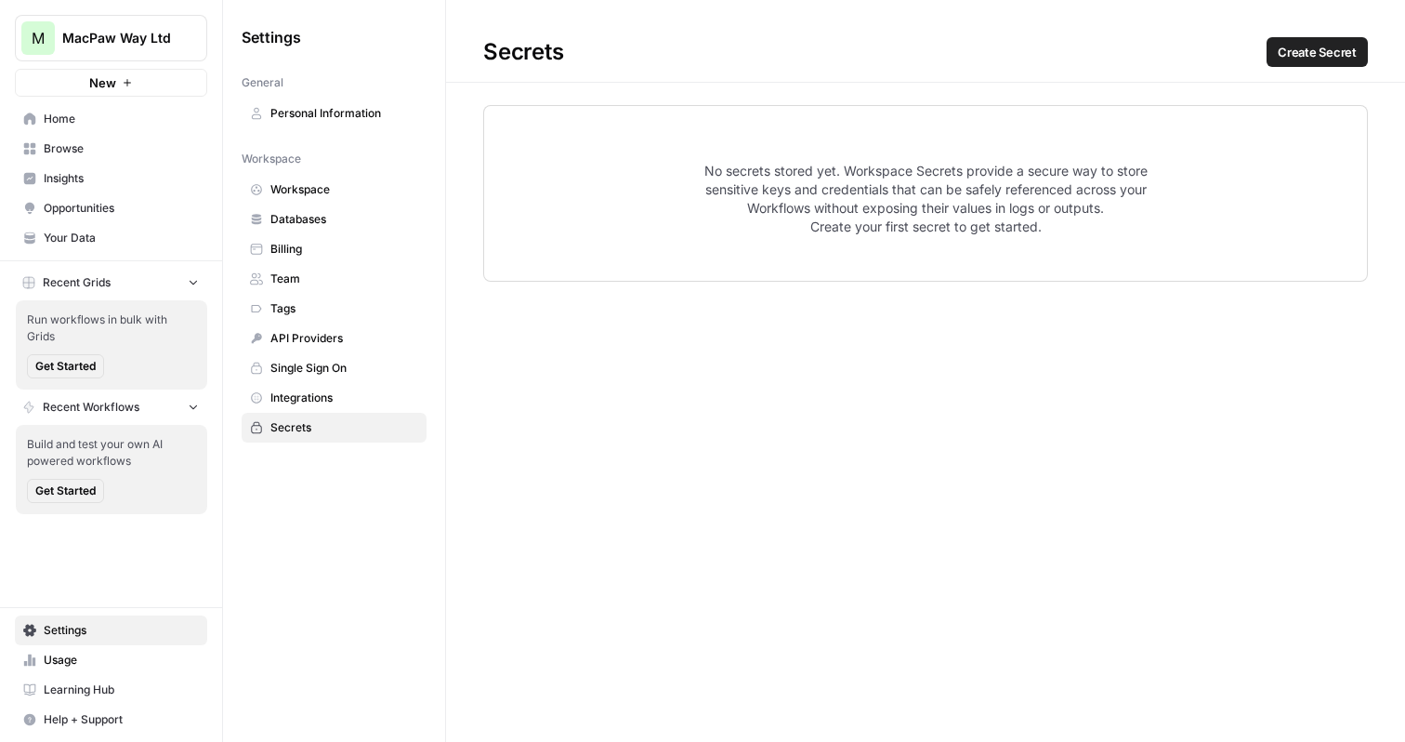
click at [328, 398] on span "Integrations" at bounding box center [344, 397] width 148 height 17
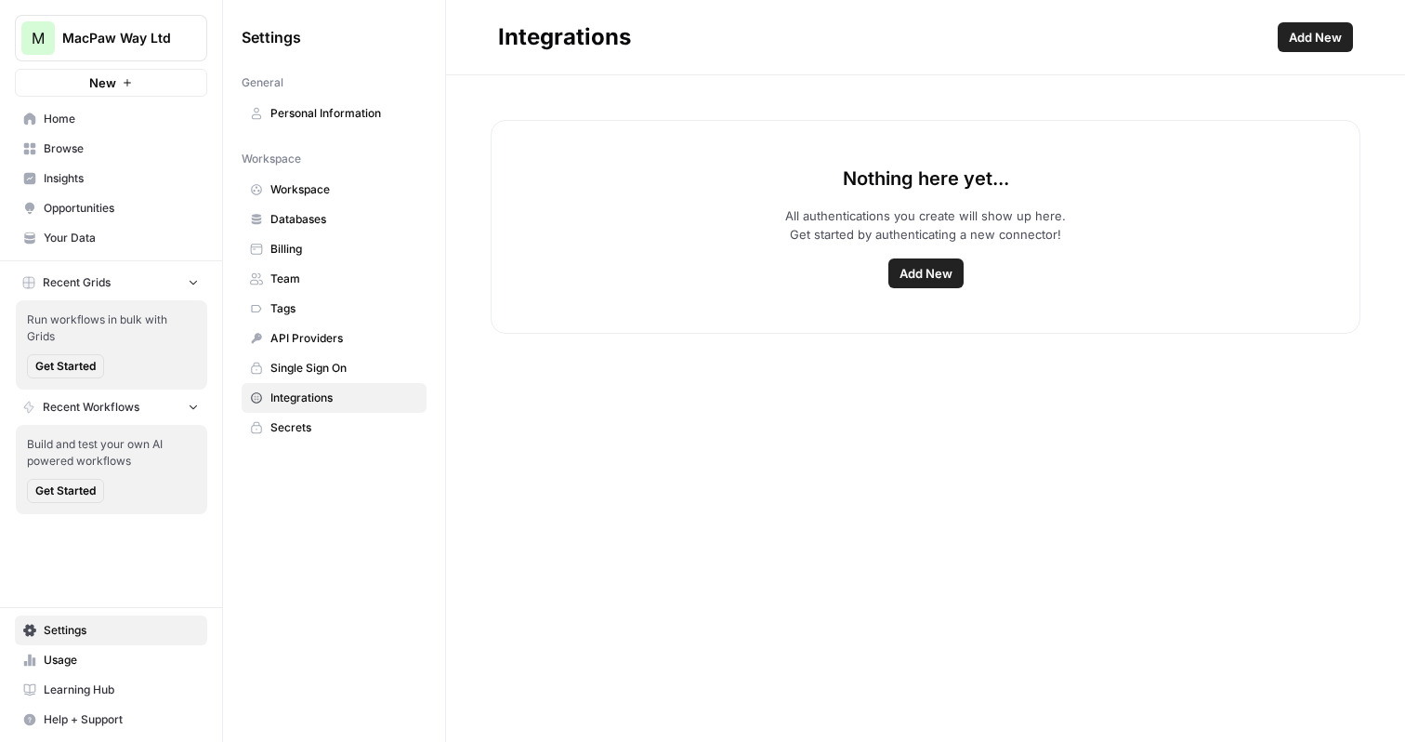
click at [72, 203] on span "Opportunities" at bounding box center [121, 208] width 155 height 17
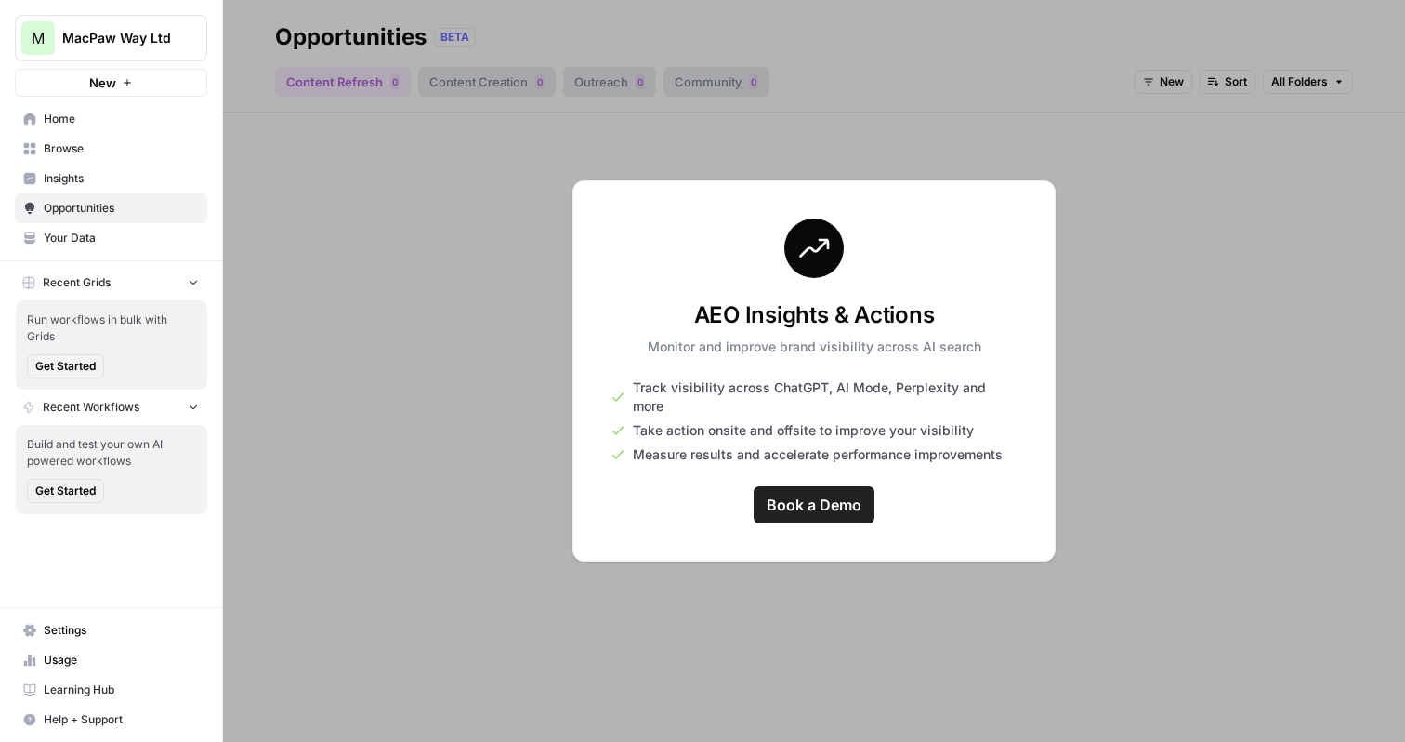
click at [68, 237] on span "Your Data" at bounding box center [121, 238] width 155 height 17
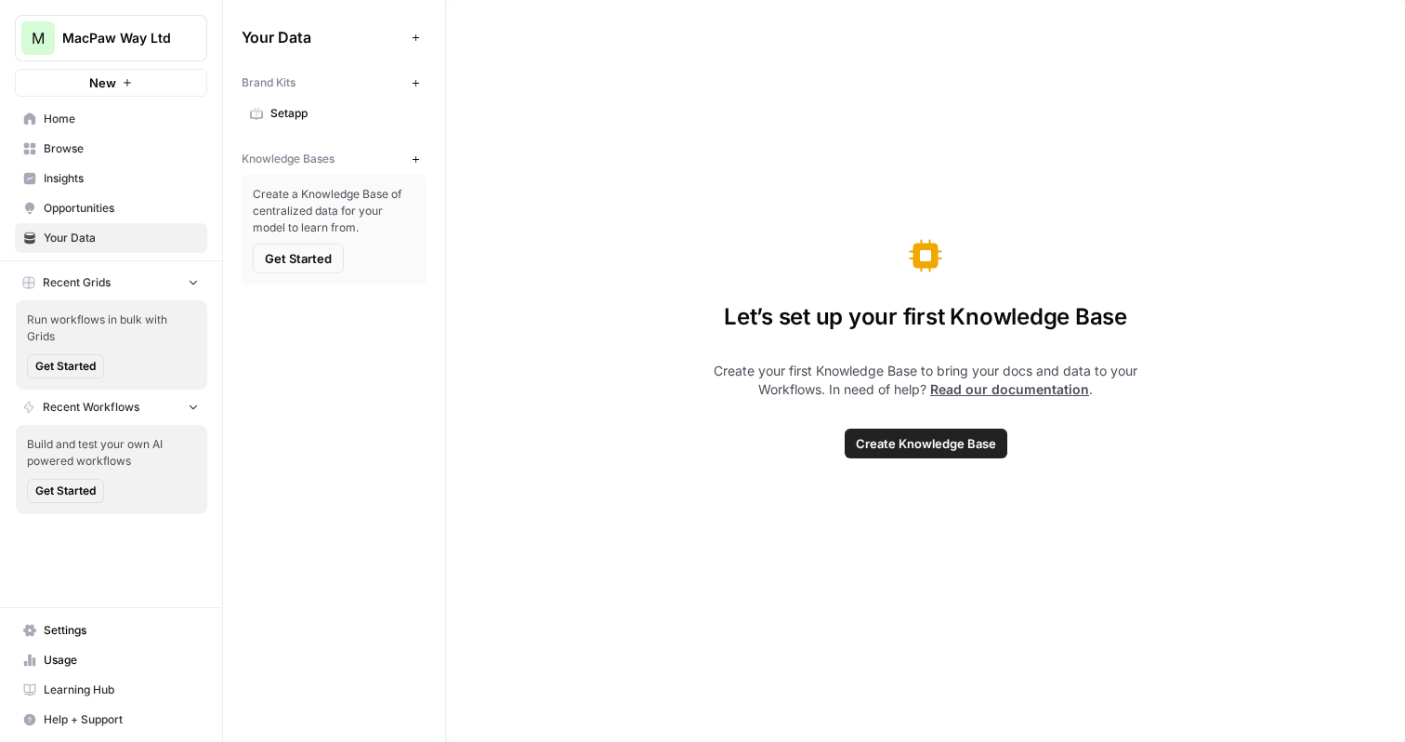
click at [177, 203] on span "Opportunities" at bounding box center [121, 208] width 155 height 17
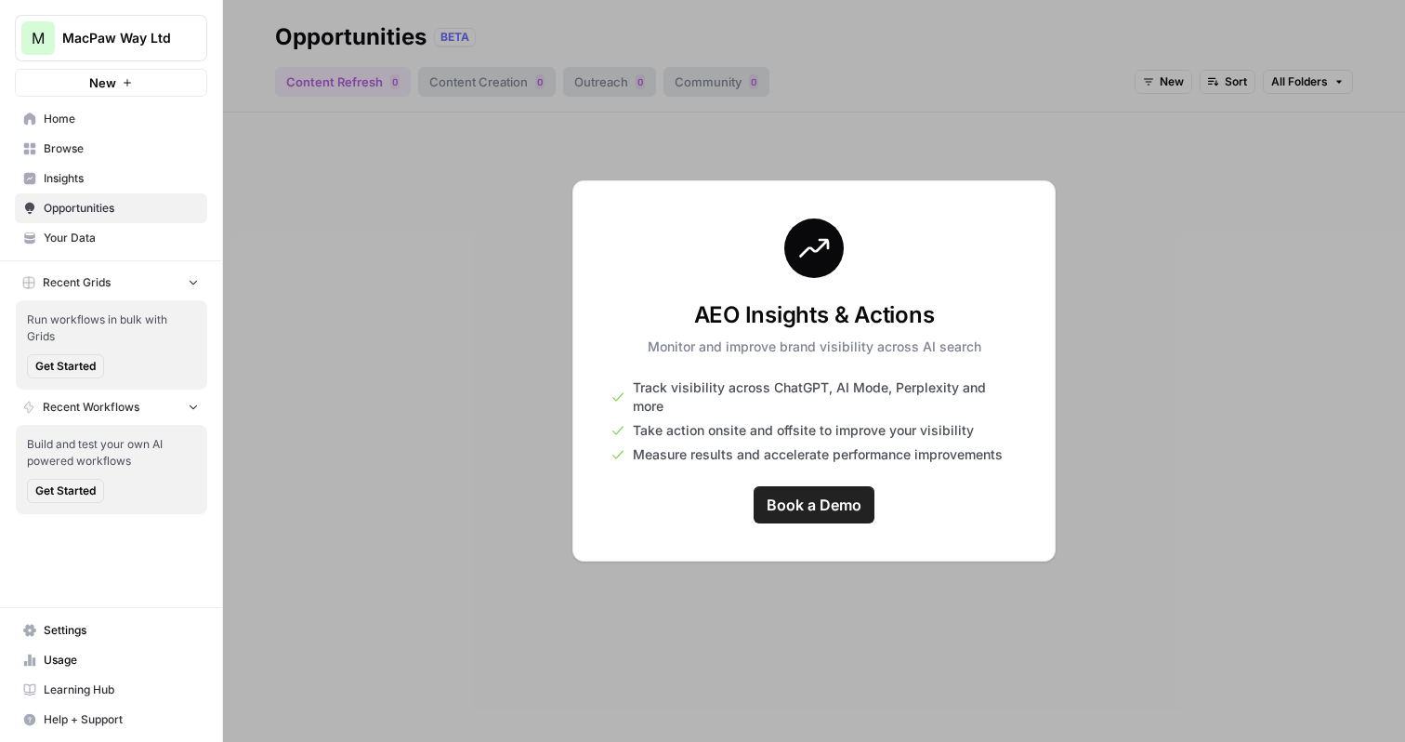
click at [113, 244] on span "Your Data" at bounding box center [121, 238] width 155 height 17
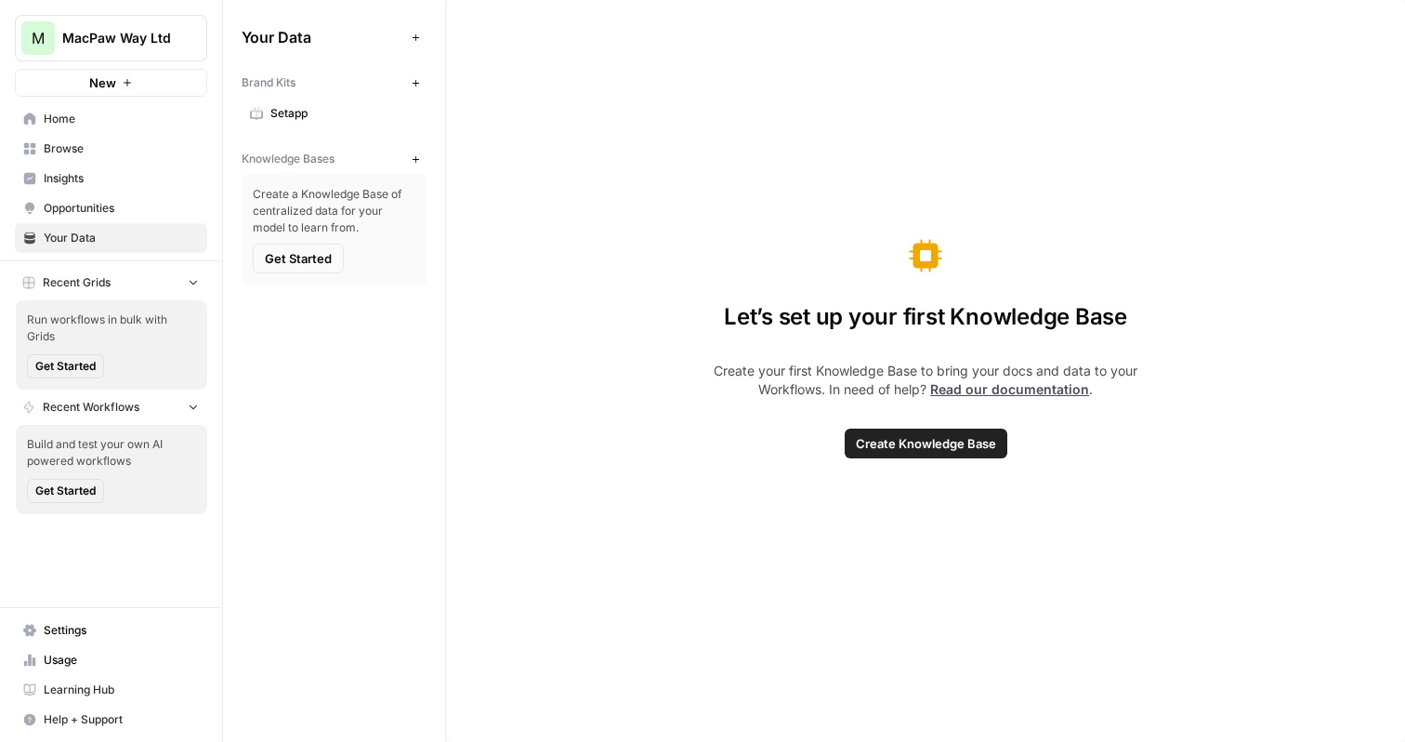
click at [68, 622] on span "Settings" at bounding box center [121, 630] width 155 height 17
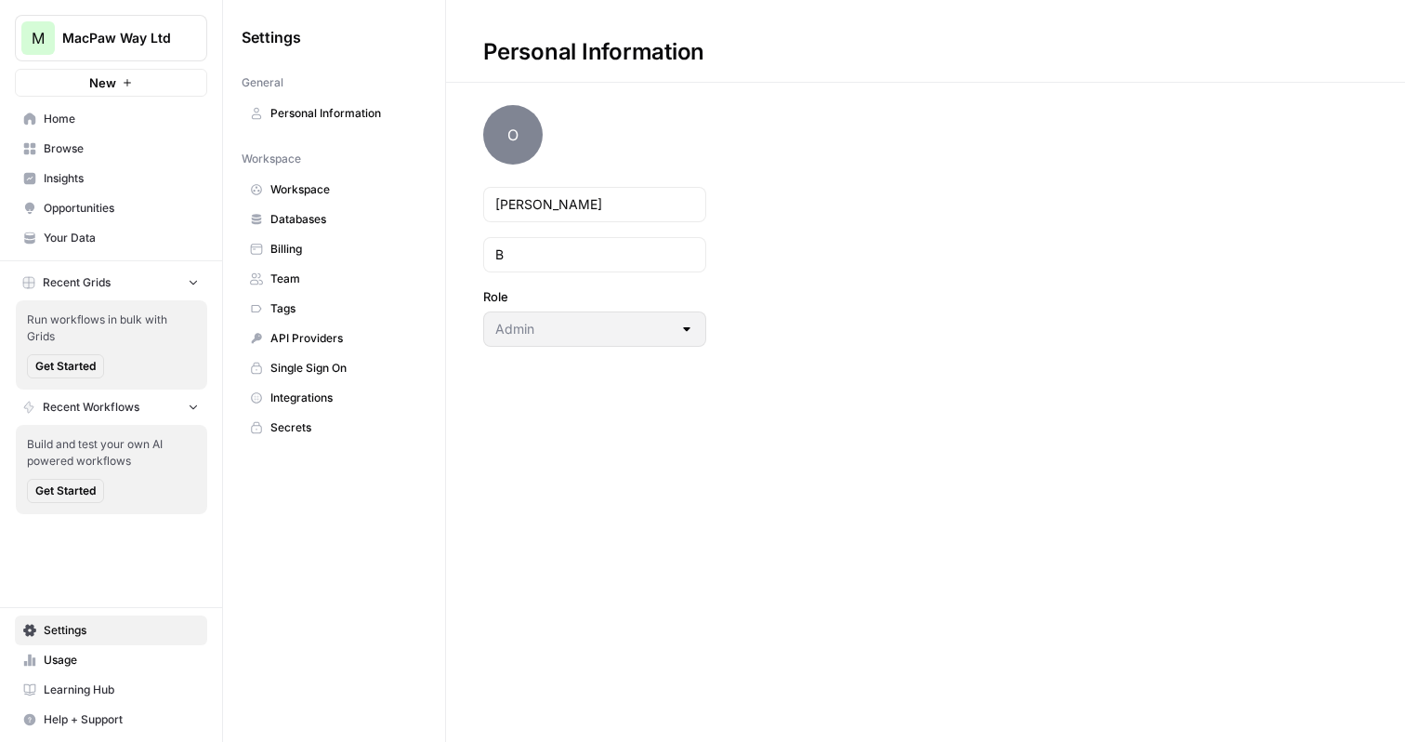
click at [332, 373] on span "Single Sign On" at bounding box center [344, 368] width 148 height 17
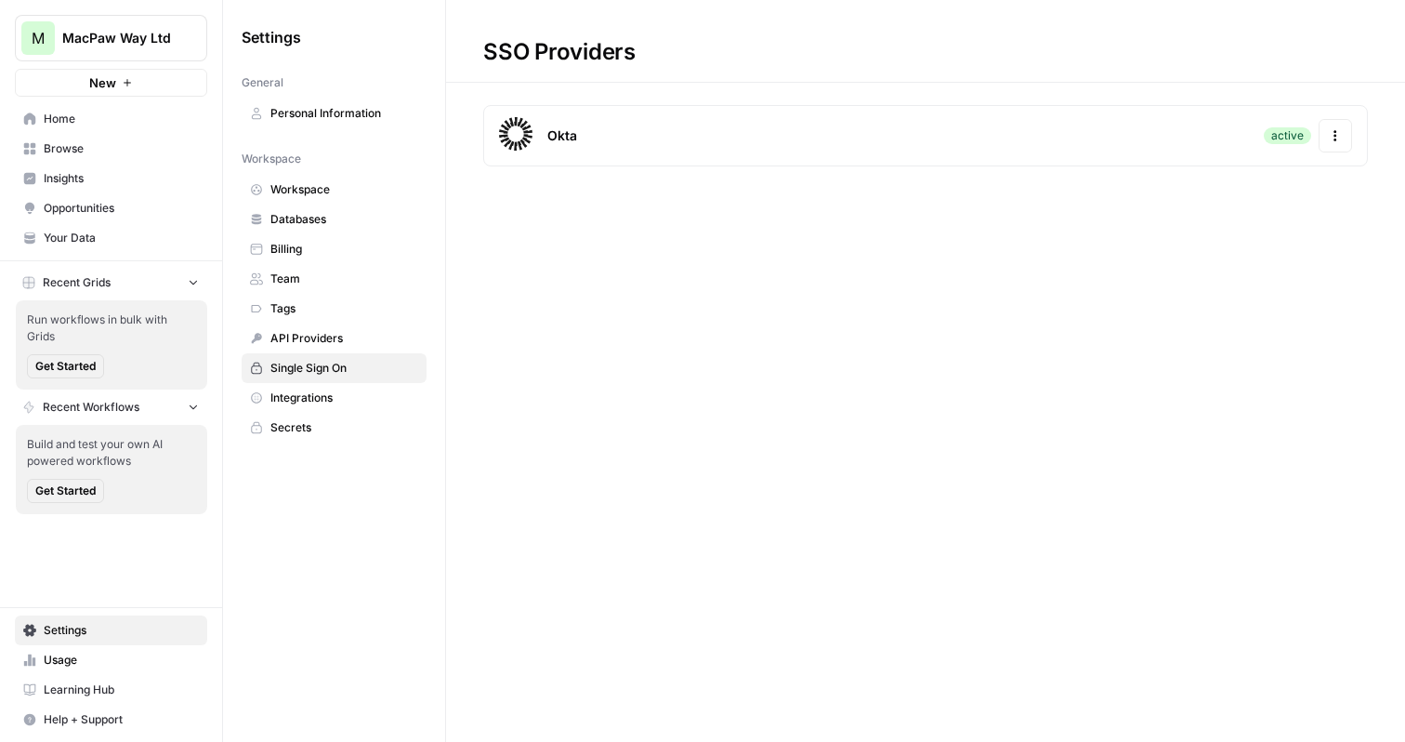
click at [1361, 137] on div "Okta active Actions" at bounding box center [925, 135] width 885 height 61
click at [1341, 137] on icon "button" at bounding box center [1335, 135] width 13 height 13
click at [1216, 185] on span "Update Credentials" at bounding box center [1170, 185] width 111 height 19
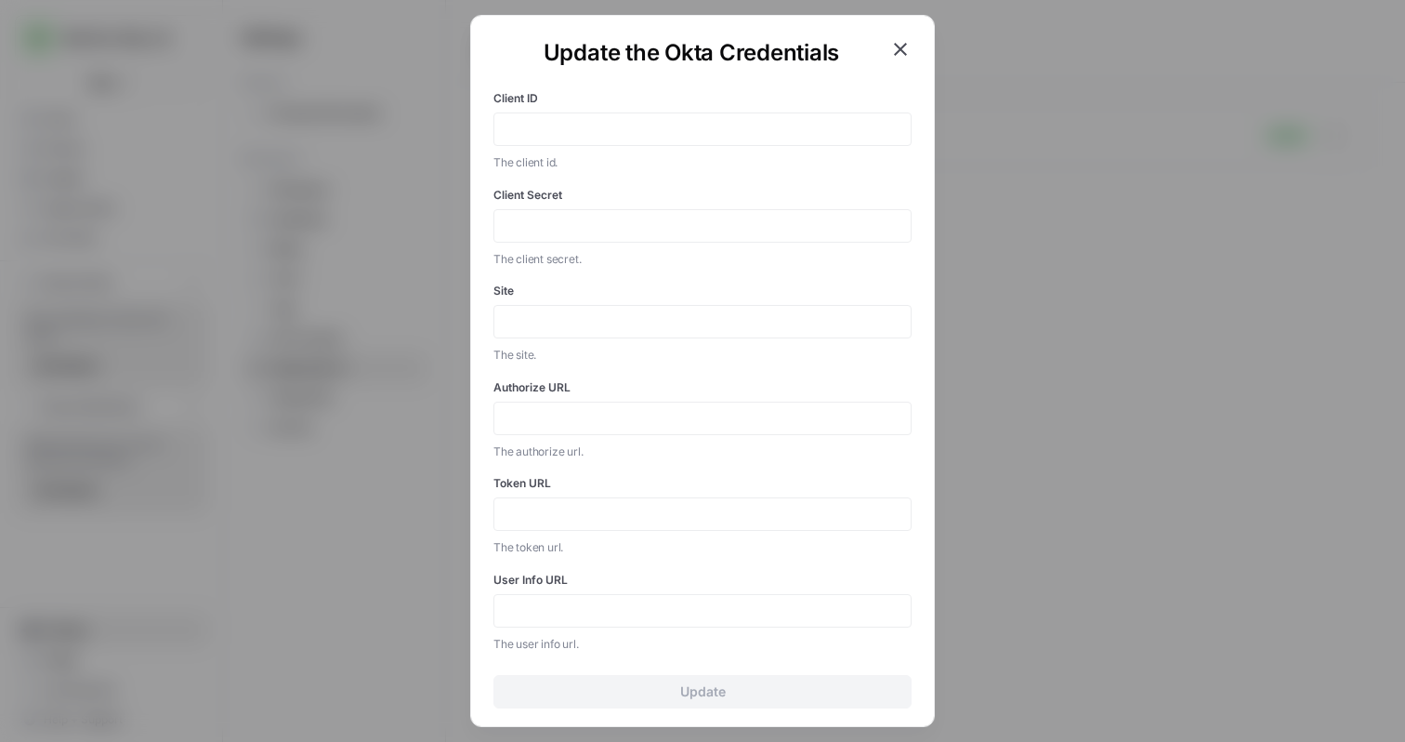
click at [898, 46] on icon "button" at bounding box center [900, 49] width 22 height 22
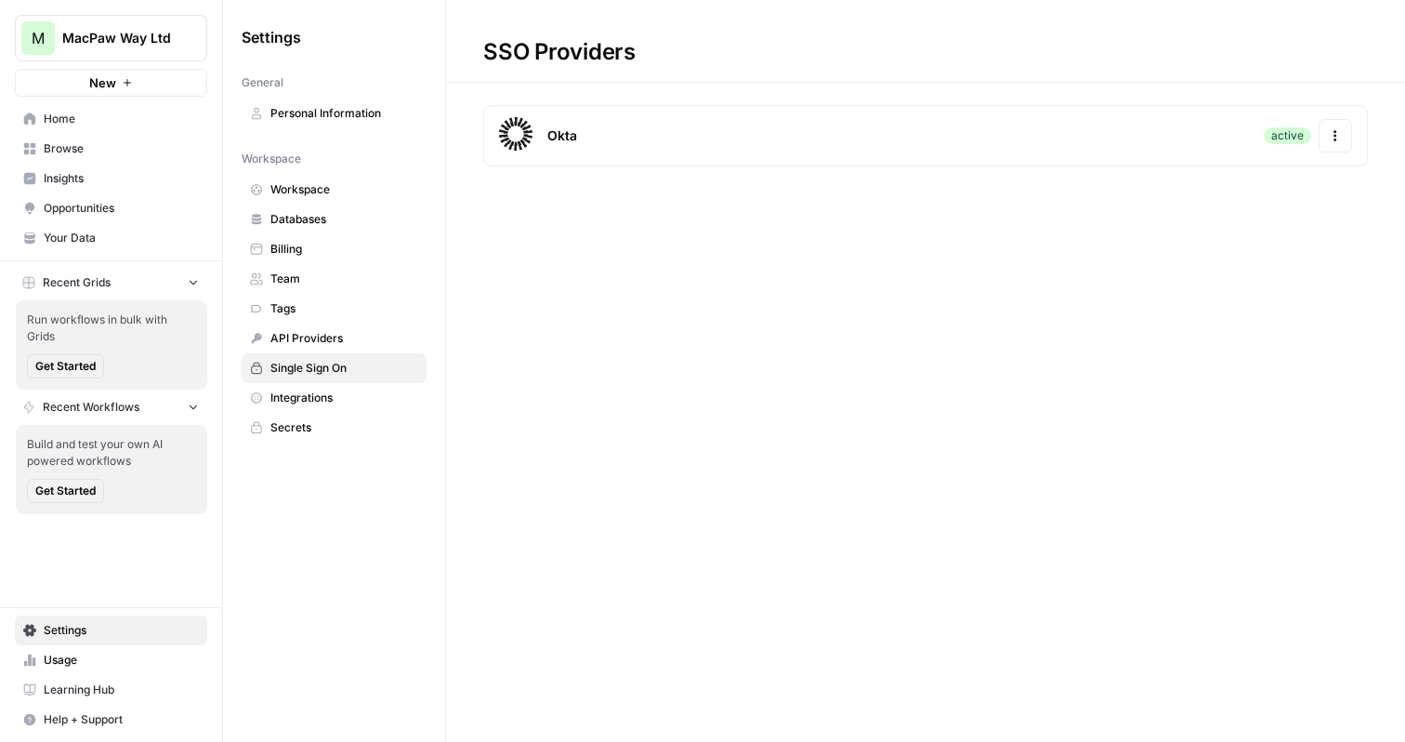
click at [60, 716] on span "Help + Support" at bounding box center [121, 719] width 155 height 17
click at [273, 712] on span "Chat & Support" at bounding box center [310, 711] width 125 height 17
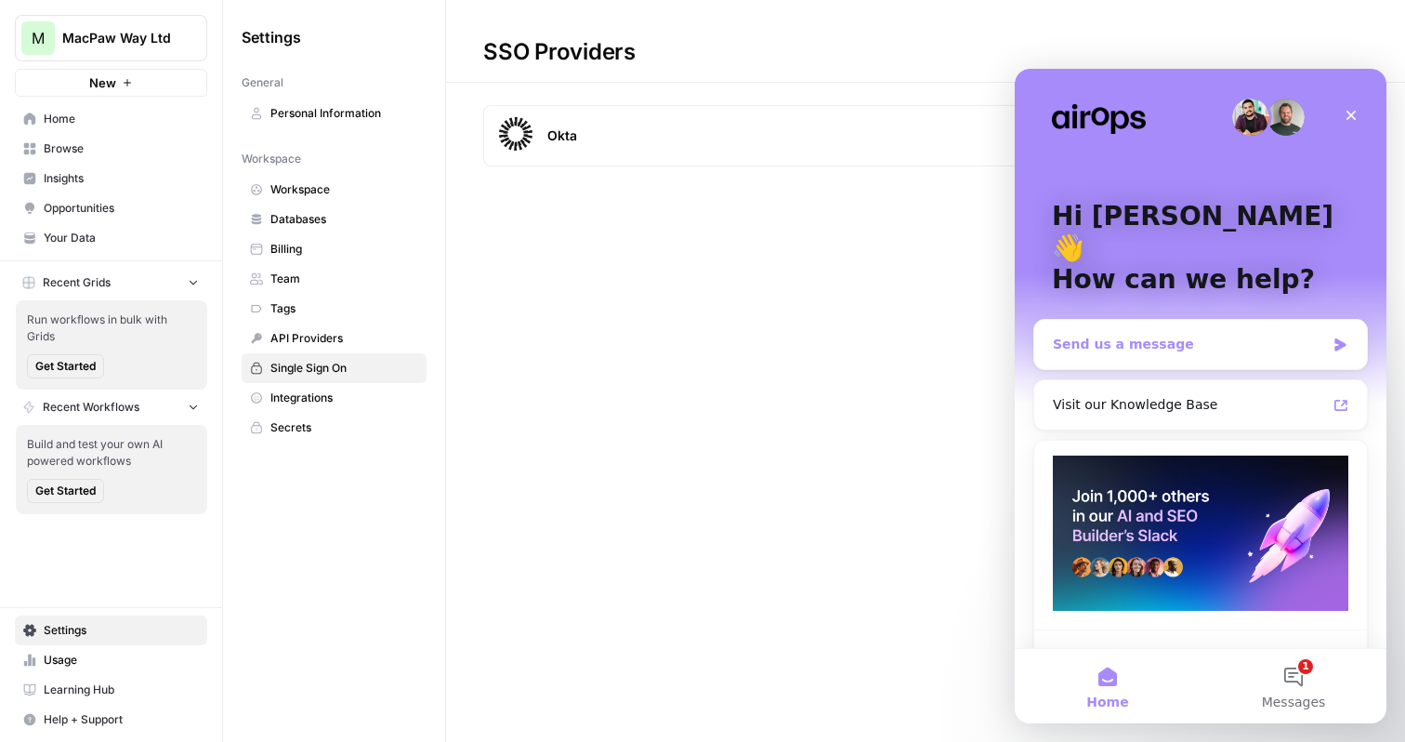
click at [1166, 335] on div "Send us a message" at bounding box center [1189, 345] width 272 height 20
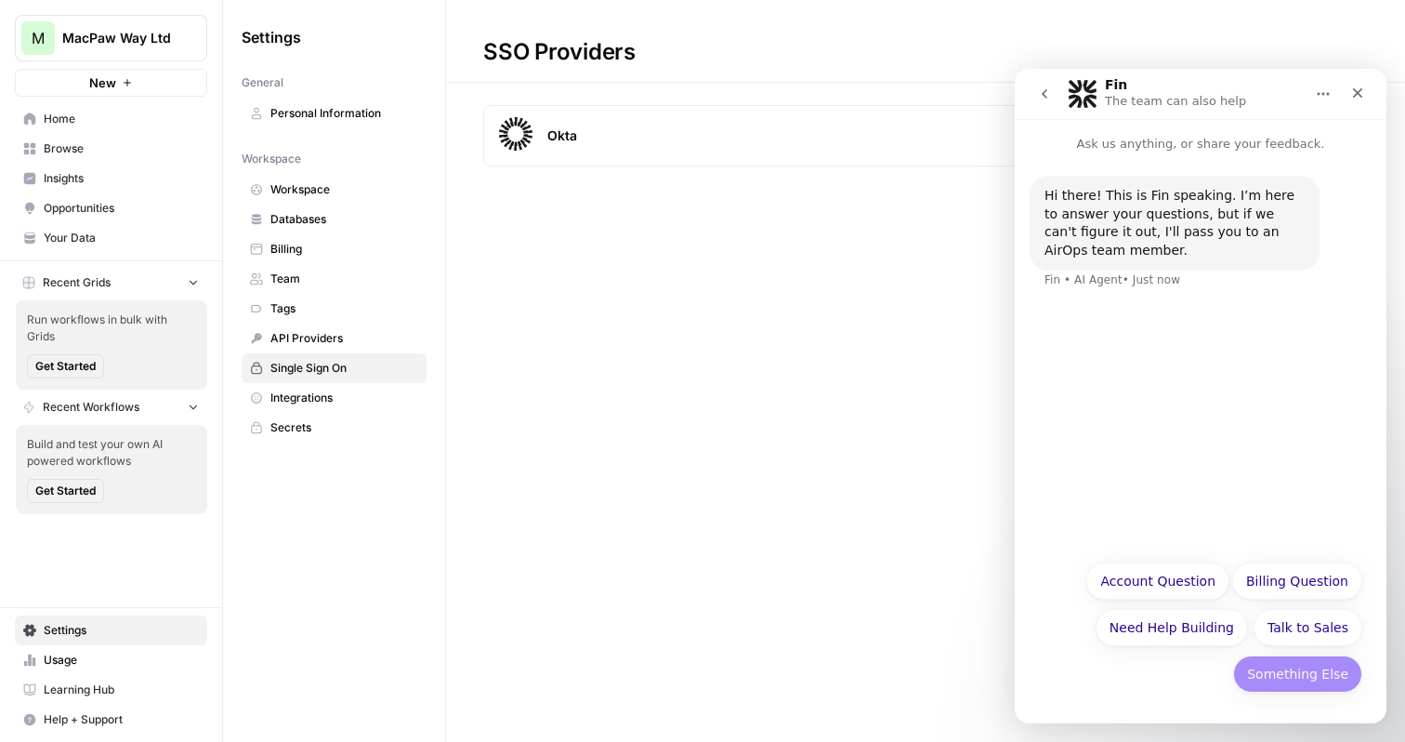
click at [1283, 681] on button "Something Else" at bounding box center [1297, 673] width 129 height 37
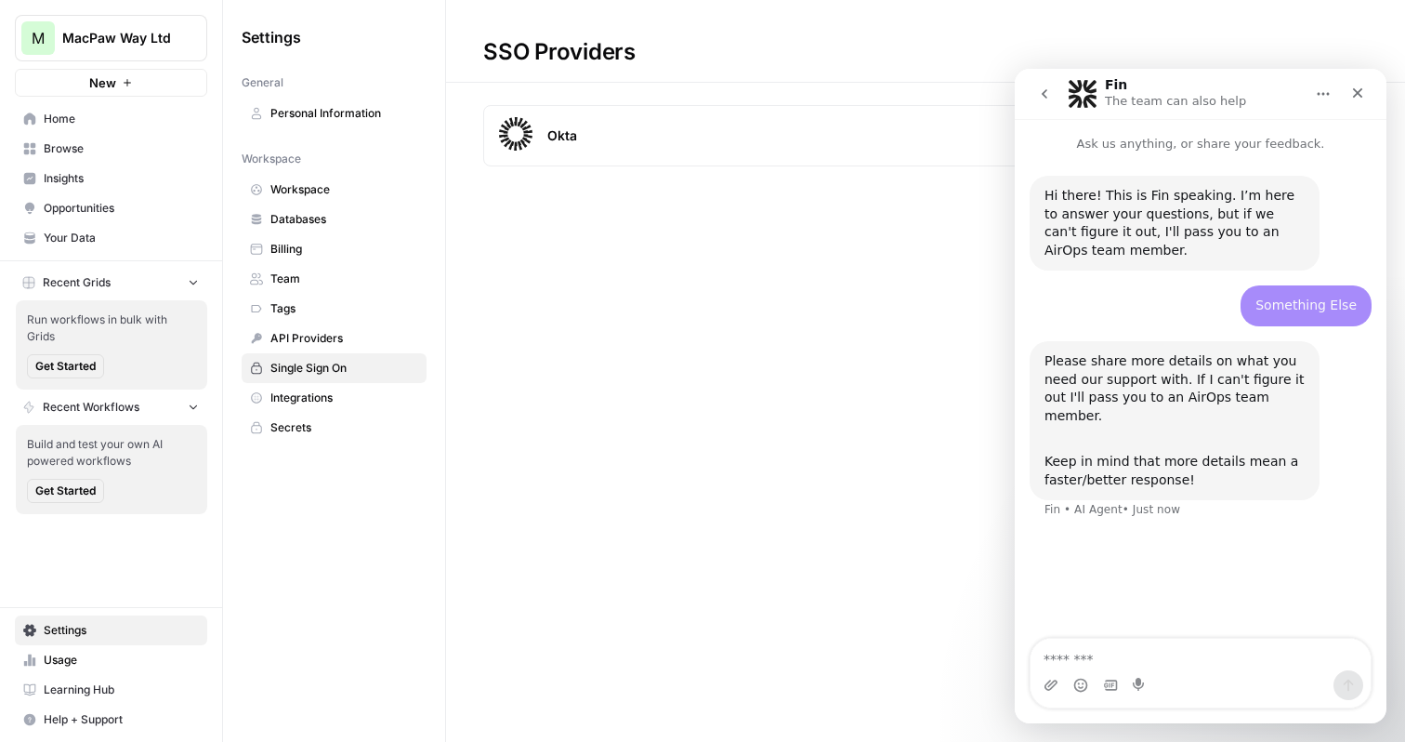
click at [1104, 651] on textarea "Message…" at bounding box center [1201, 654] width 340 height 32
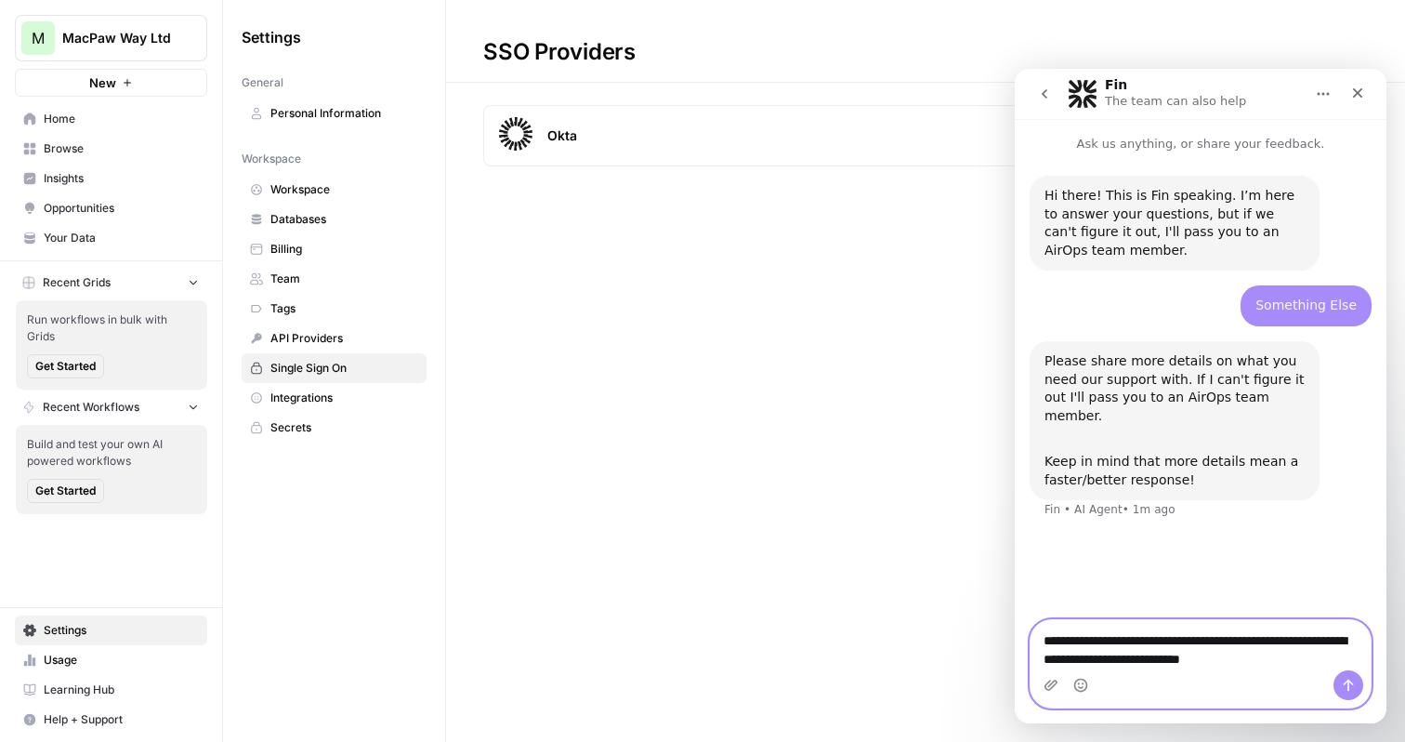
paste textarea "**********"
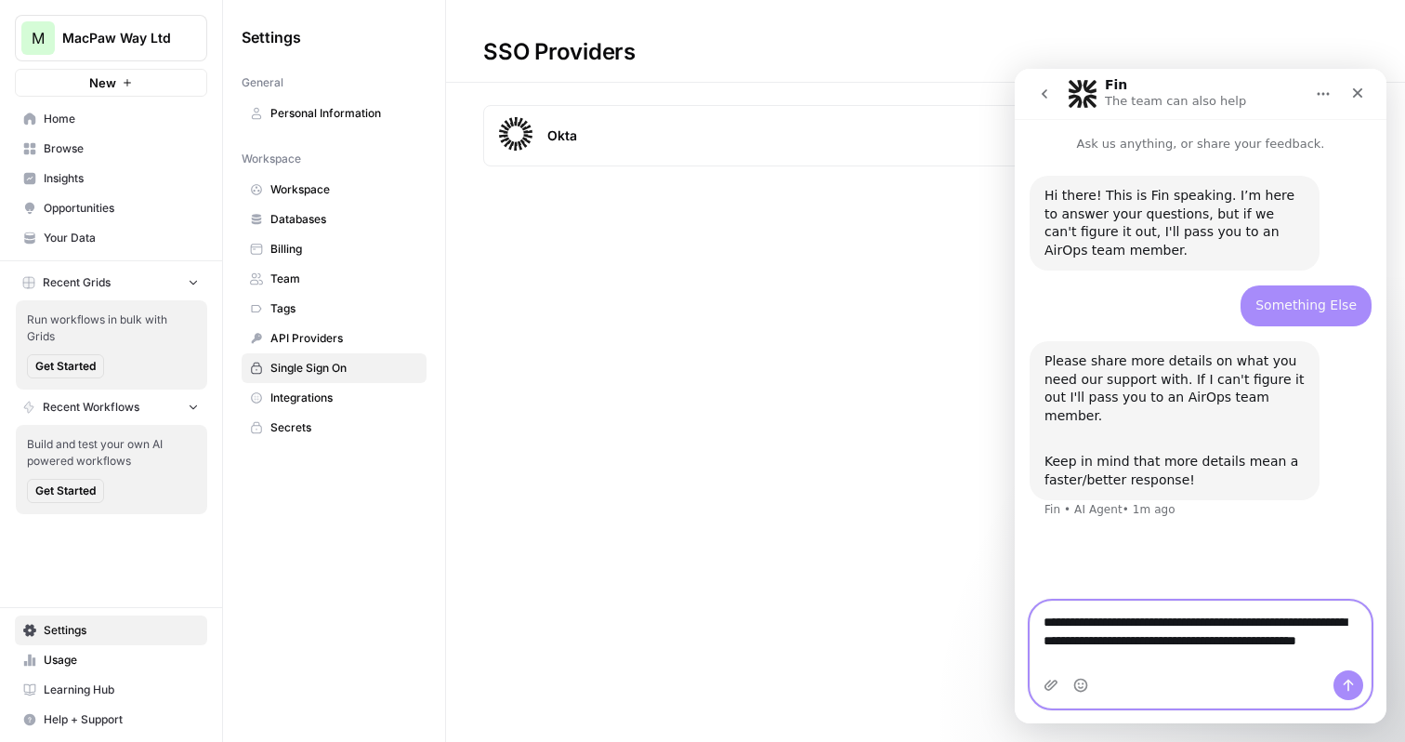
type textarea "**********"
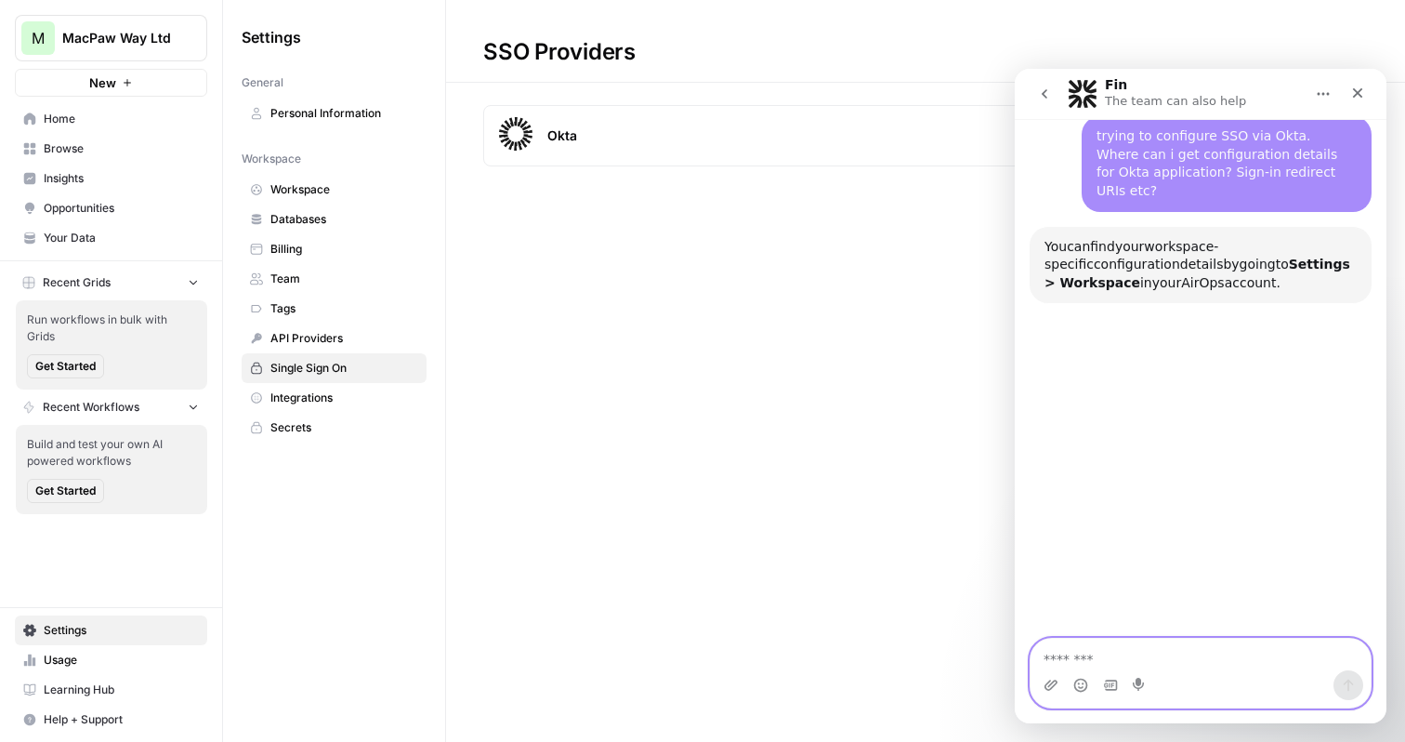
scroll to position [401, 0]
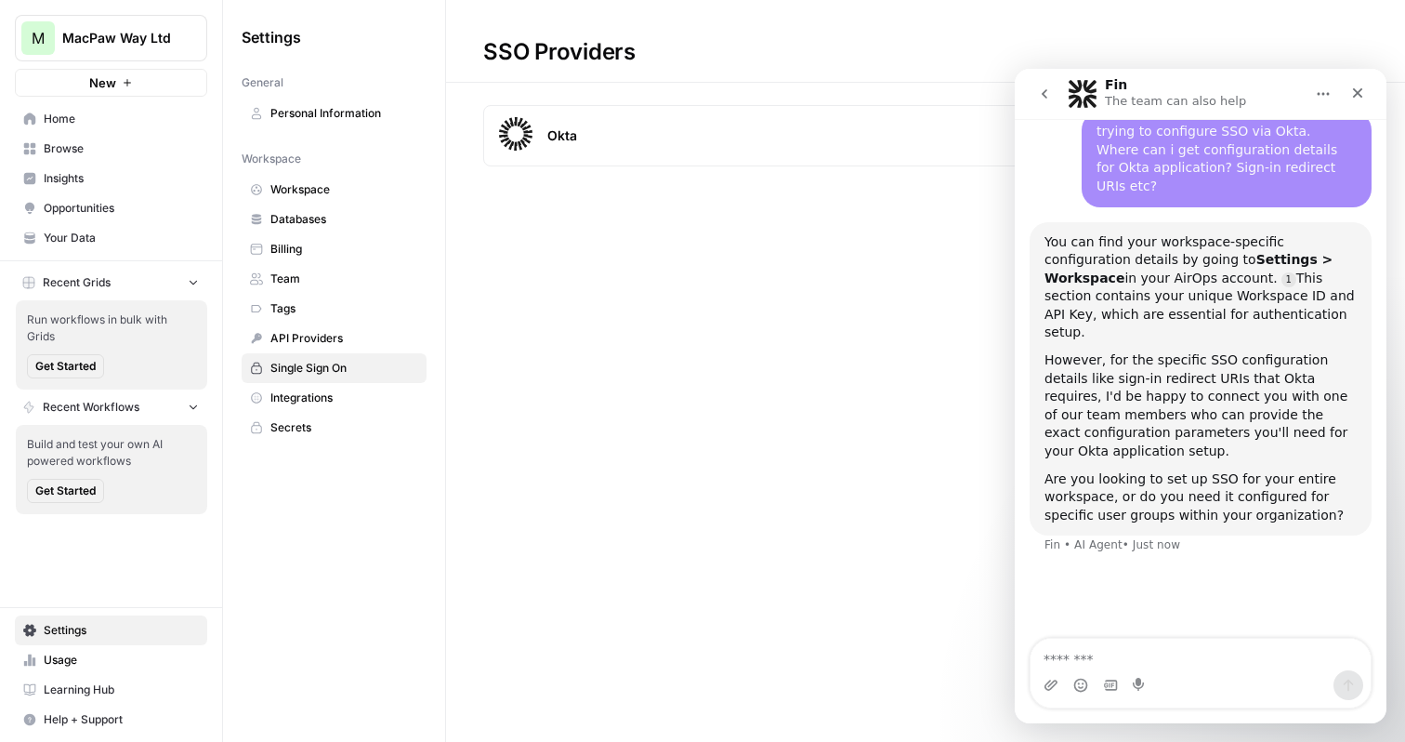
click at [283, 192] on span "Workspace" at bounding box center [344, 189] width 148 height 17
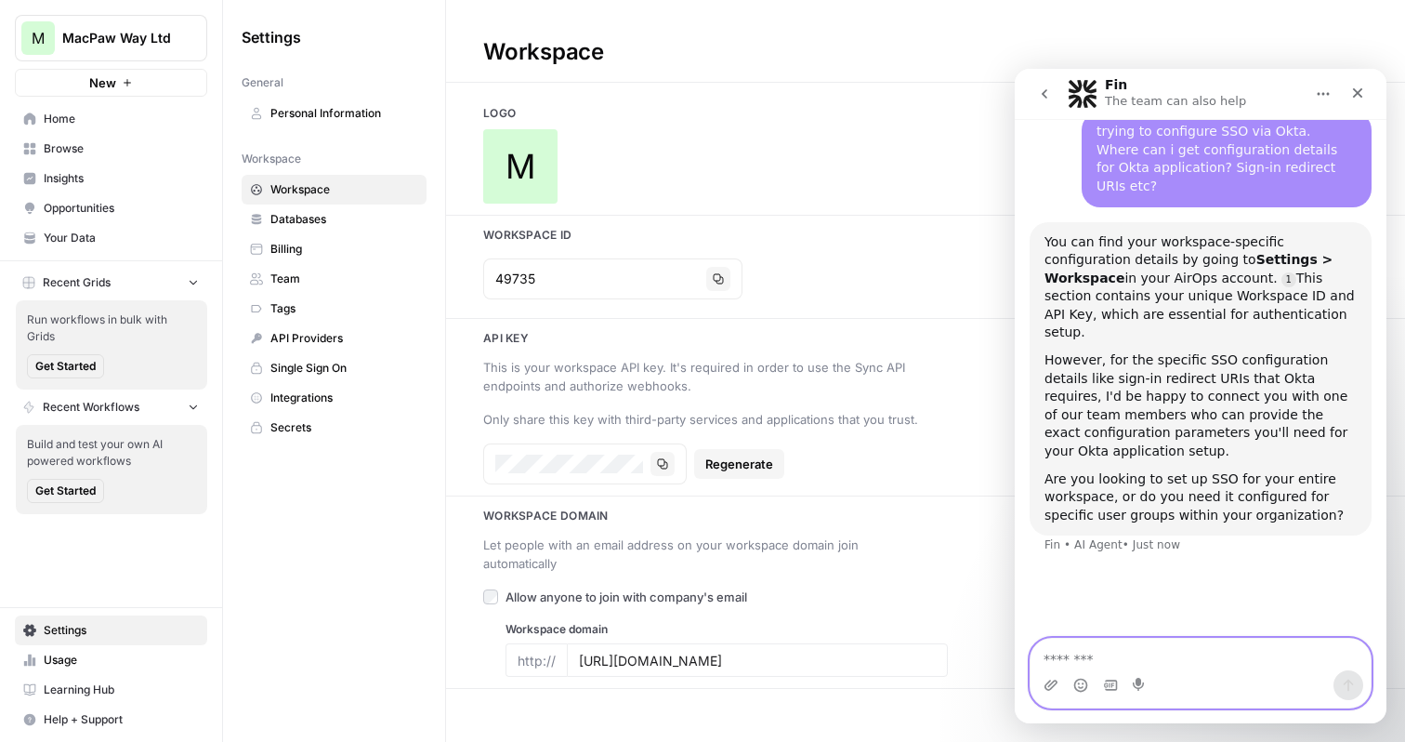
click at [1065, 664] on textarea "Message…" at bounding box center [1201, 654] width 340 height 32
type textarea "**********"
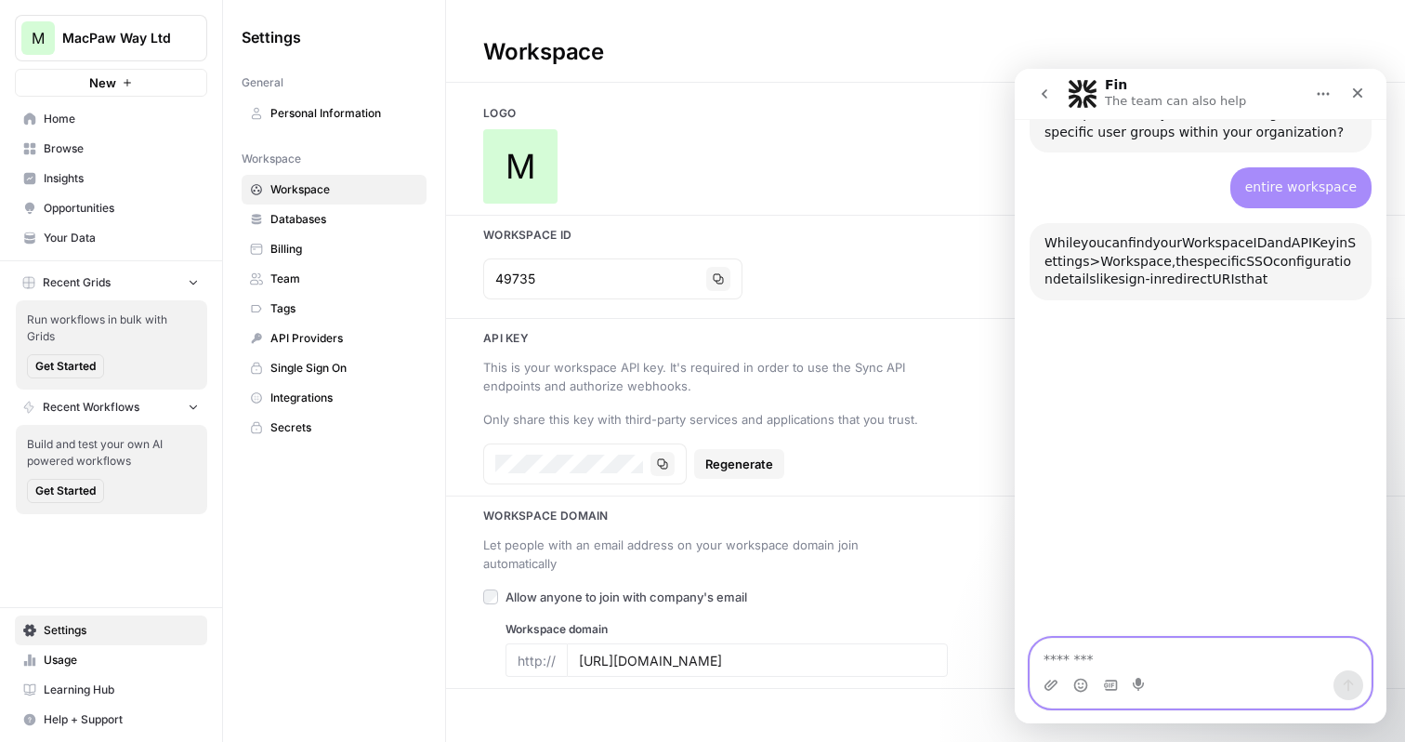
scroll to position [803, 0]
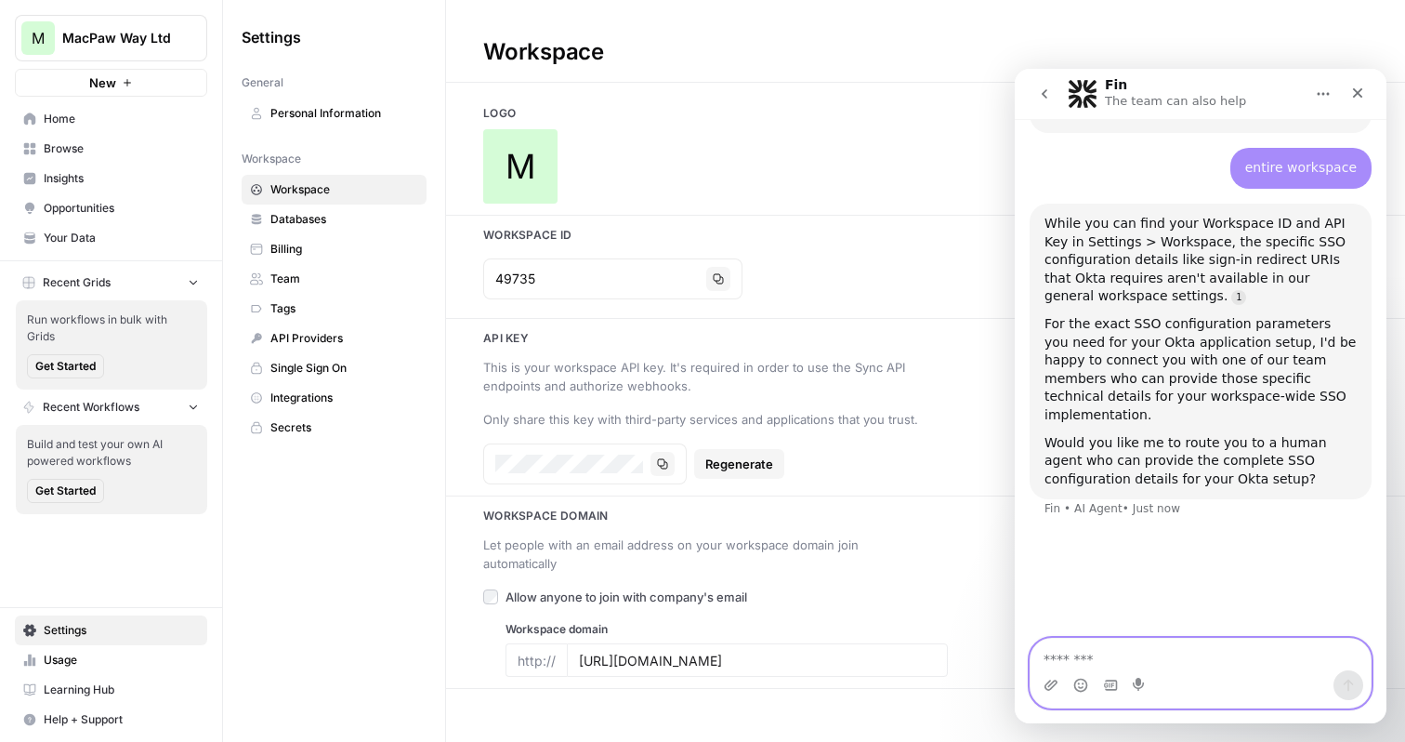
click at [1111, 649] on textarea "Message…" at bounding box center [1201, 654] width 340 height 32
click at [293, 283] on span "Team" at bounding box center [344, 278] width 148 height 17
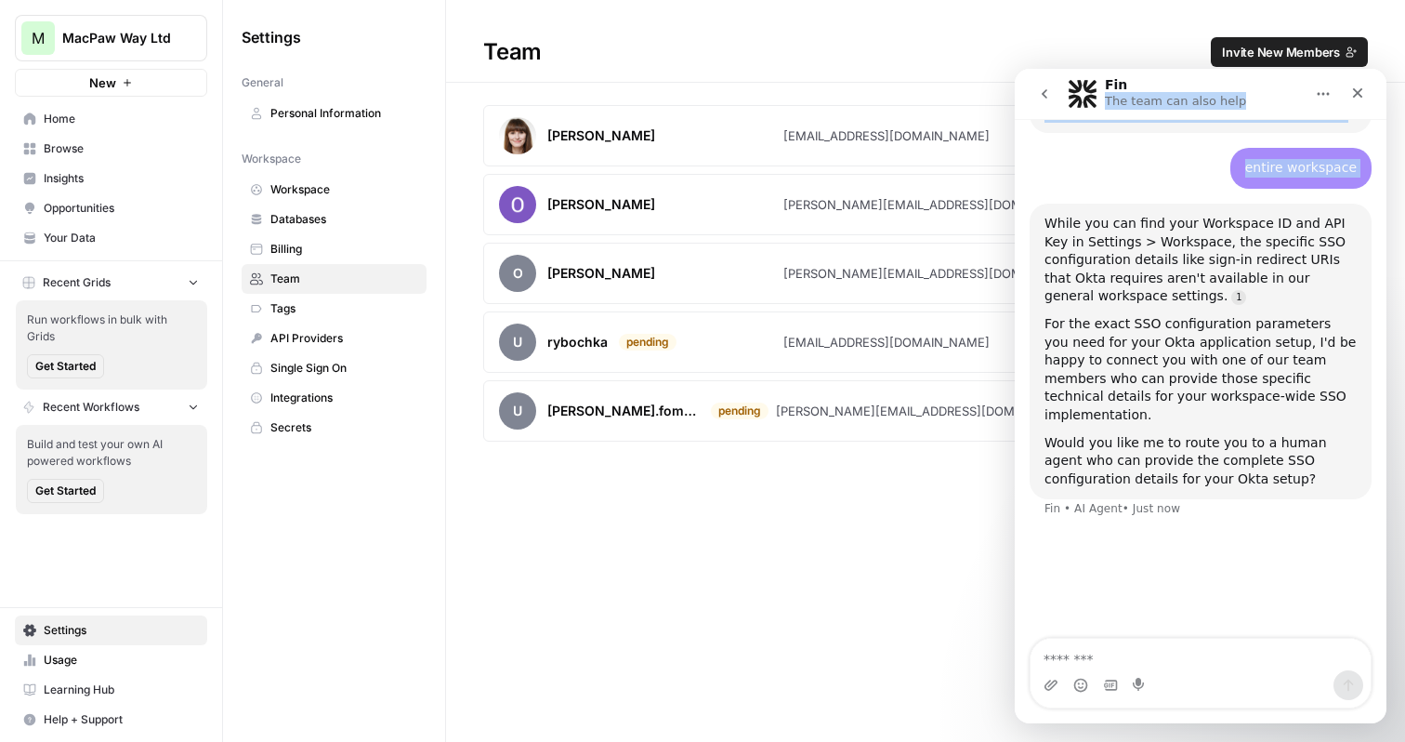
drag, startPoint x: 1237, startPoint y: 82, endPoint x: 1169, endPoint y: 131, distance: 83.8
click at [1168, 133] on div "Fin The team can also help Ask us anything, or share your feedback. Hi there! T…" at bounding box center [1201, 396] width 372 height 654
click at [1042, 91] on icon "go back" at bounding box center [1044, 93] width 15 height 15
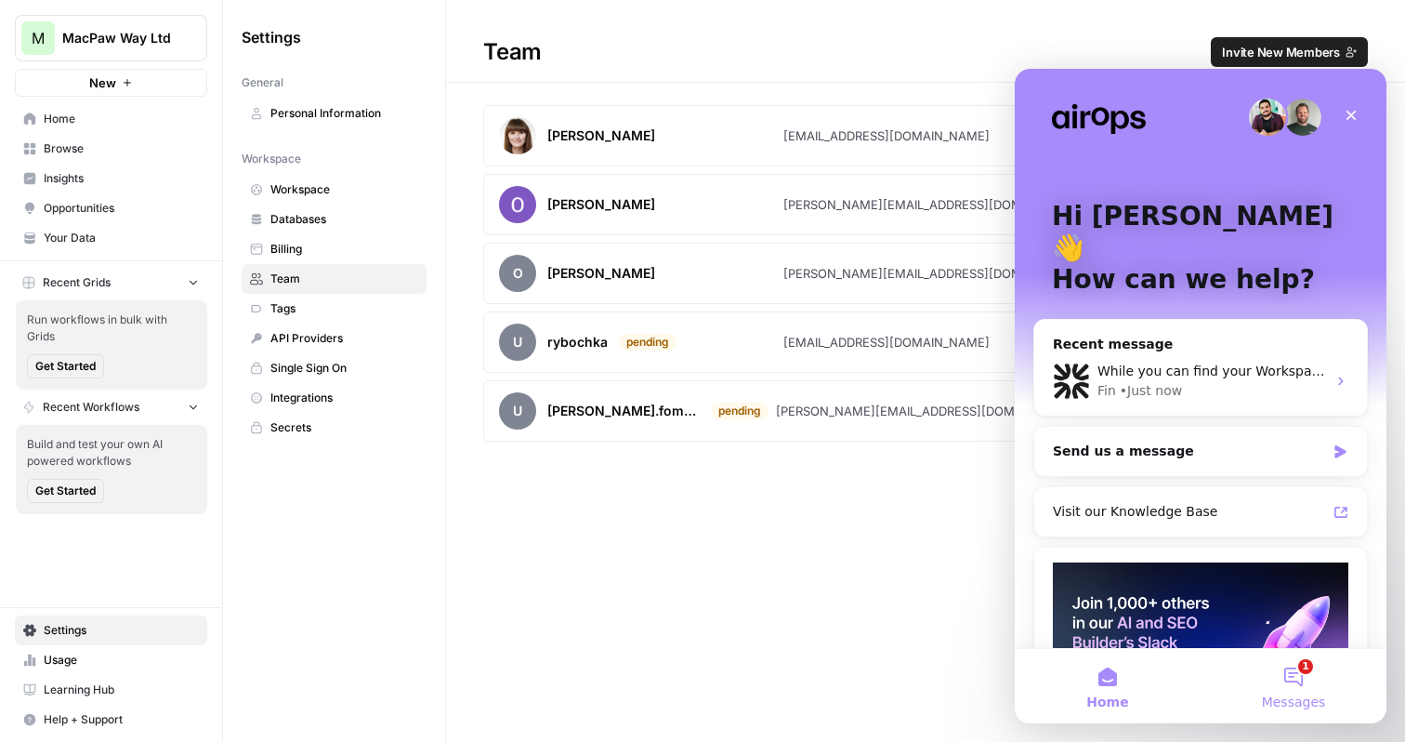
click at [1306, 687] on button "1 Messages" at bounding box center [1294, 686] width 186 height 74
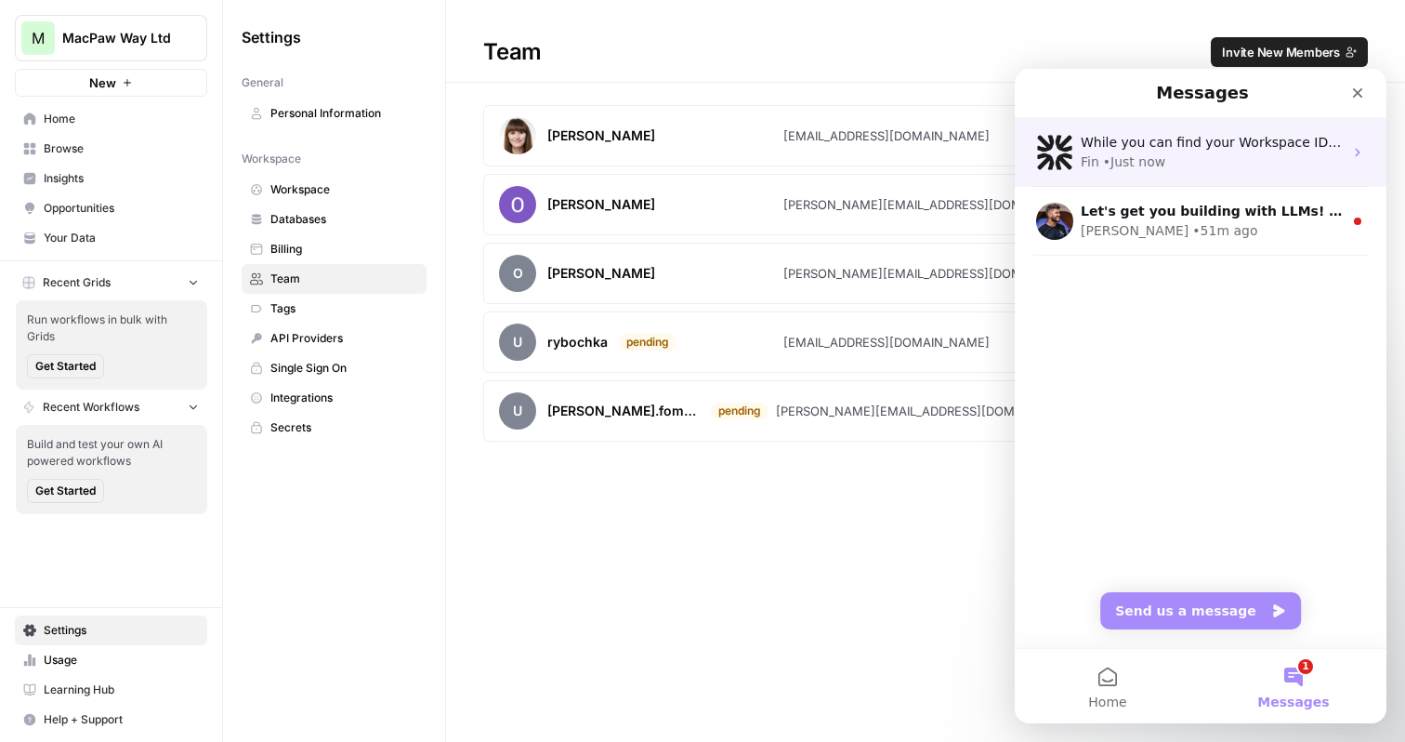
click at [1214, 155] on div "Fin • Just now" at bounding box center [1212, 162] width 262 height 20
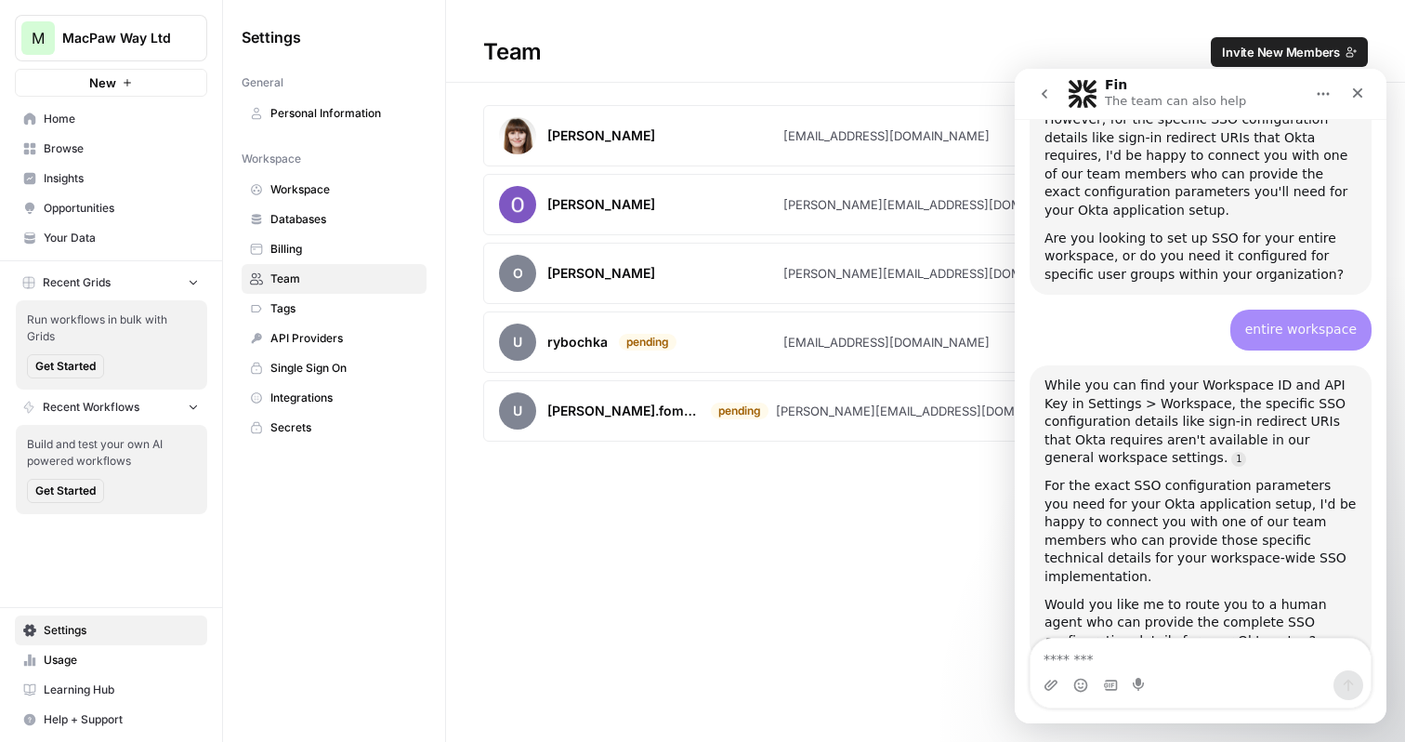
scroll to position [651, 0]
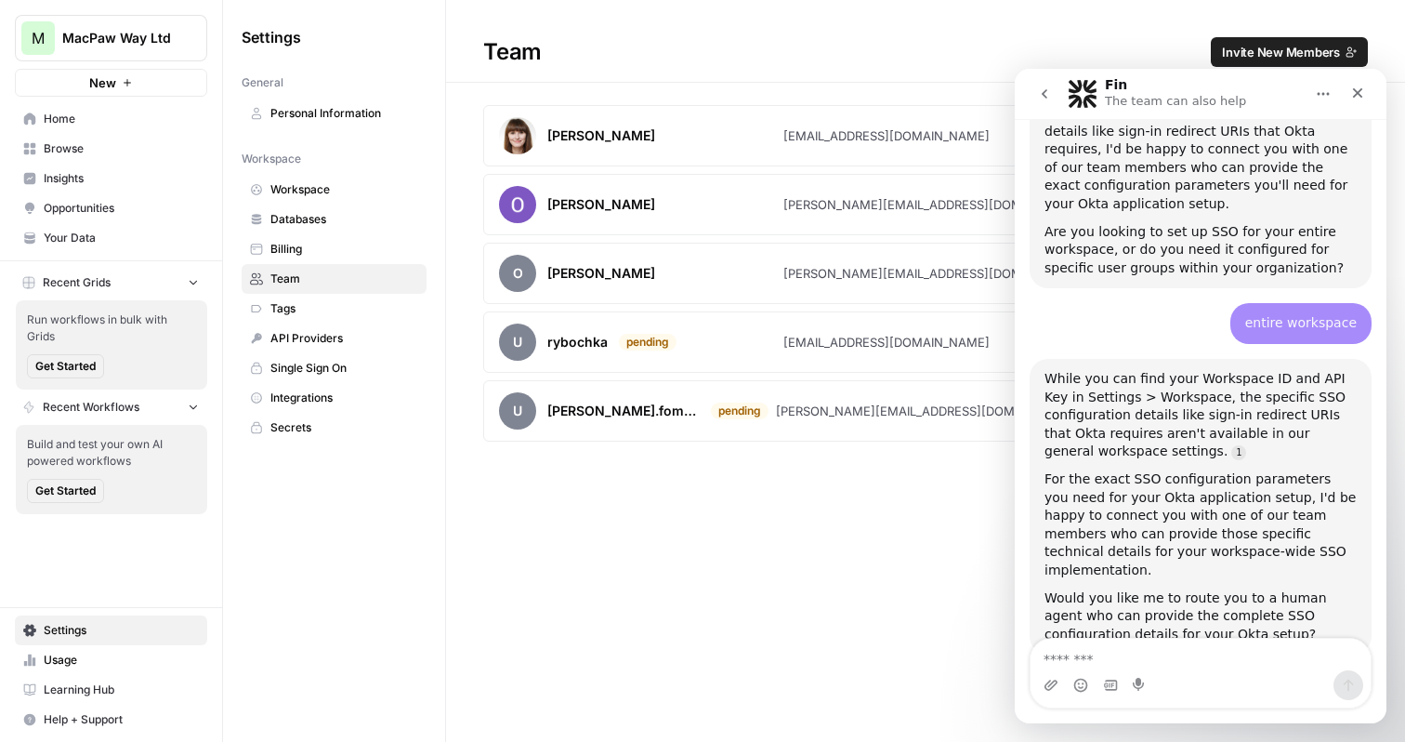
click at [1079, 661] on textarea "Message…" at bounding box center [1201, 654] width 340 height 32
type textarea "********"
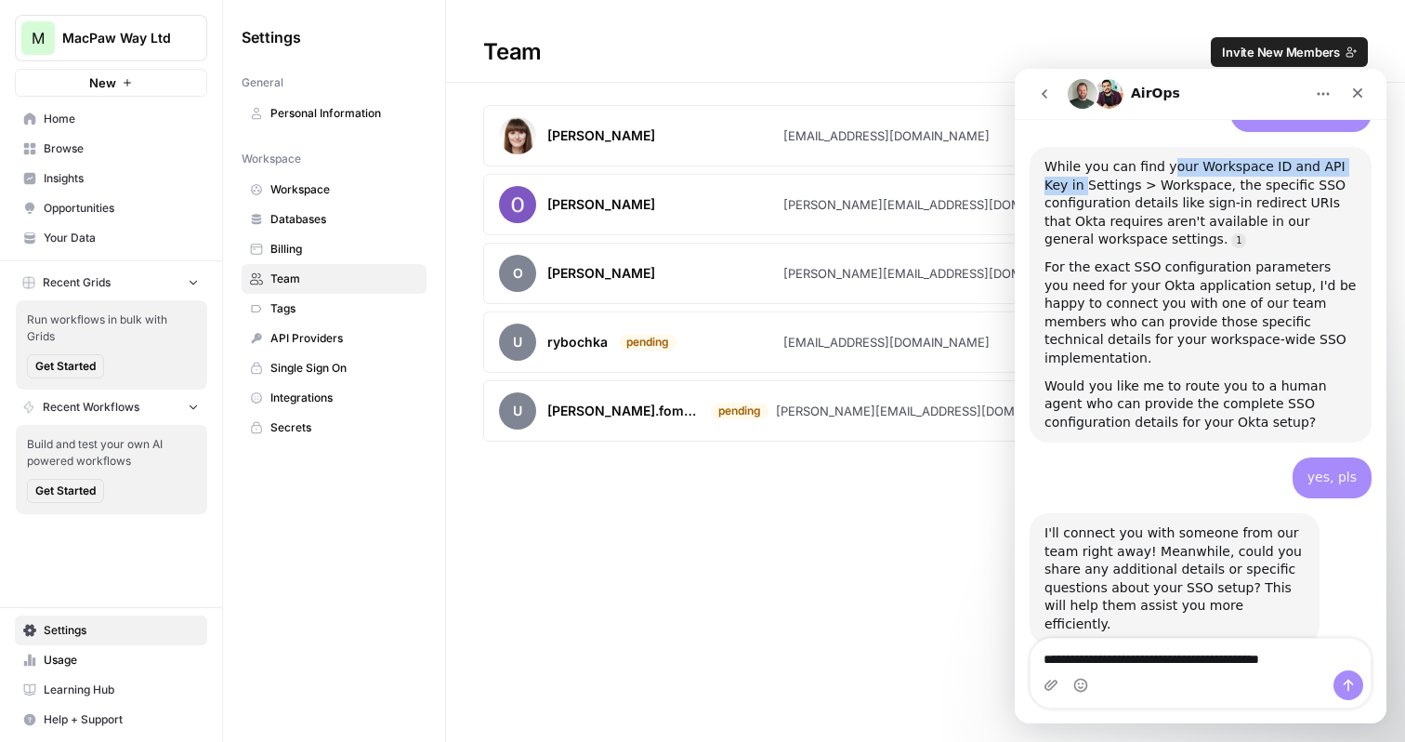
scroll to position [858, 0]
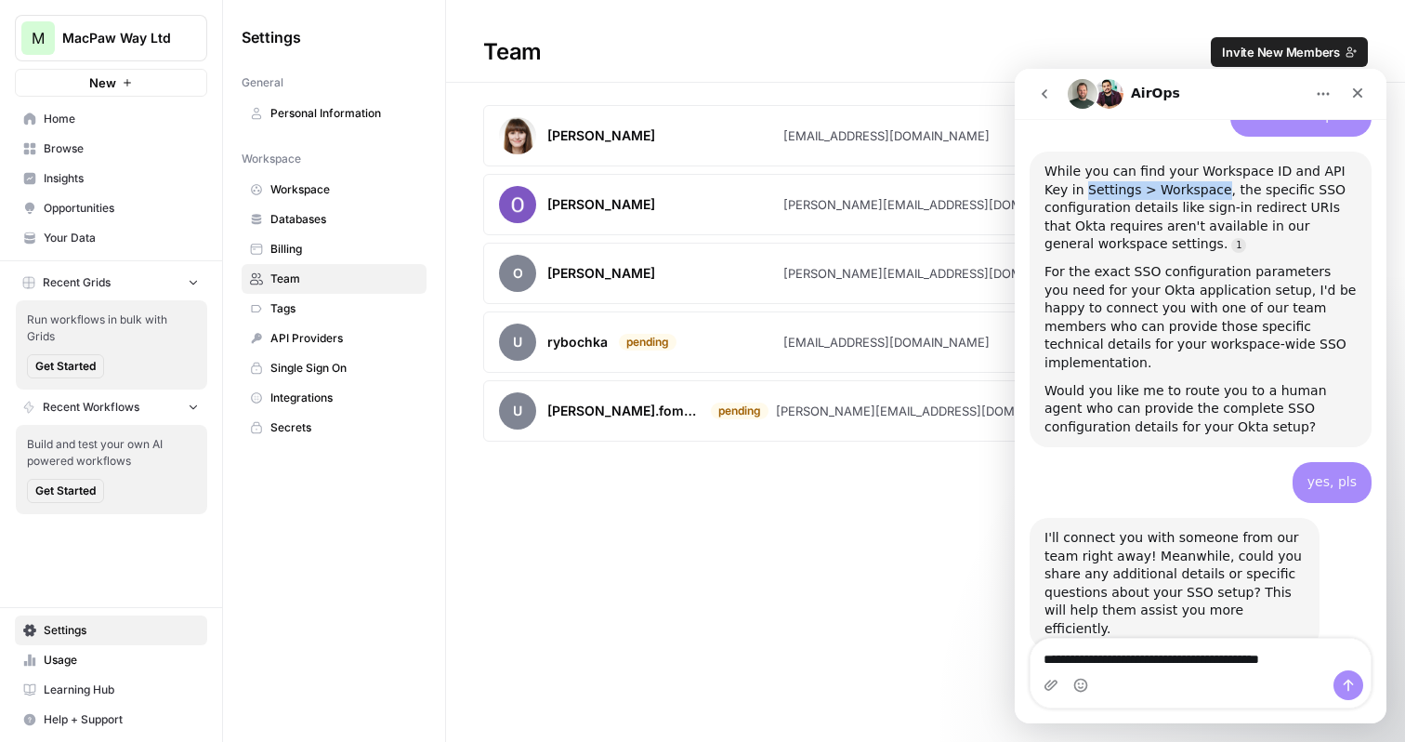
drag, startPoint x: 1059, startPoint y: 126, endPoint x: 1188, endPoint y: 146, distance: 130.6
click at [1188, 163] on div "While you can find your Workspace ID and API Key in Settings > Workspace, the s…" at bounding box center [1201, 208] width 312 height 91
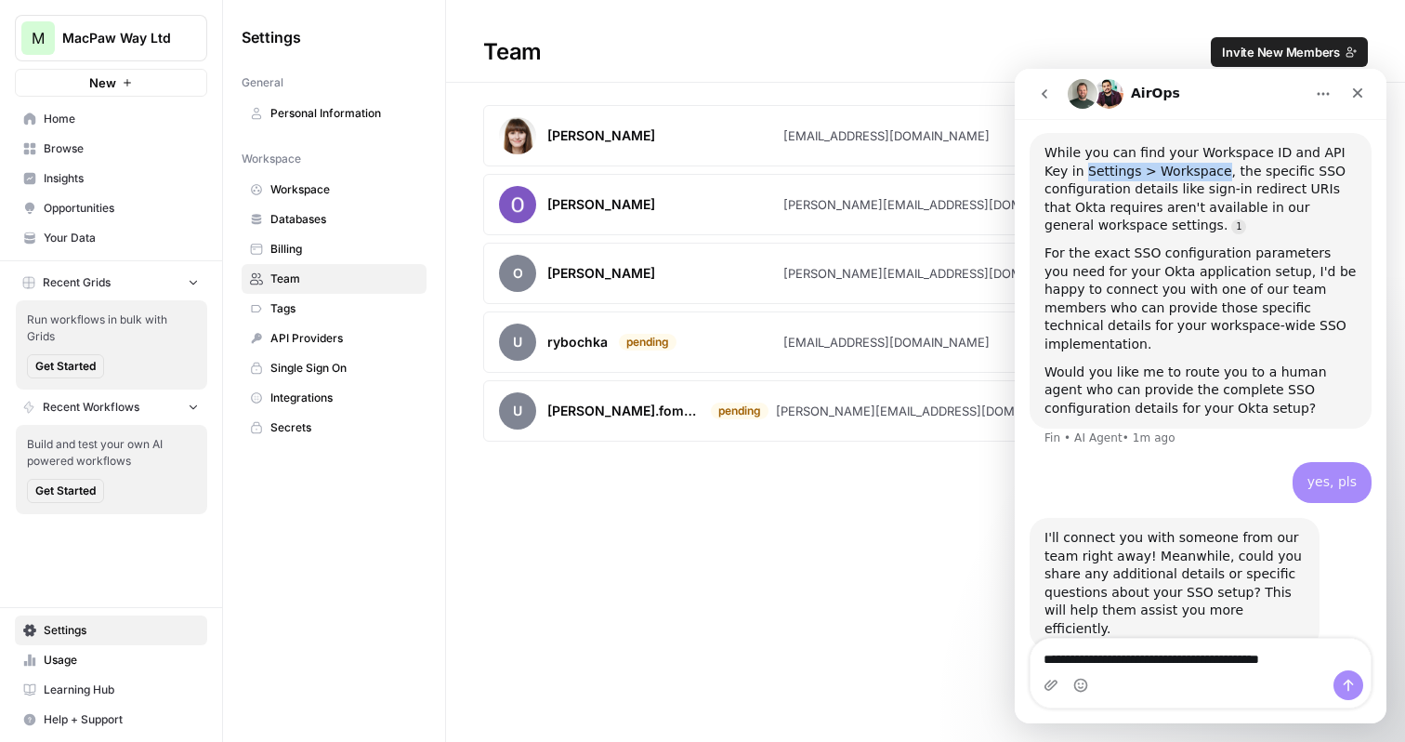
scroll to position [905, 0]
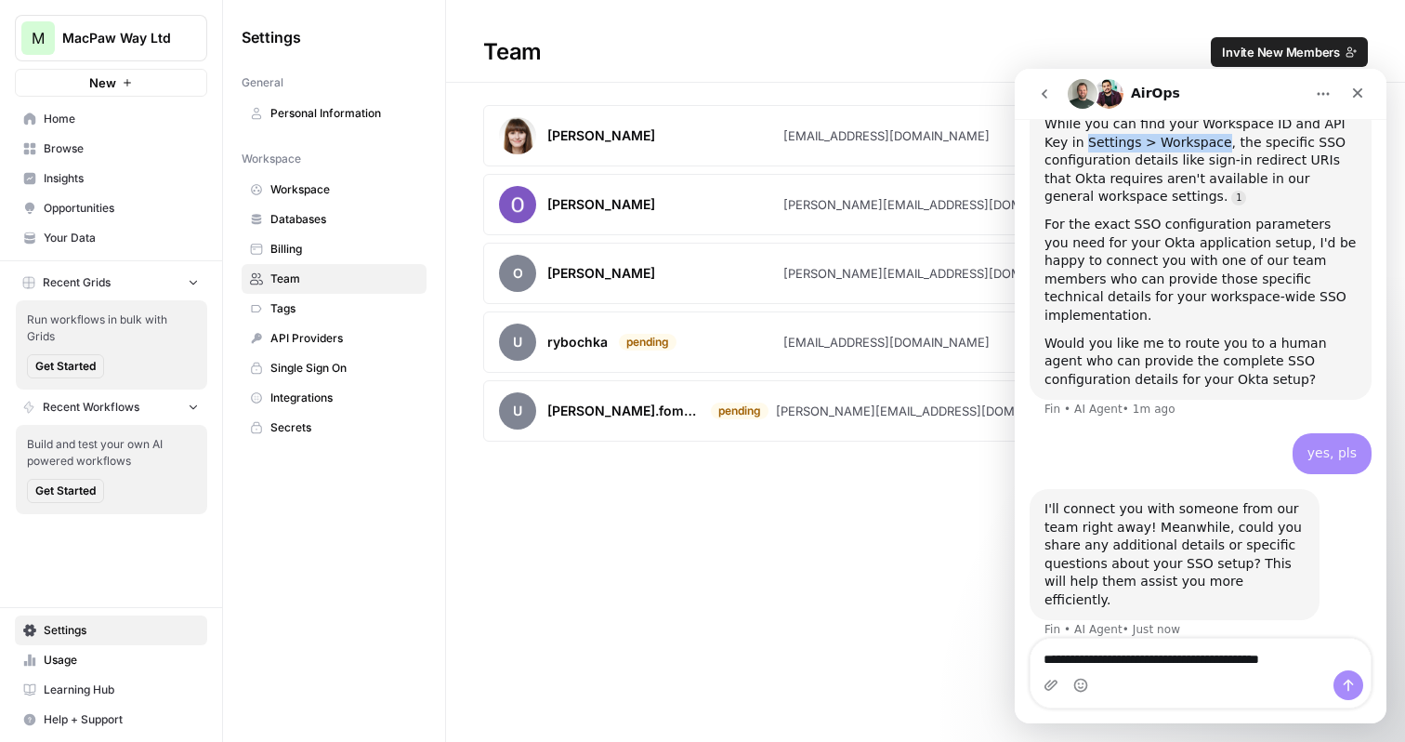
copy div "Settings > Workspace"
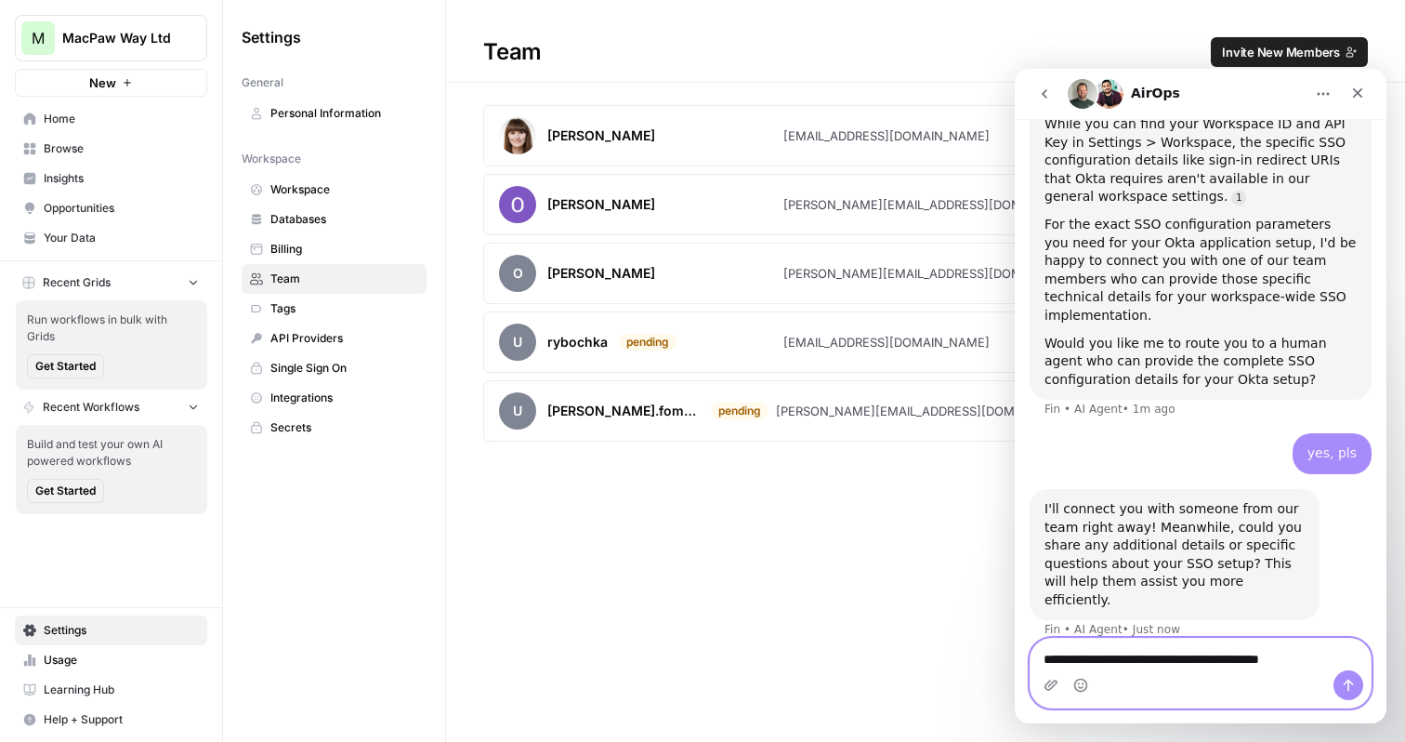
click at [1322, 660] on textarea "**********" at bounding box center [1201, 654] width 340 height 32
paste textarea "**********"
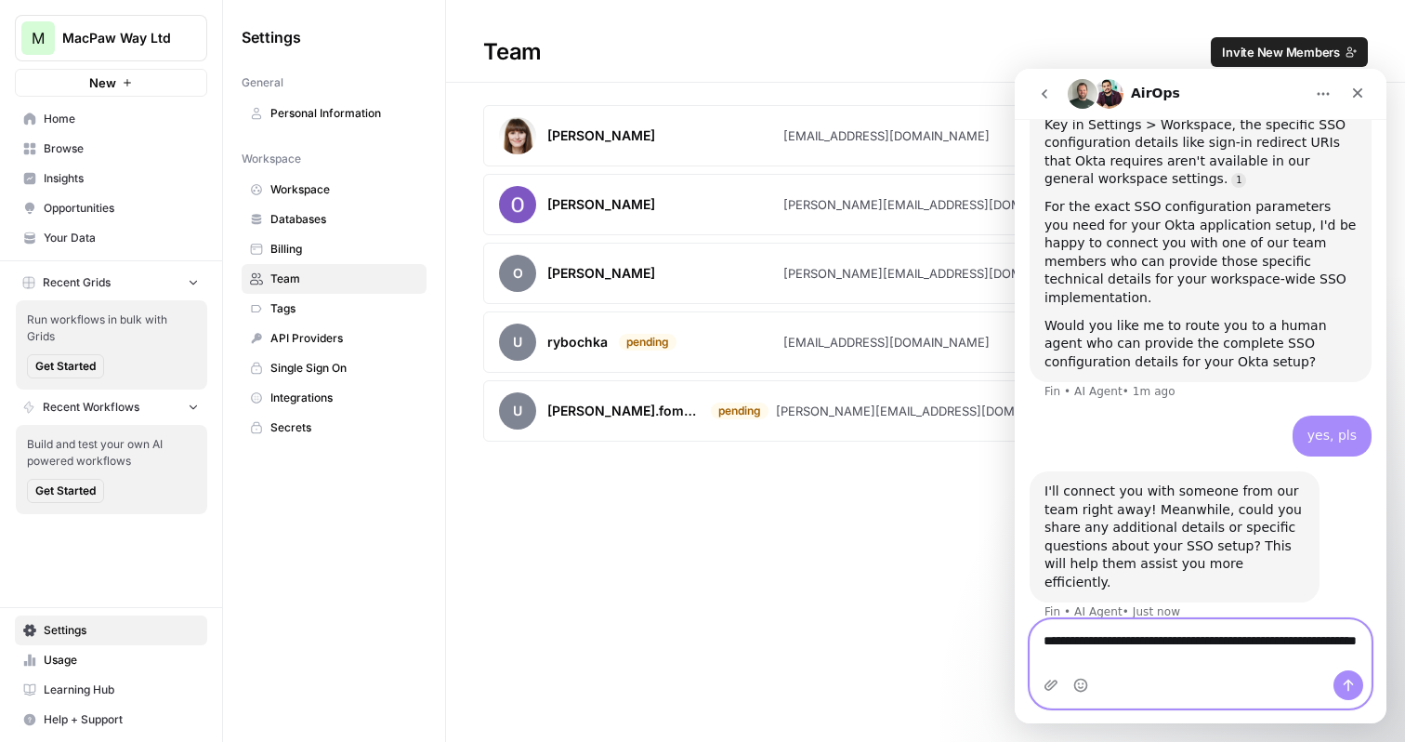
scroll to position [924, 0]
type textarea "**********"
click at [333, 181] on span "Workspace" at bounding box center [344, 189] width 148 height 17
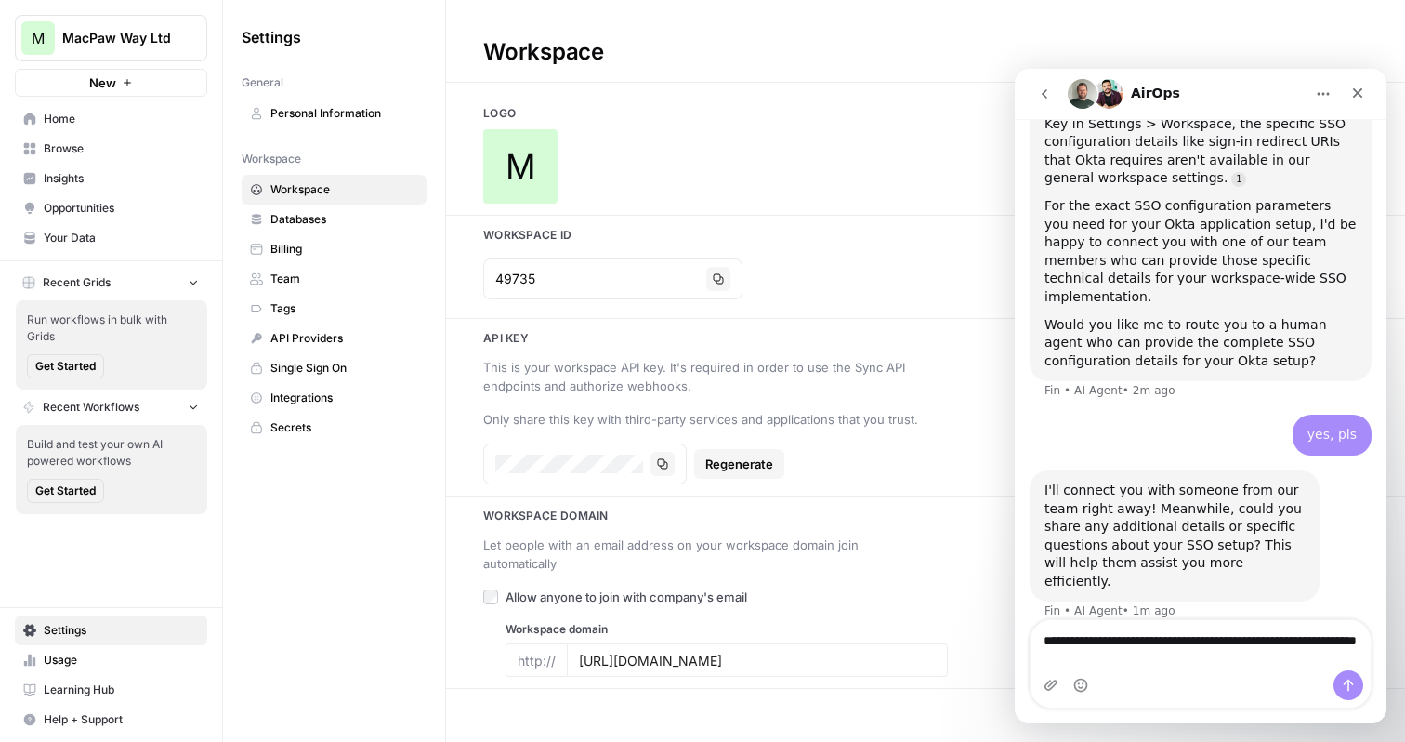
click at [372, 354] on link "Single Sign On" at bounding box center [334, 368] width 185 height 30
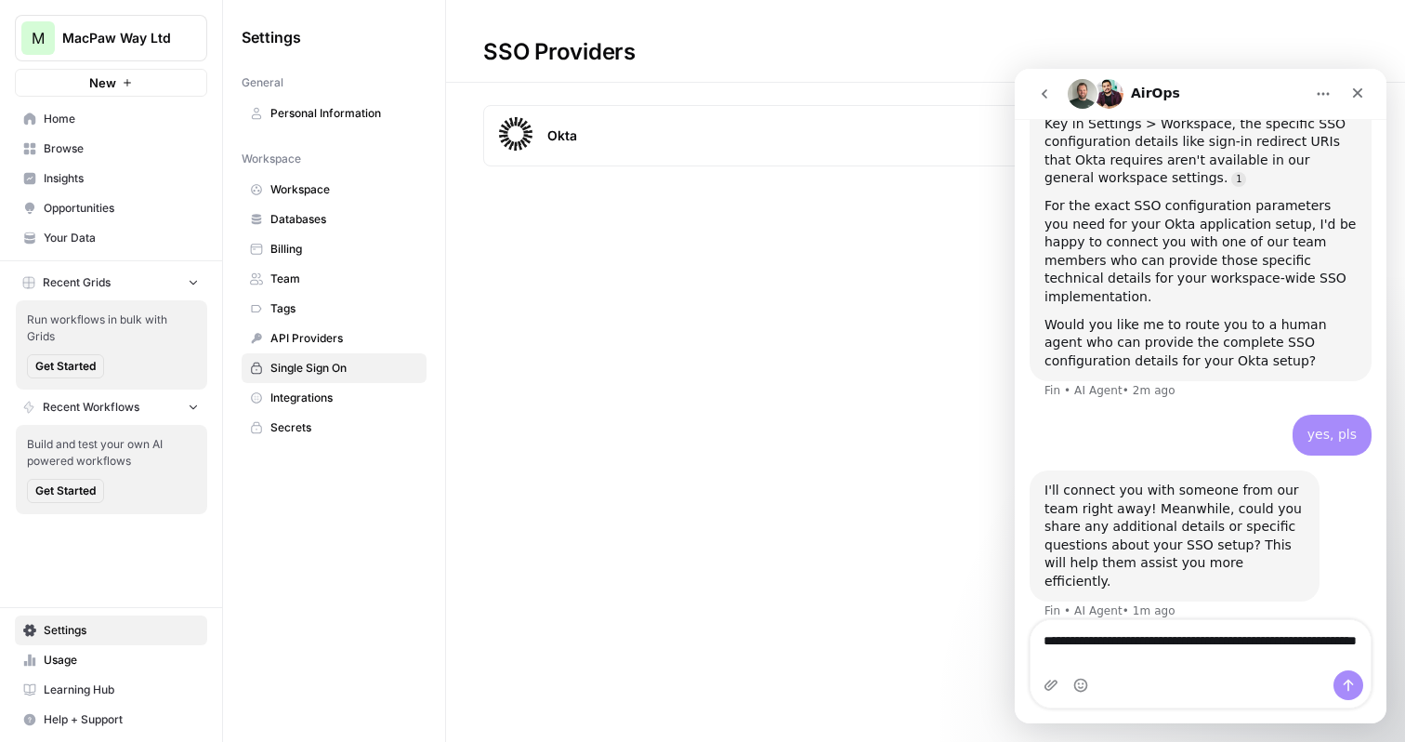
click at [349, 375] on span "Single Sign On" at bounding box center [344, 368] width 148 height 17
click at [346, 404] on span "Integrations" at bounding box center [344, 397] width 148 height 17
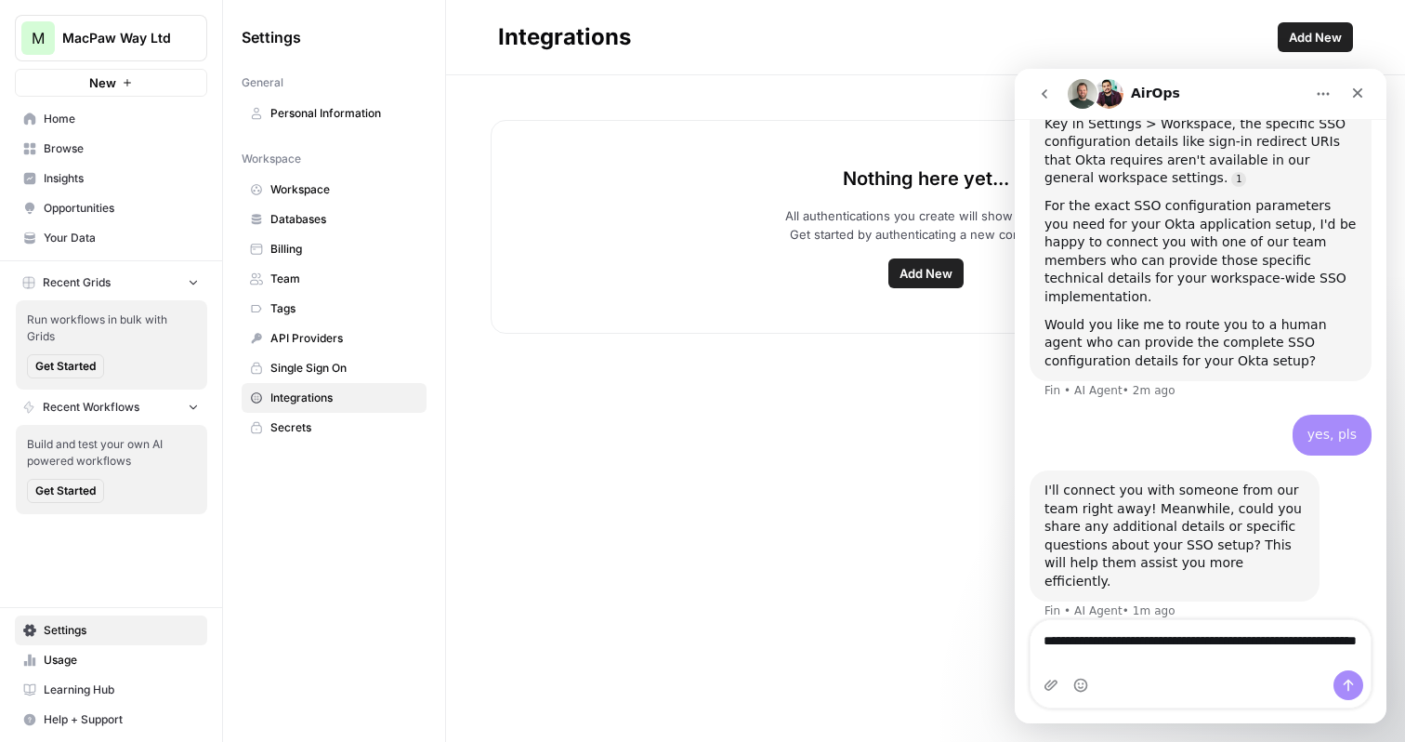
click at [335, 370] on span "Single Sign On" at bounding box center [344, 368] width 148 height 17
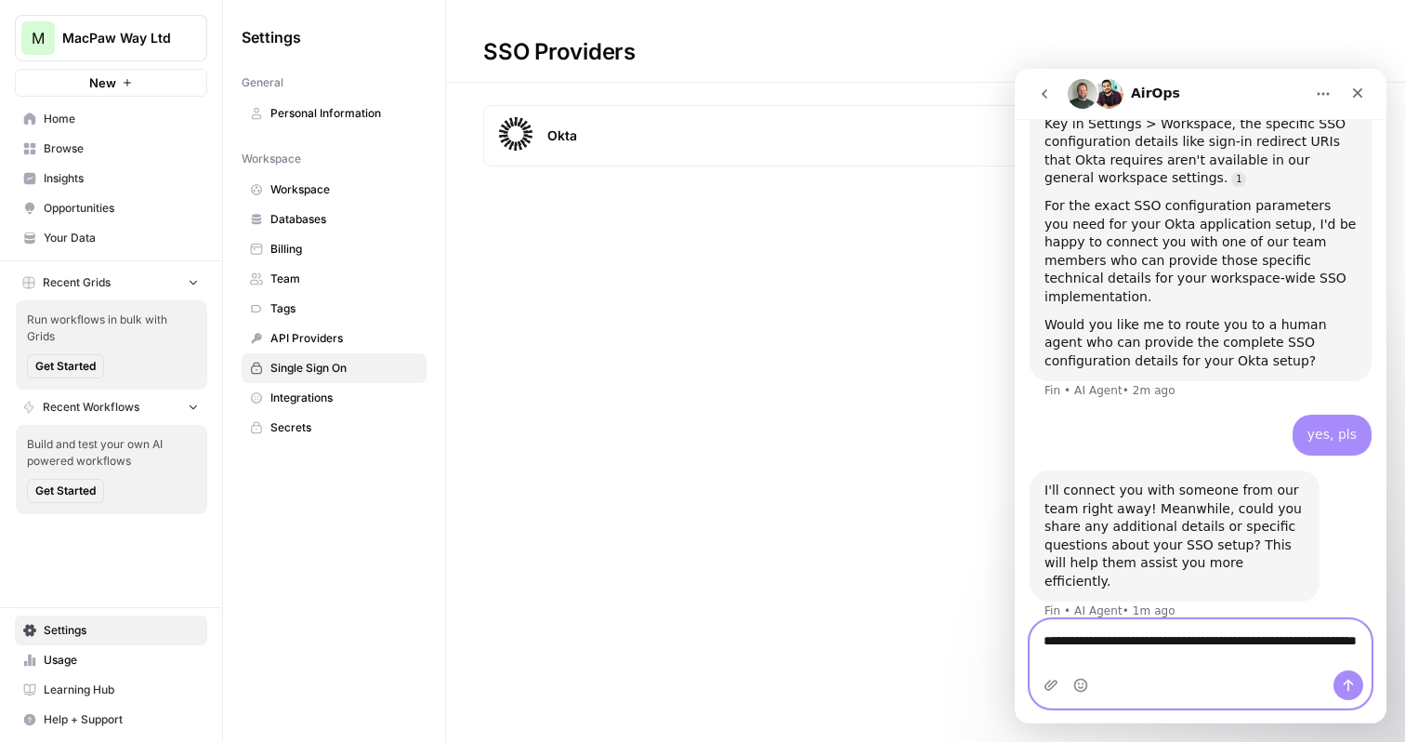
click at [1125, 662] on textarea "**********" at bounding box center [1201, 645] width 340 height 50
click at [1158, 643] on textarea "**********" at bounding box center [1201, 645] width 340 height 50
click at [1158, 664] on textarea "**********" at bounding box center [1201, 645] width 340 height 50
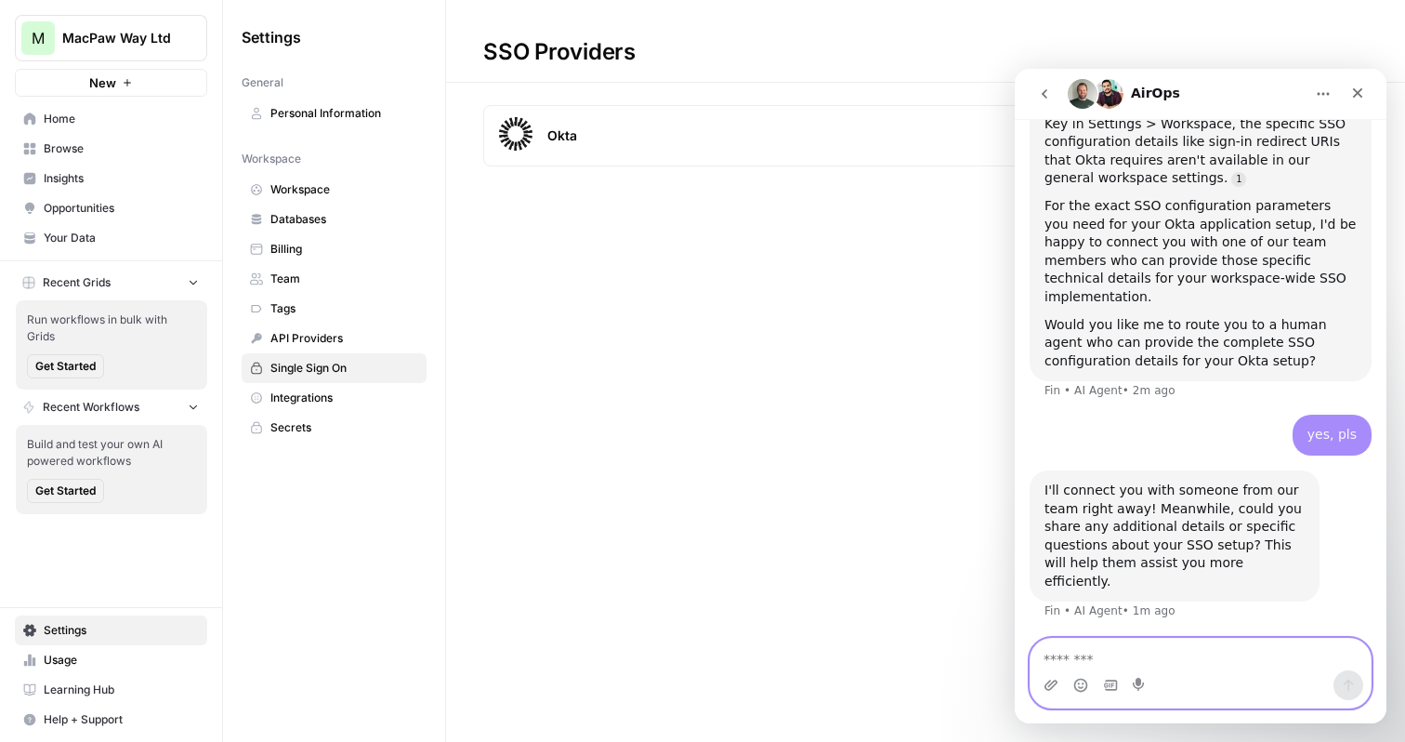
scroll to position [979, 0]
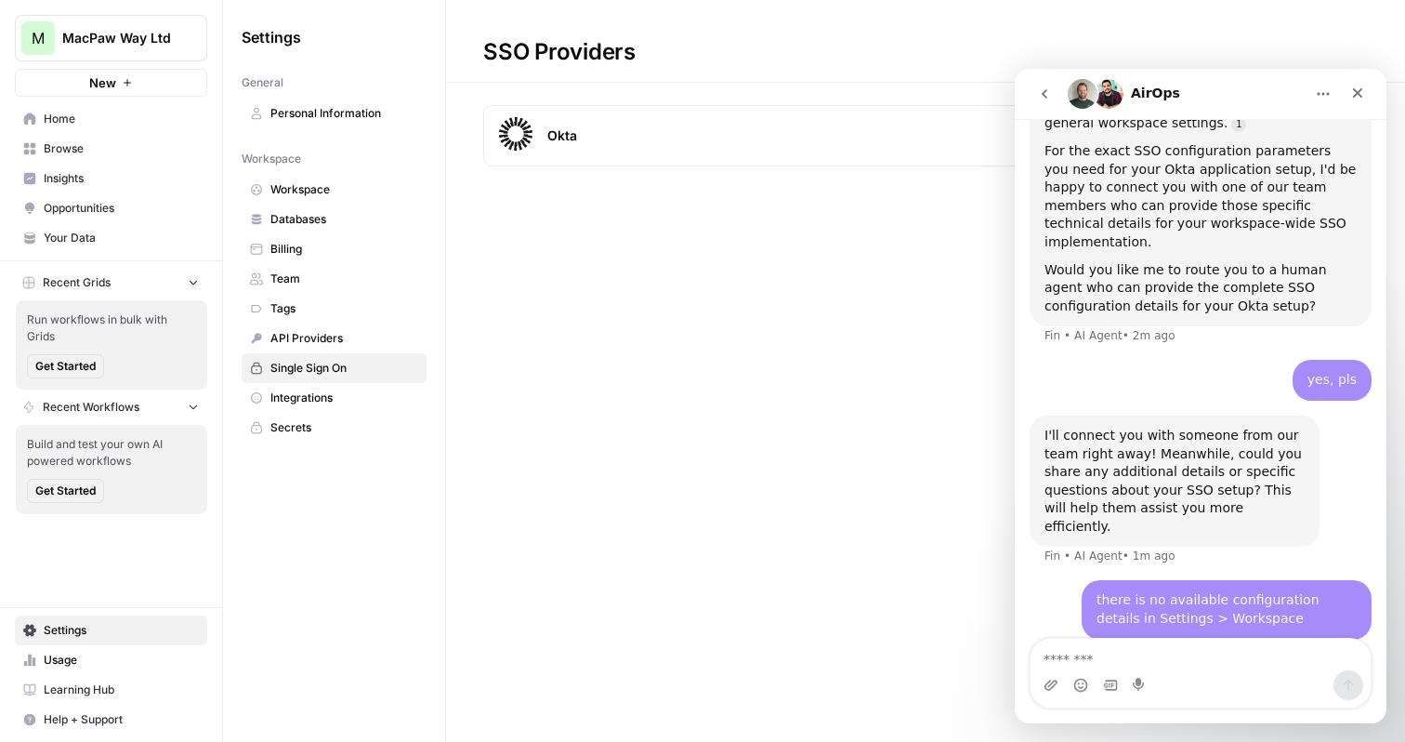
click at [815, 161] on div "Okta active Actions" at bounding box center [925, 135] width 885 height 61
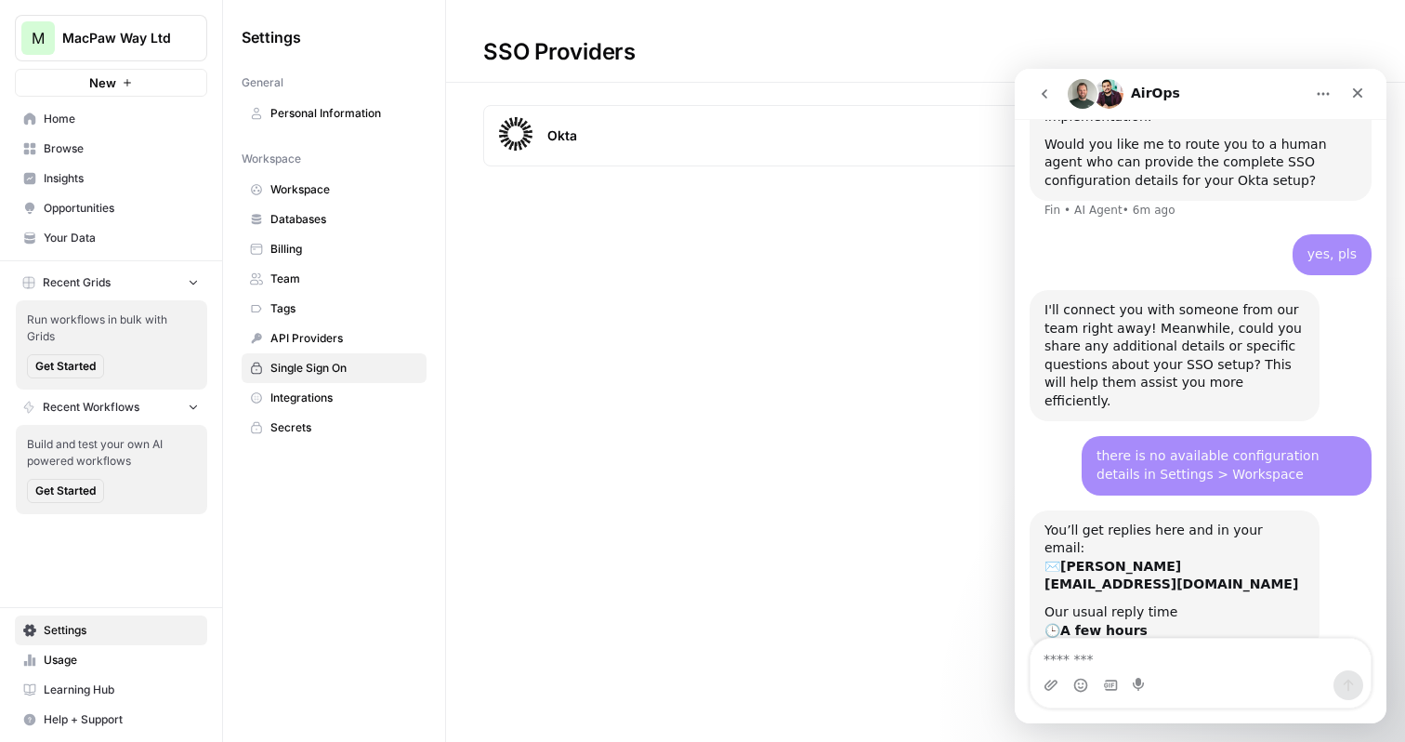
scroll to position [1098, 0]
